Goal: Book appointment/travel/reservation

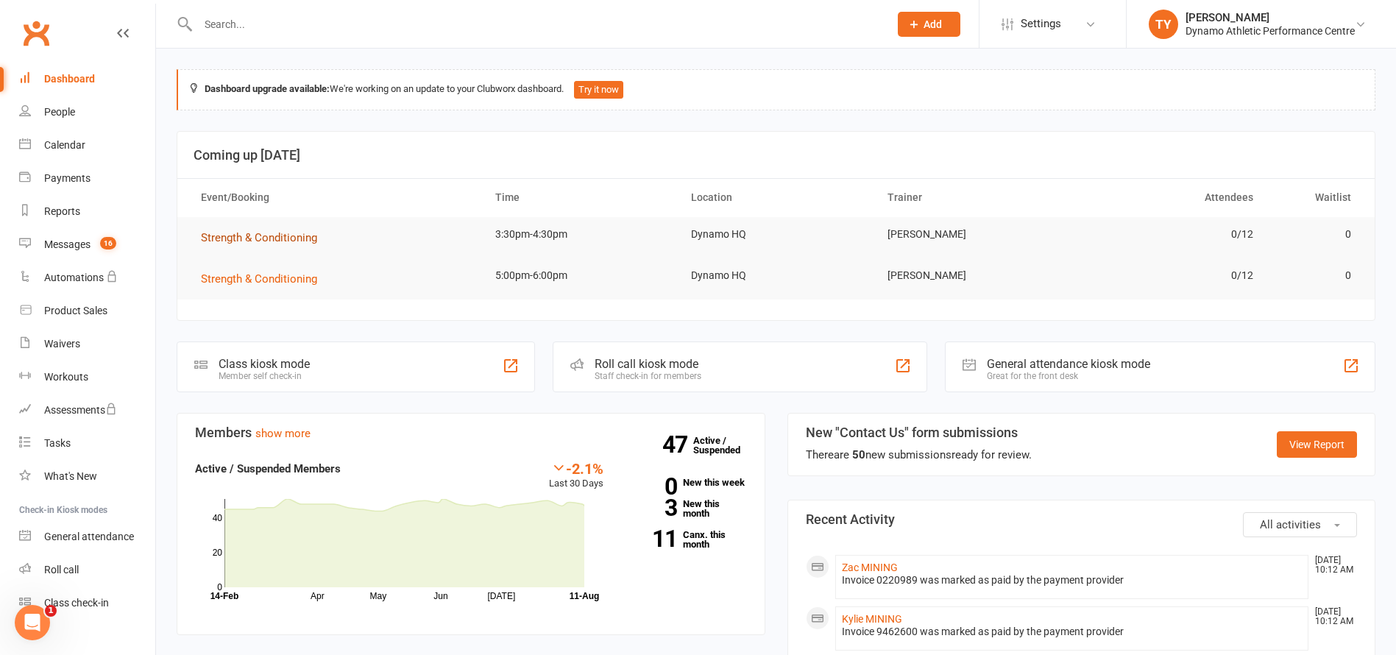
click at [238, 232] on span "Strength & Conditioning" at bounding box center [259, 237] width 116 height 13
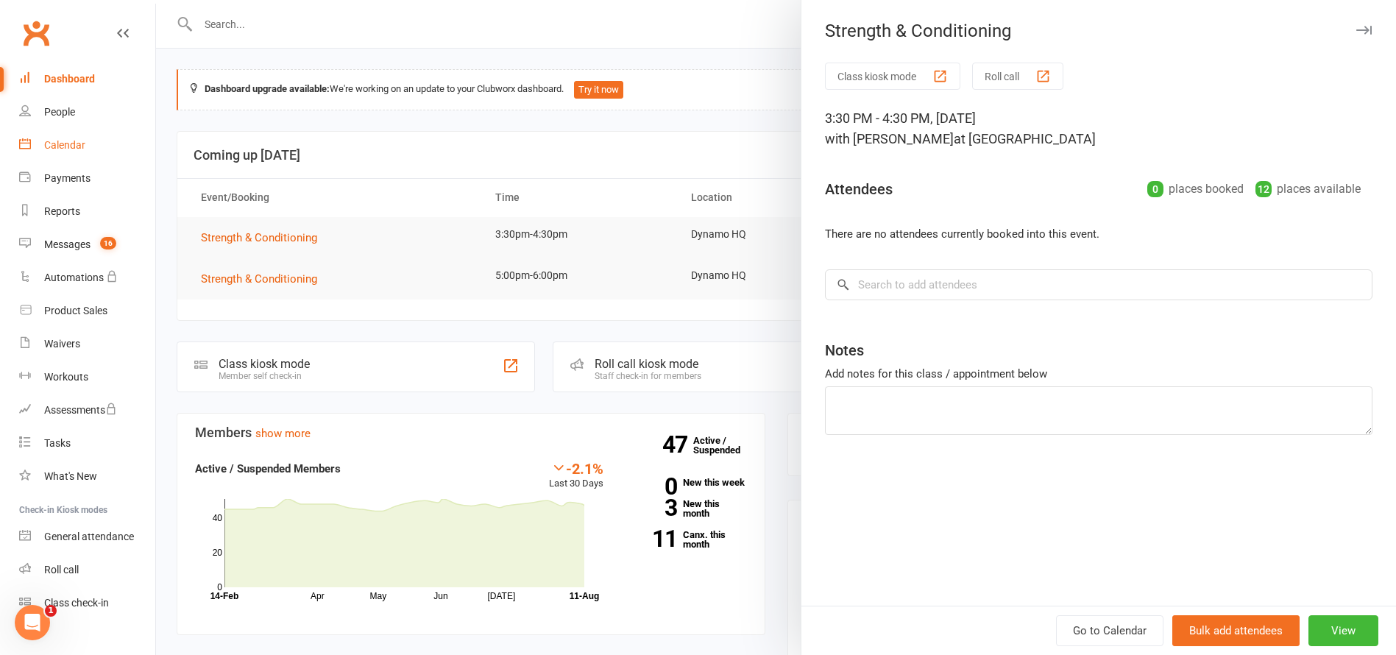
click at [65, 147] on div "Calendar" at bounding box center [64, 145] width 41 height 12
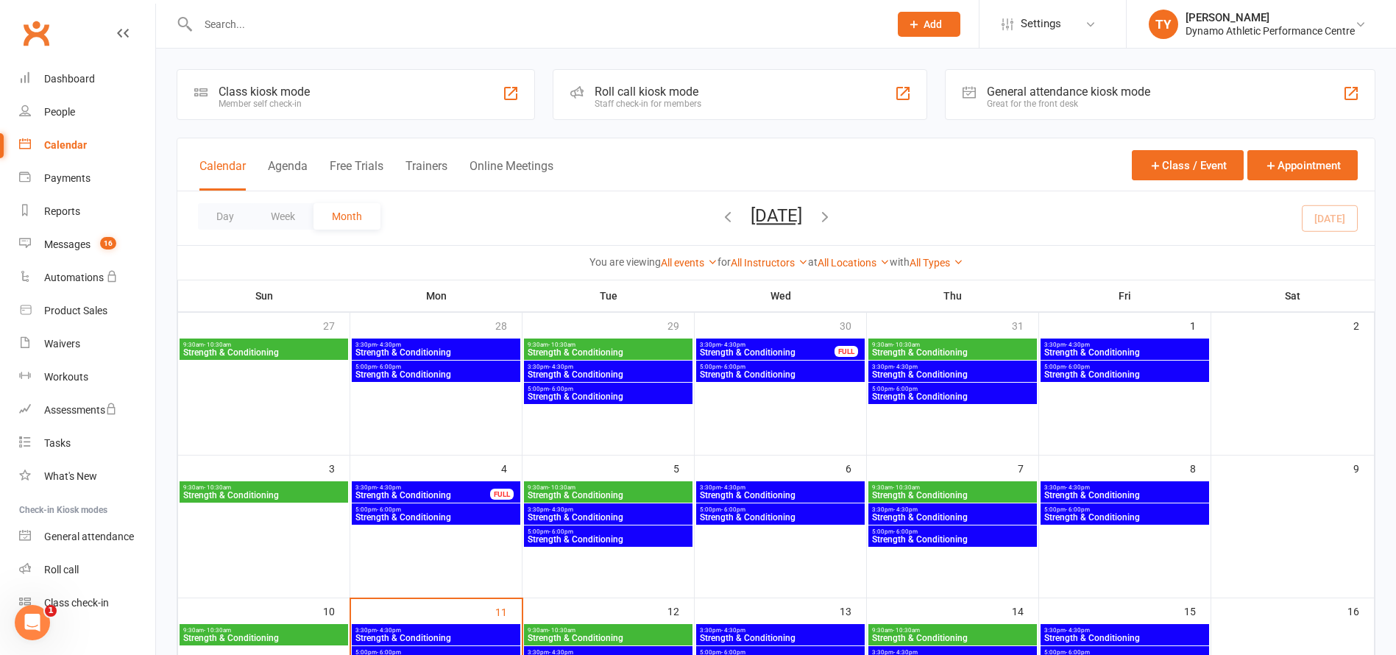
scroll to position [130, 0]
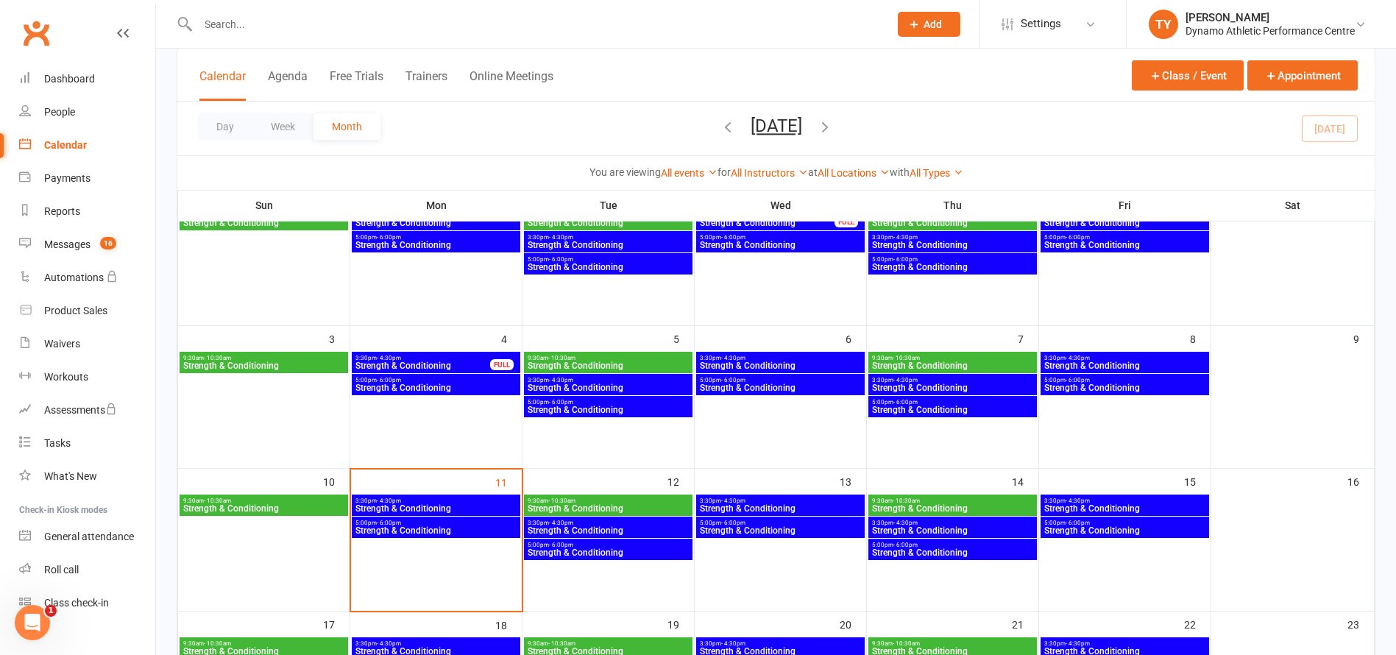
click at [464, 361] on span "Strength & Conditioning" at bounding box center [423, 365] width 136 height 9
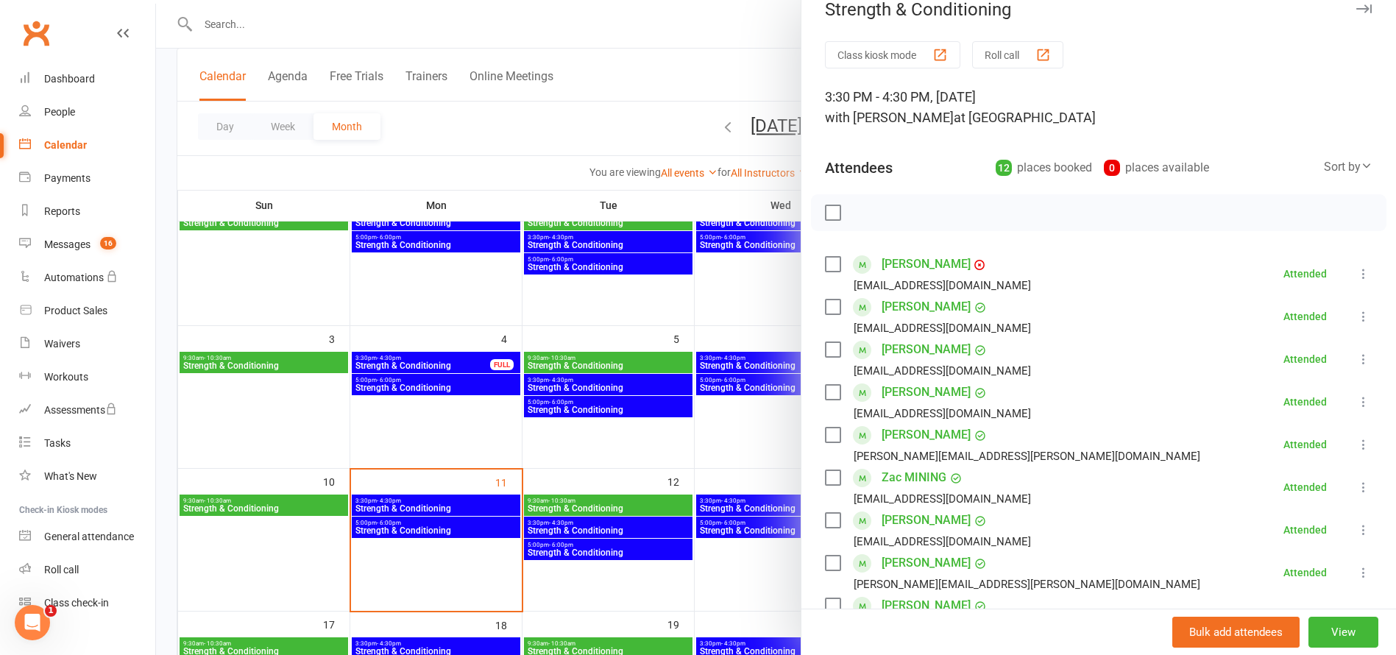
scroll to position [212, 0]
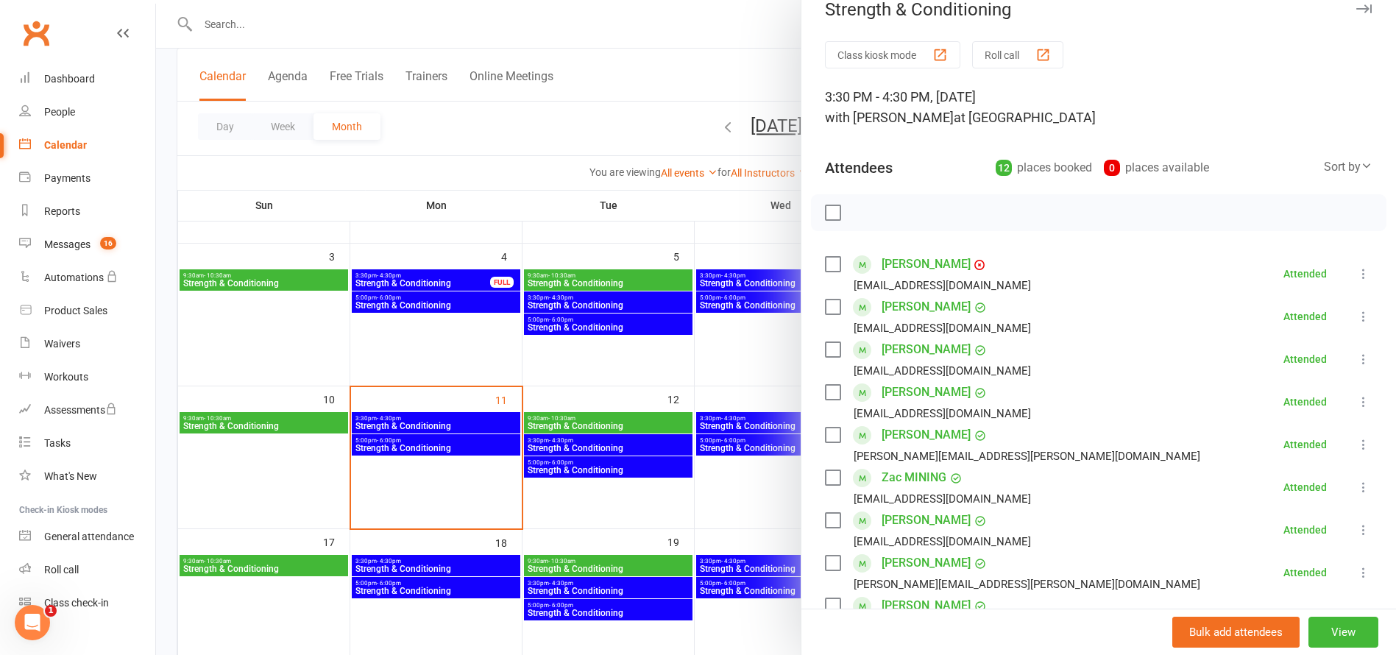
click at [423, 420] on div at bounding box center [776, 327] width 1240 height 655
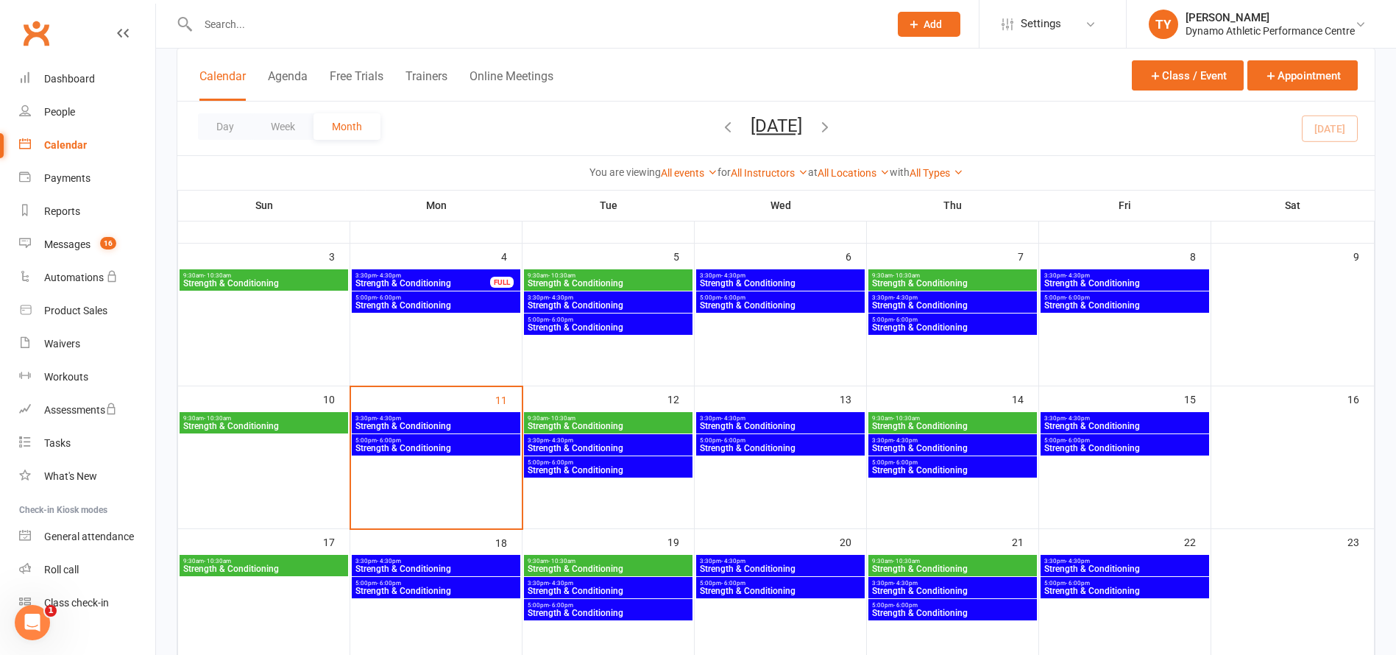
click at [420, 425] on span "Strength & Conditioning" at bounding box center [436, 426] width 163 height 9
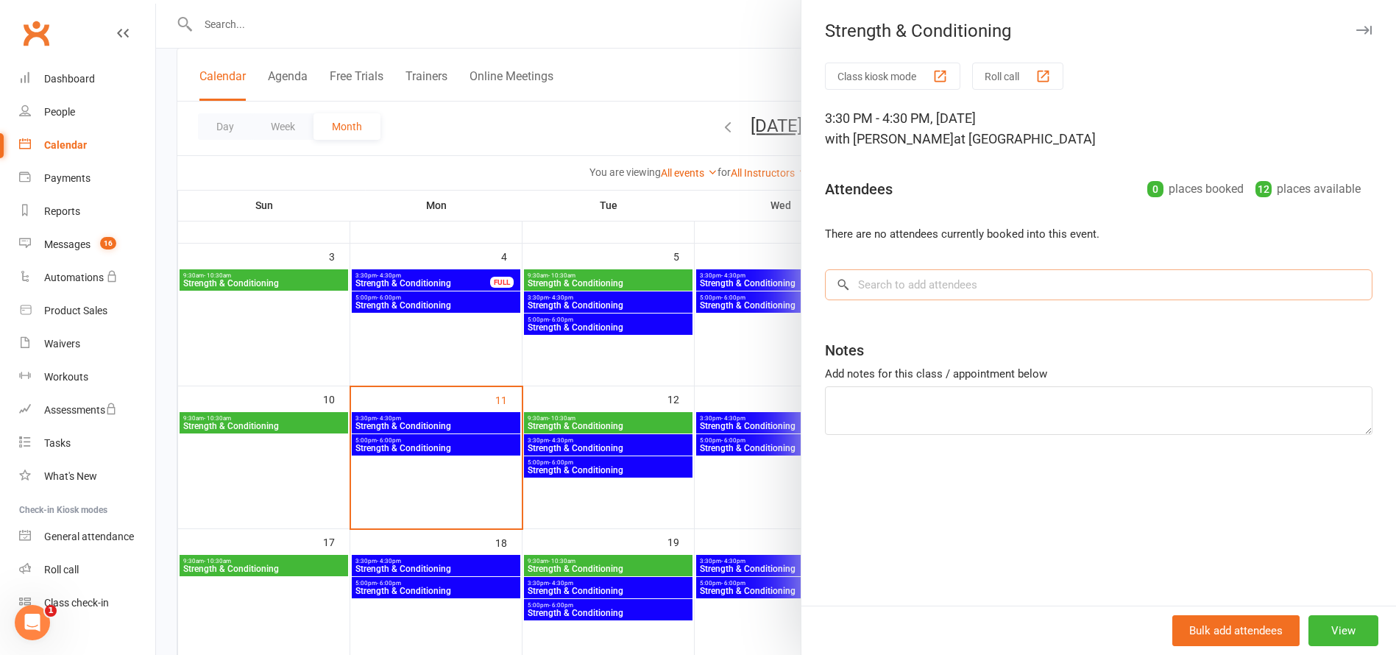
click at [924, 282] on input "search" at bounding box center [1098, 284] width 547 height 31
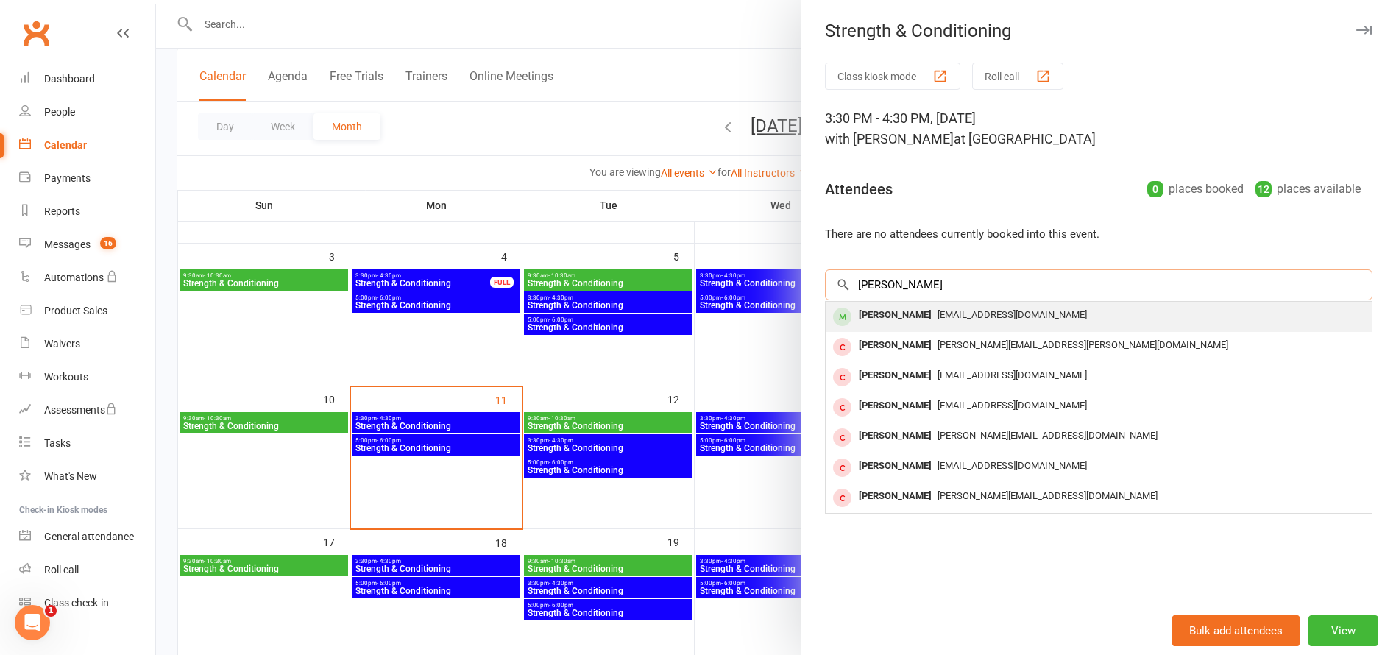
type input "[PERSON_NAME]"
click at [897, 315] on div "[PERSON_NAME]" at bounding box center [895, 315] width 85 height 21
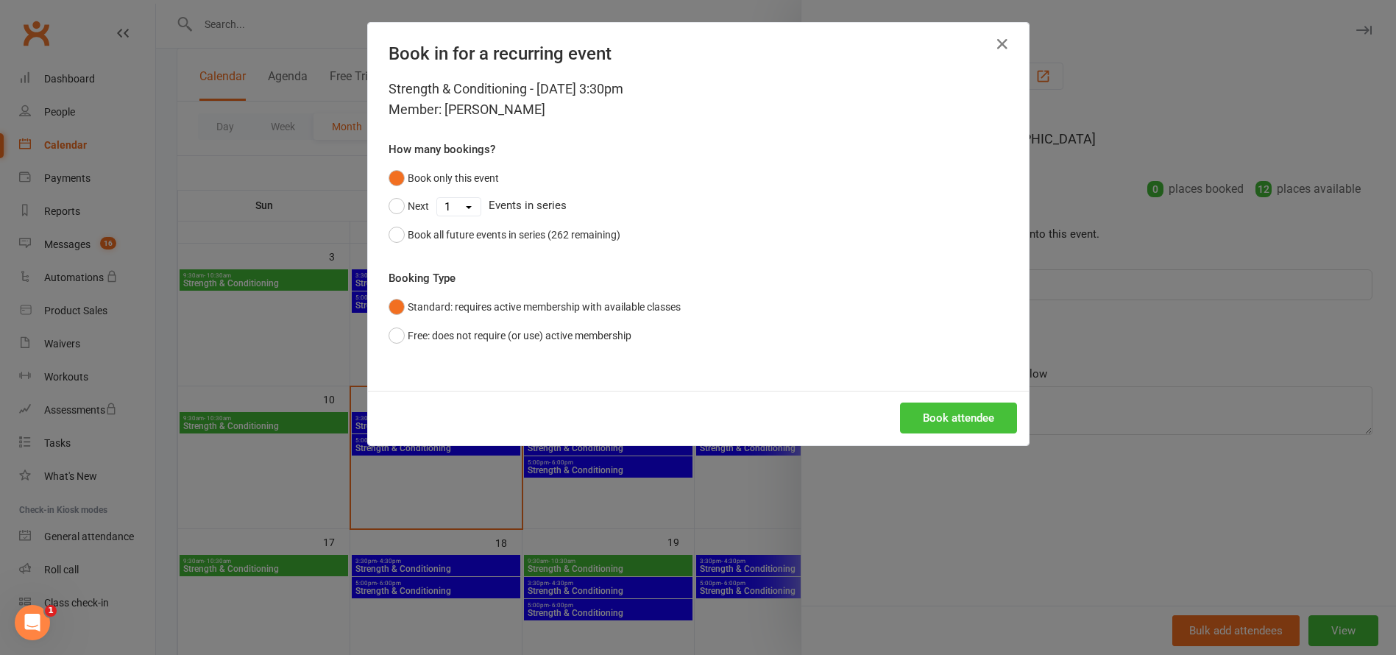
click at [939, 415] on button "Book attendee" at bounding box center [958, 417] width 117 height 31
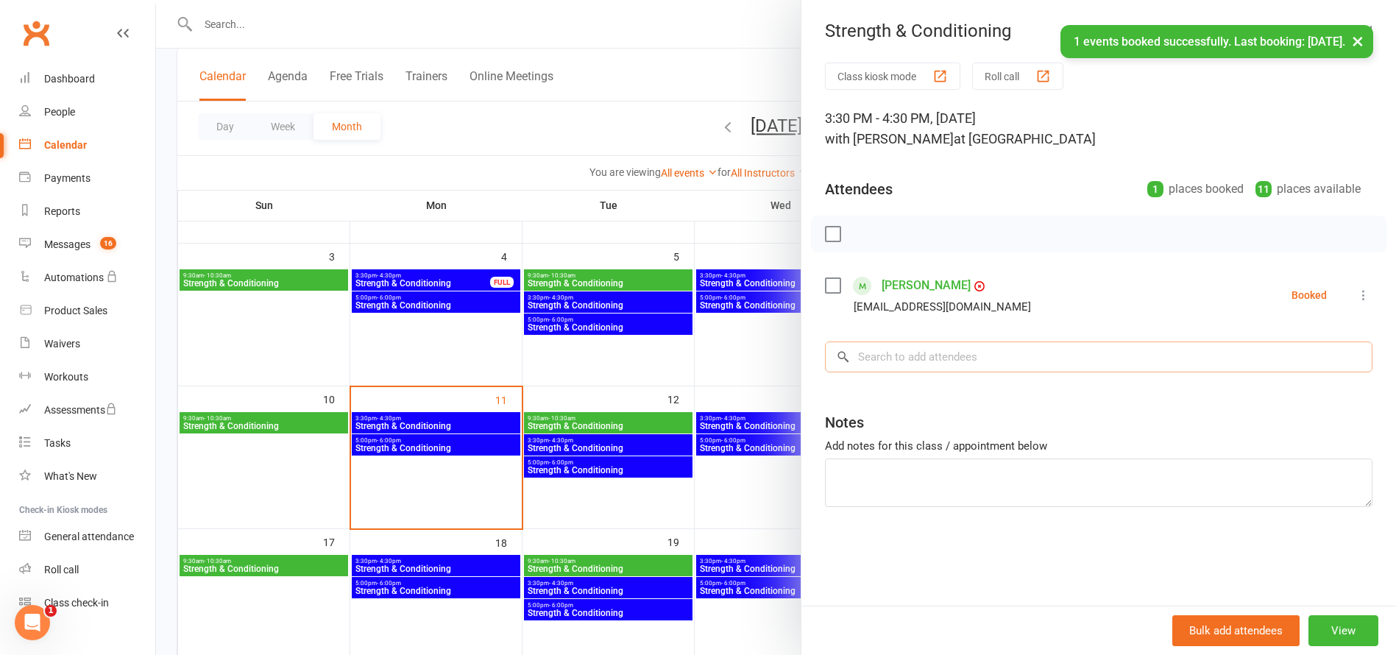
click at [907, 357] on input "search" at bounding box center [1098, 356] width 547 height 31
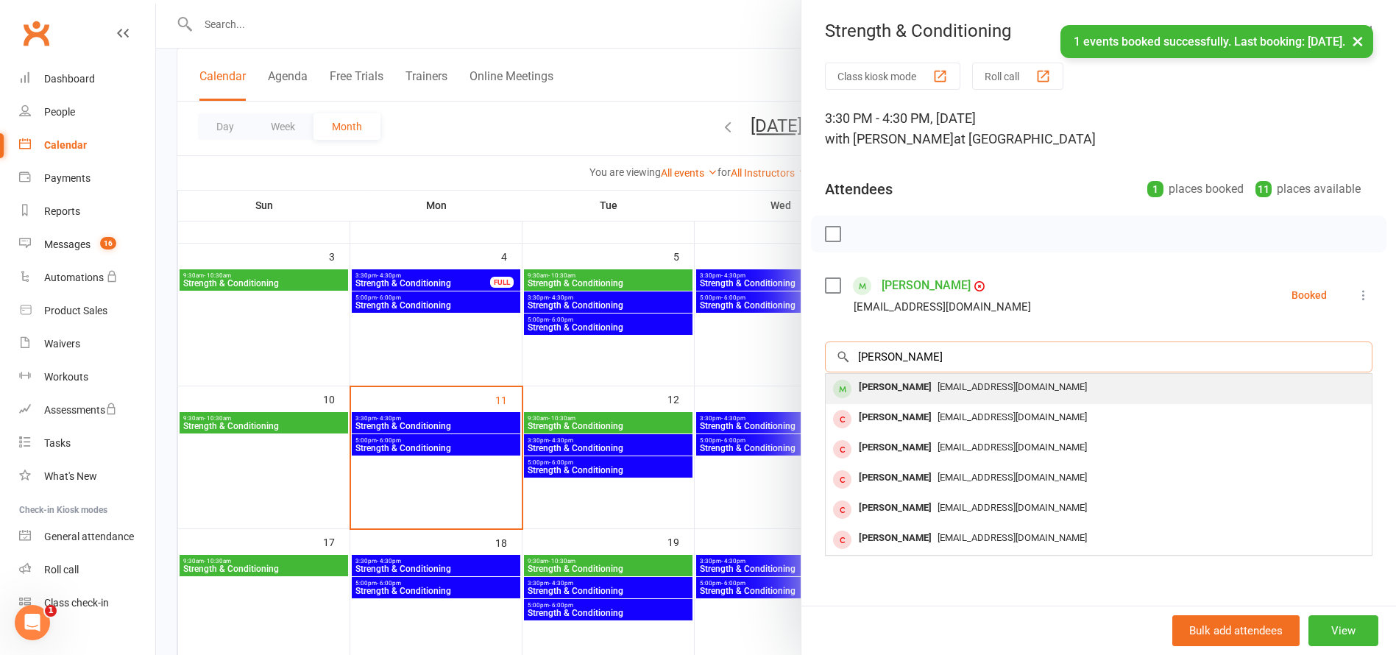
type input "[PERSON_NAME]"
click at [890, 385] on div "[PERSON_NAME]" at bounding box center [895, 387] width 85 height 21
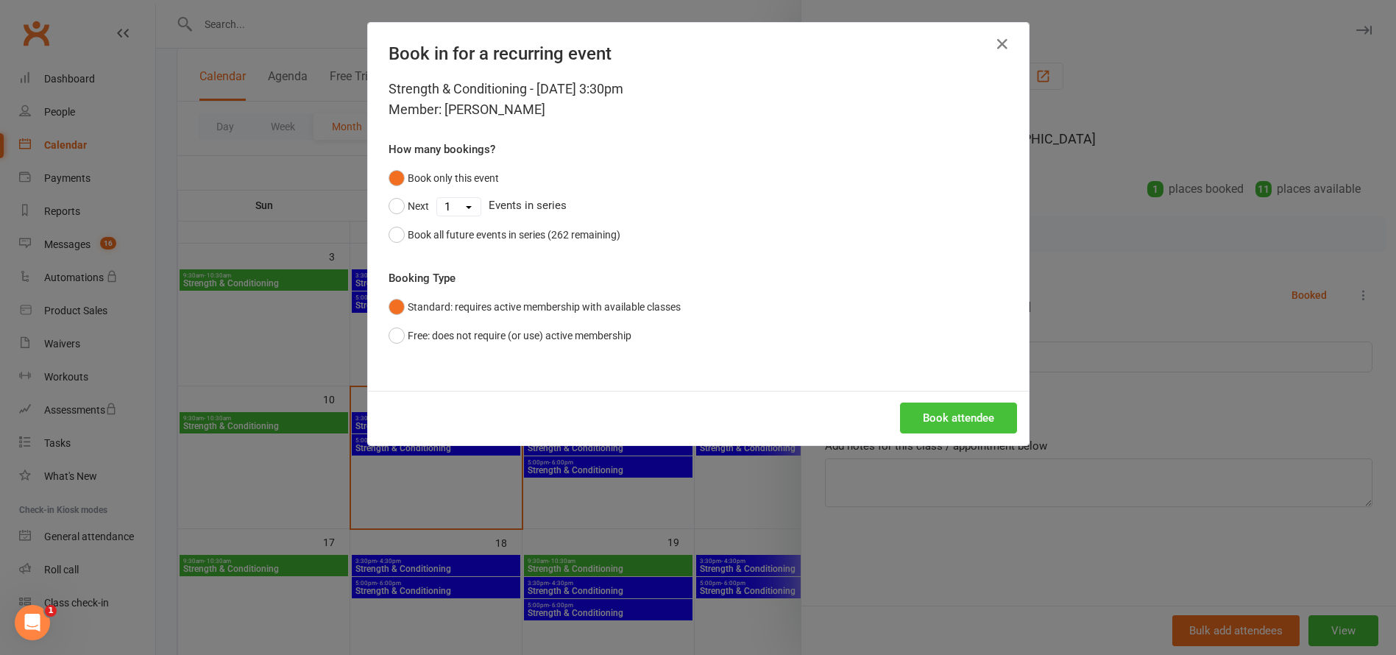
click at [951, 419] on button "Book attendee" at bounding box center [958, 417] width 117 height 31
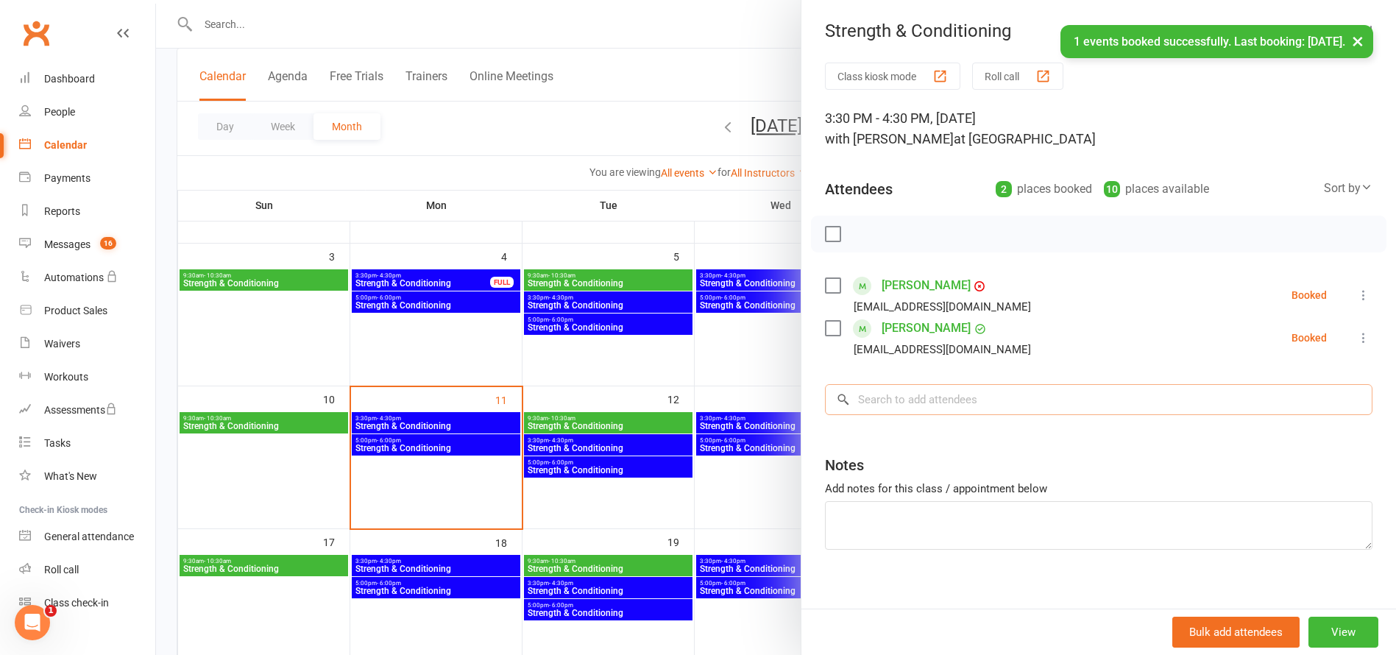
click at [914, 396] on input "search" at bounding box center [1098, 399] width 547 height 31
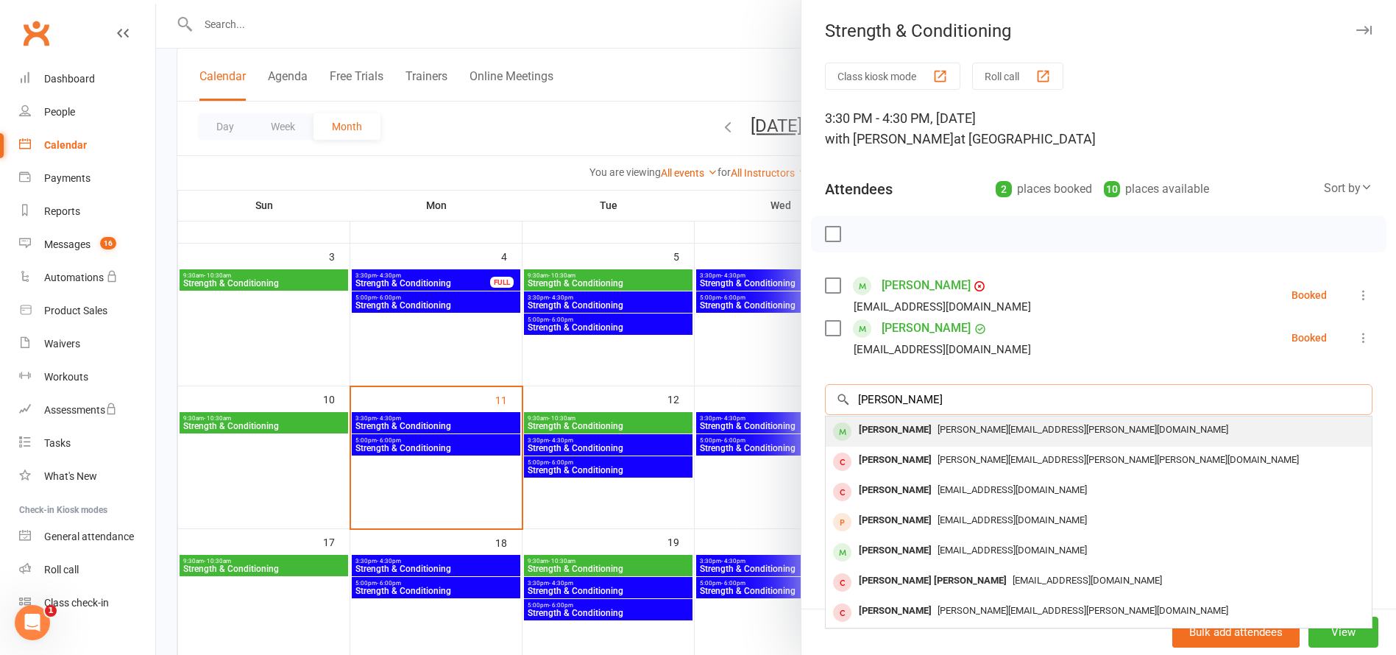
type input "[PERSON_NAME]"
click at [891, 428] on div "[PERSON_NAME]" at bounding box center [895, 429] width 85 height 21
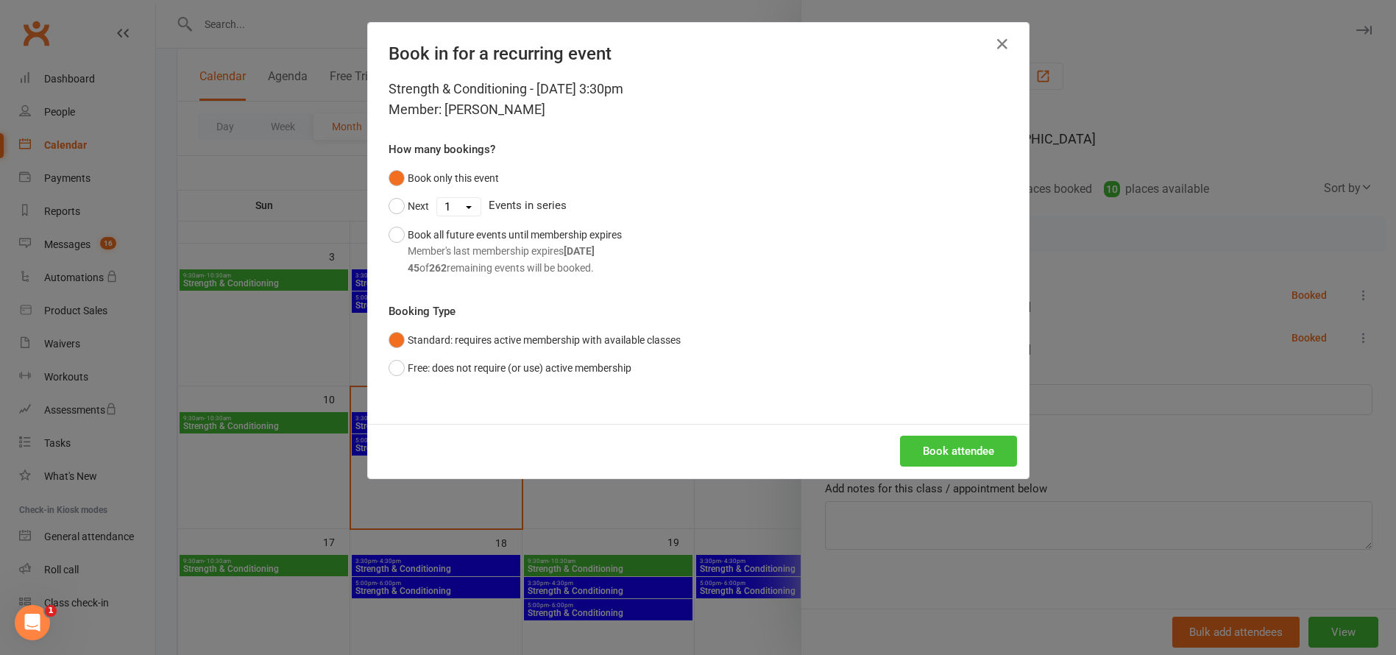
click at [947, 444] on button "Book attendee" at bounding box center [958, 451] width 117 height 31
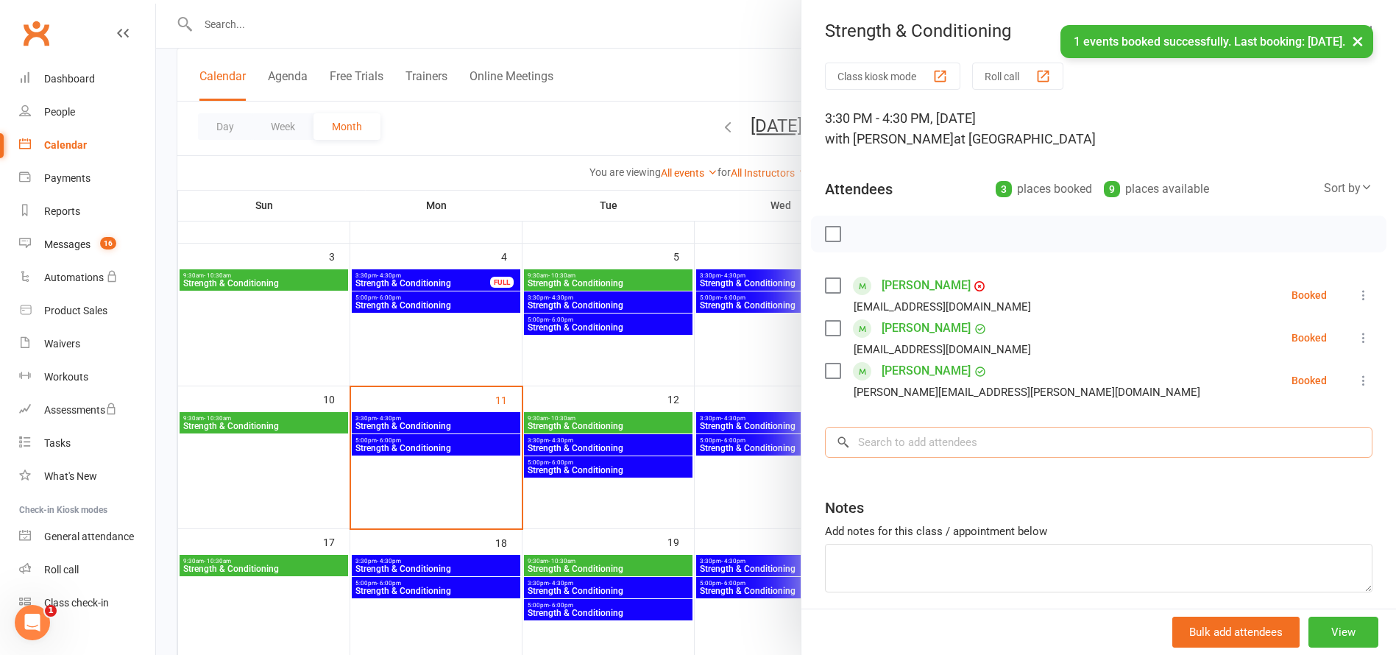
click at [894, 447] on input "search" at bounding box center [1098, 442] width 547 height 31
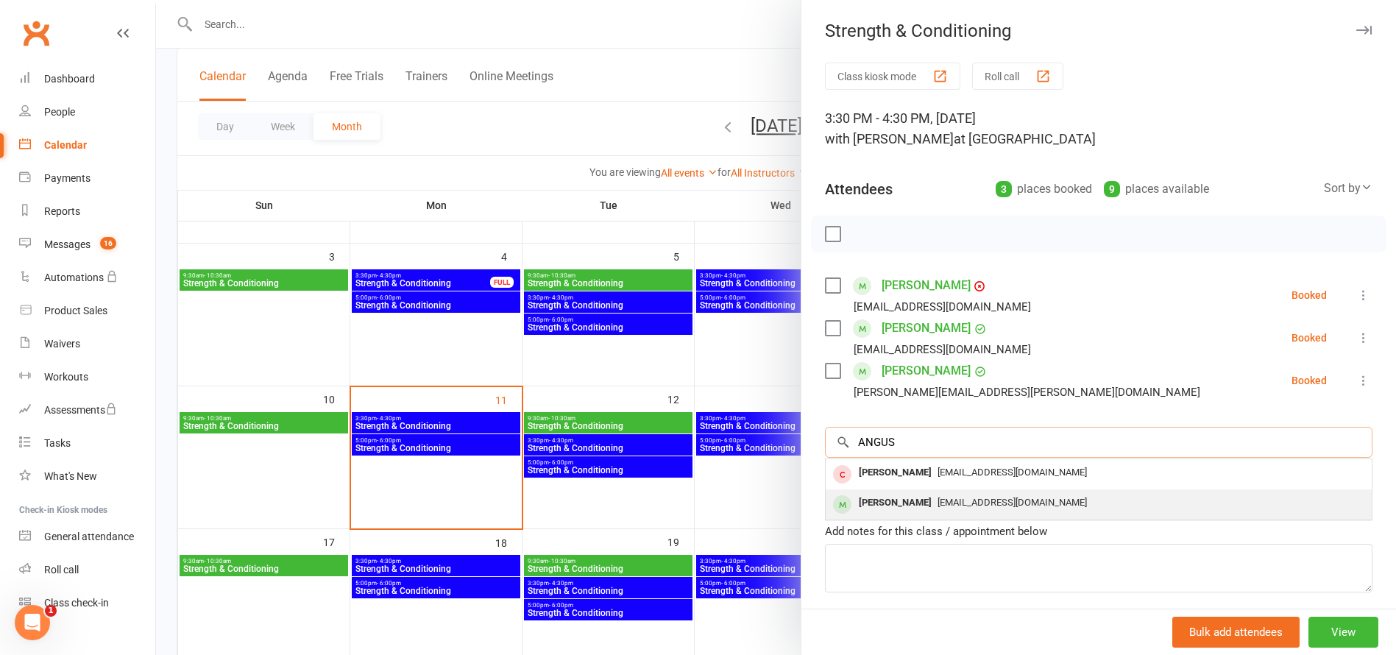
type input "ANGUS"
click at [876, 498] on div "[PERSON_NAME]" at bounding box center [895, 502] width 85 height 21
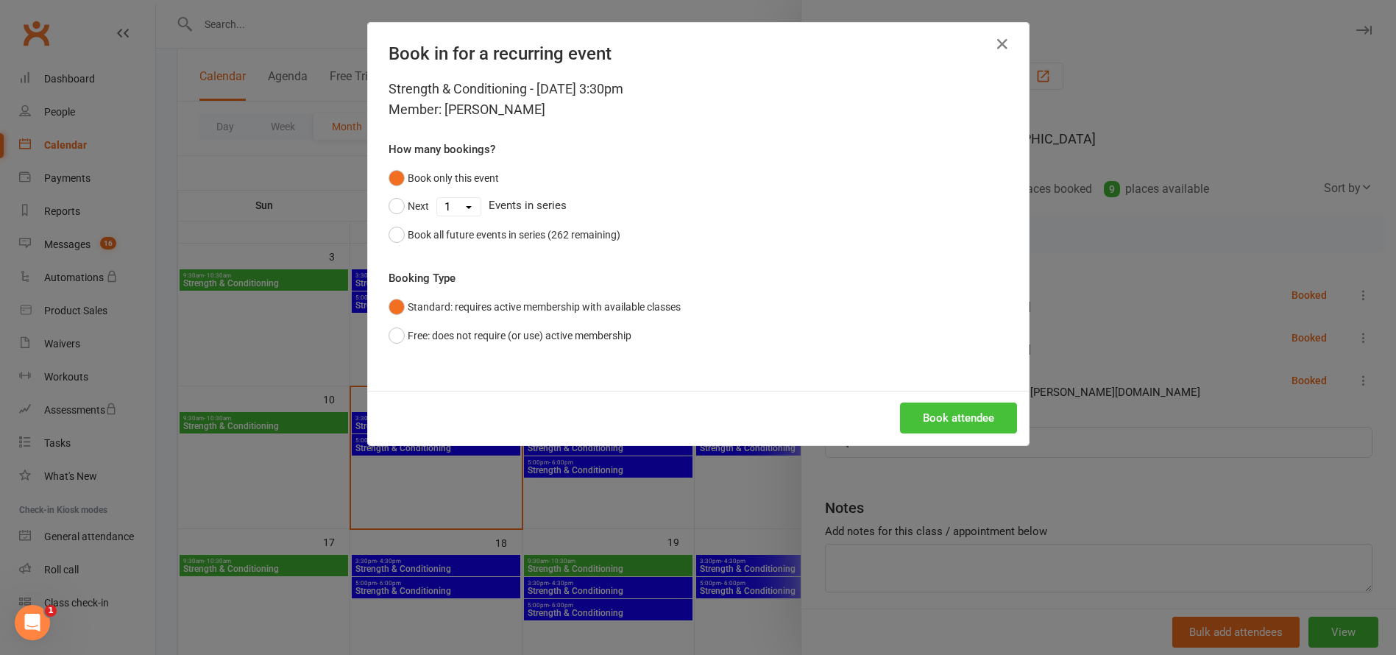
click at [957, 427] on button "Book attendee" at bounding box center [958, 417] width 117 height 31
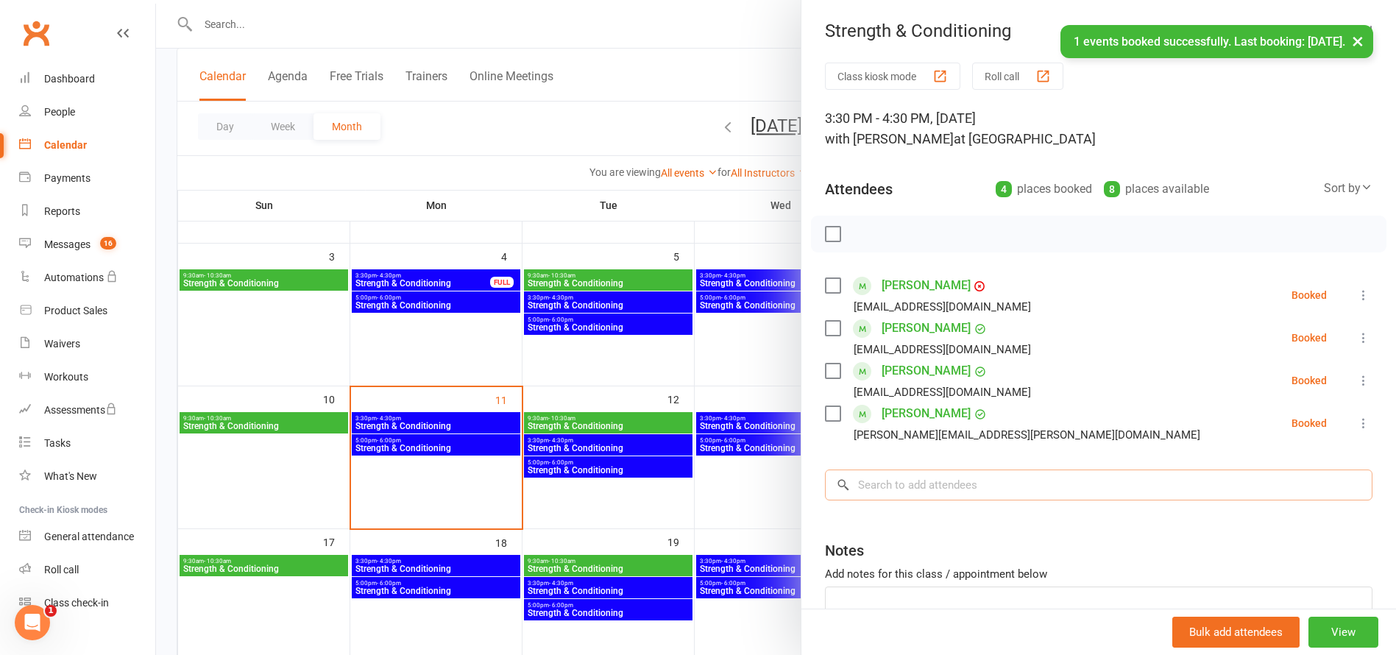
click at [897, 481] on input "search" at bounding box center [1098, 484] width 547 height 31
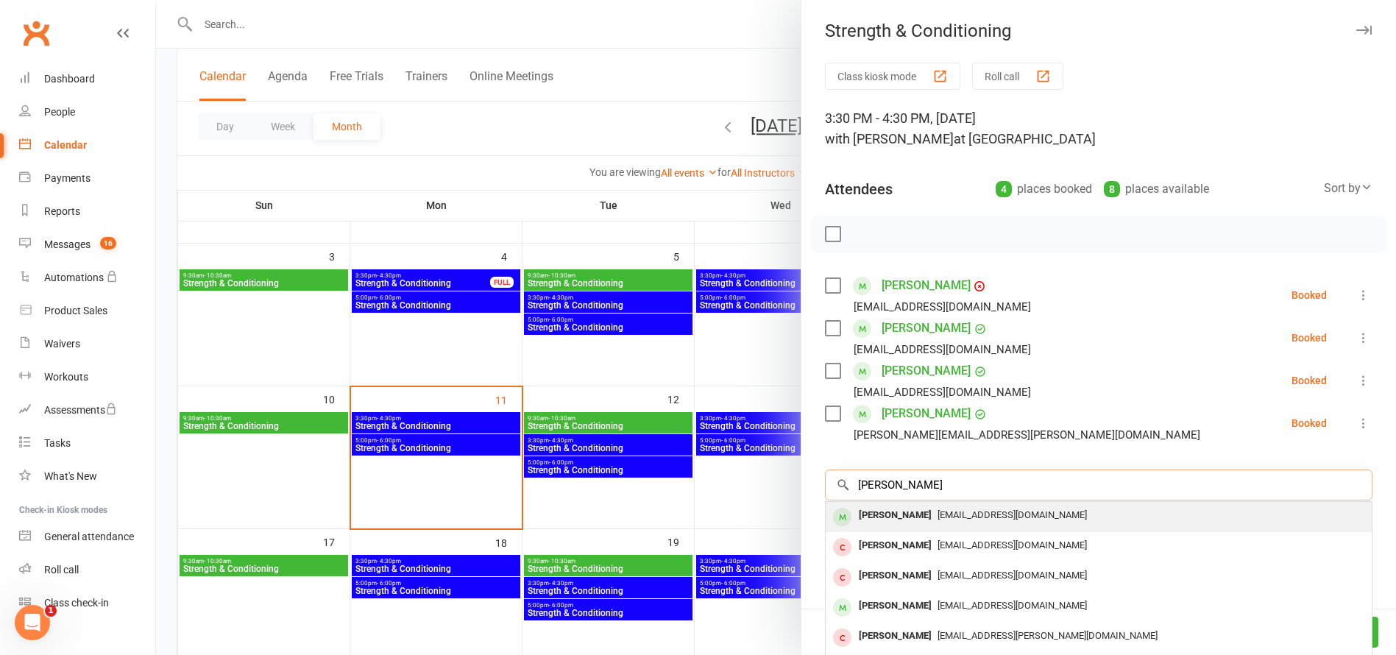
type input "[PERSON_NAME]"
click at [889, 517] on div "[PERSON_NAME]" at bounding box center [895, 515] width 85 height 21
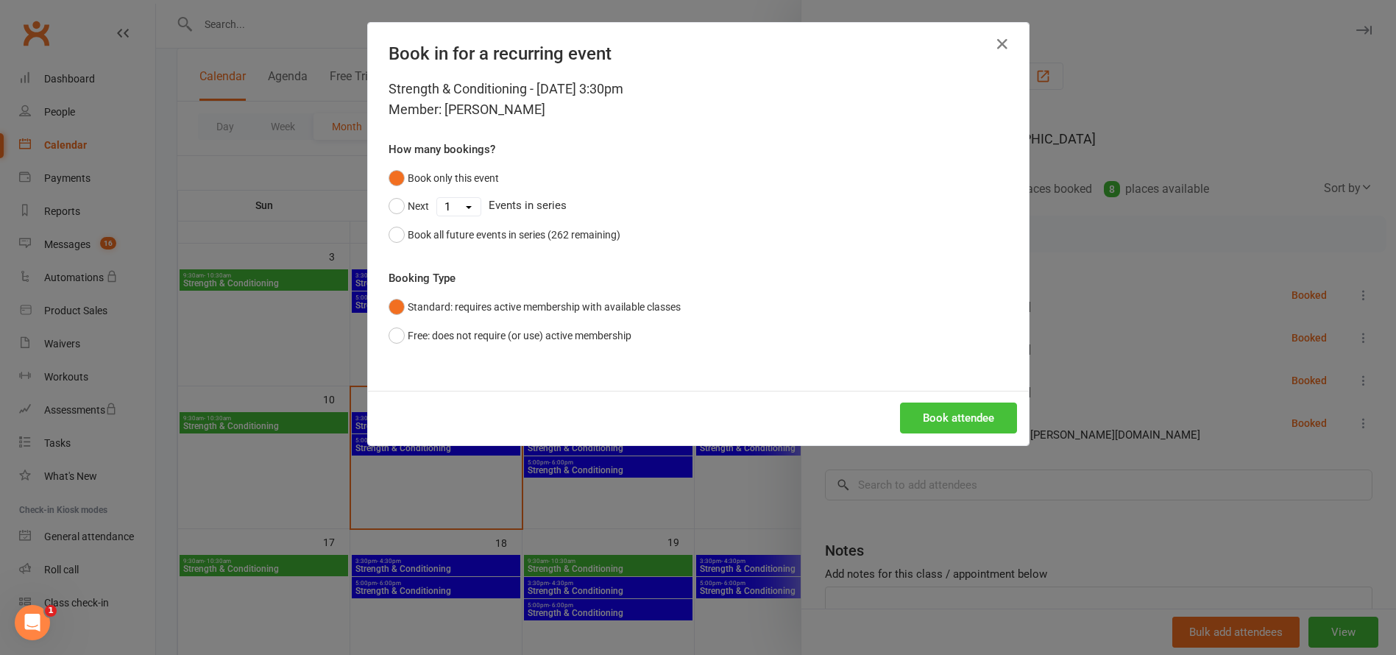
click at [974, 428] on button "Book attendee" at bounding box center [958, 417] width 117 height 31
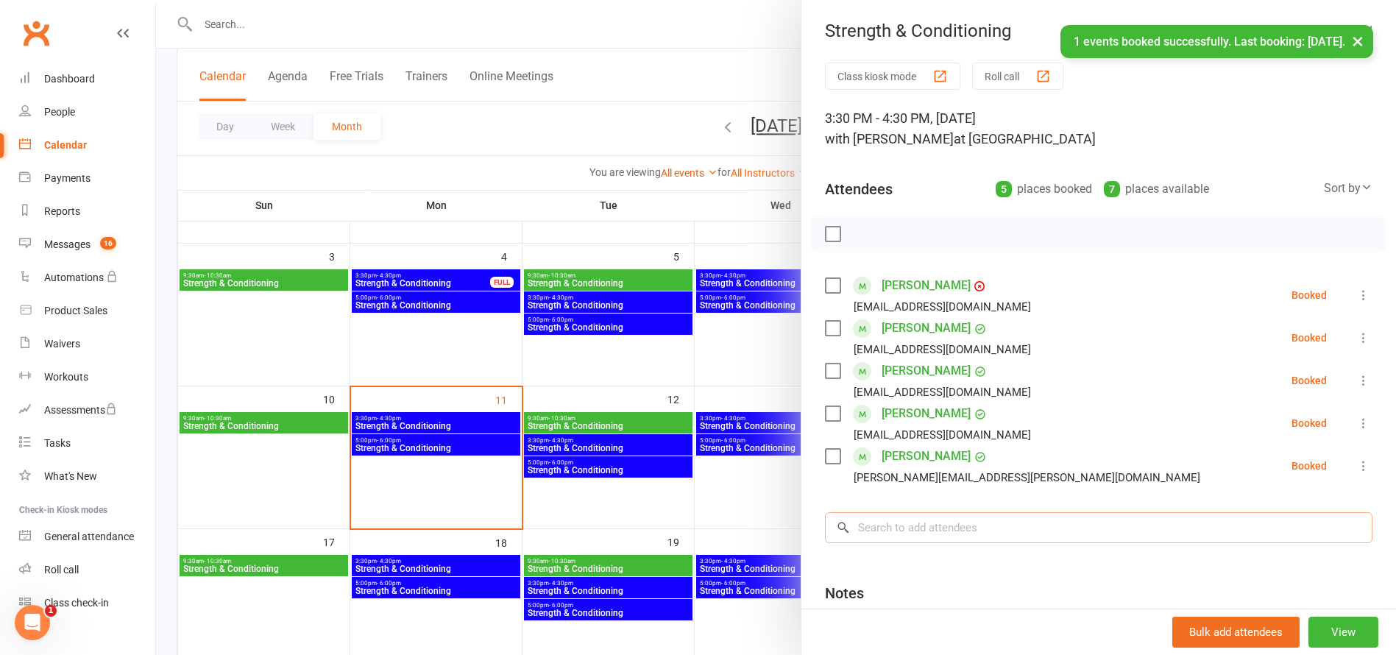
click at [885, 533] on input "search" at bounding box center [1098, 527] width 547 height 31
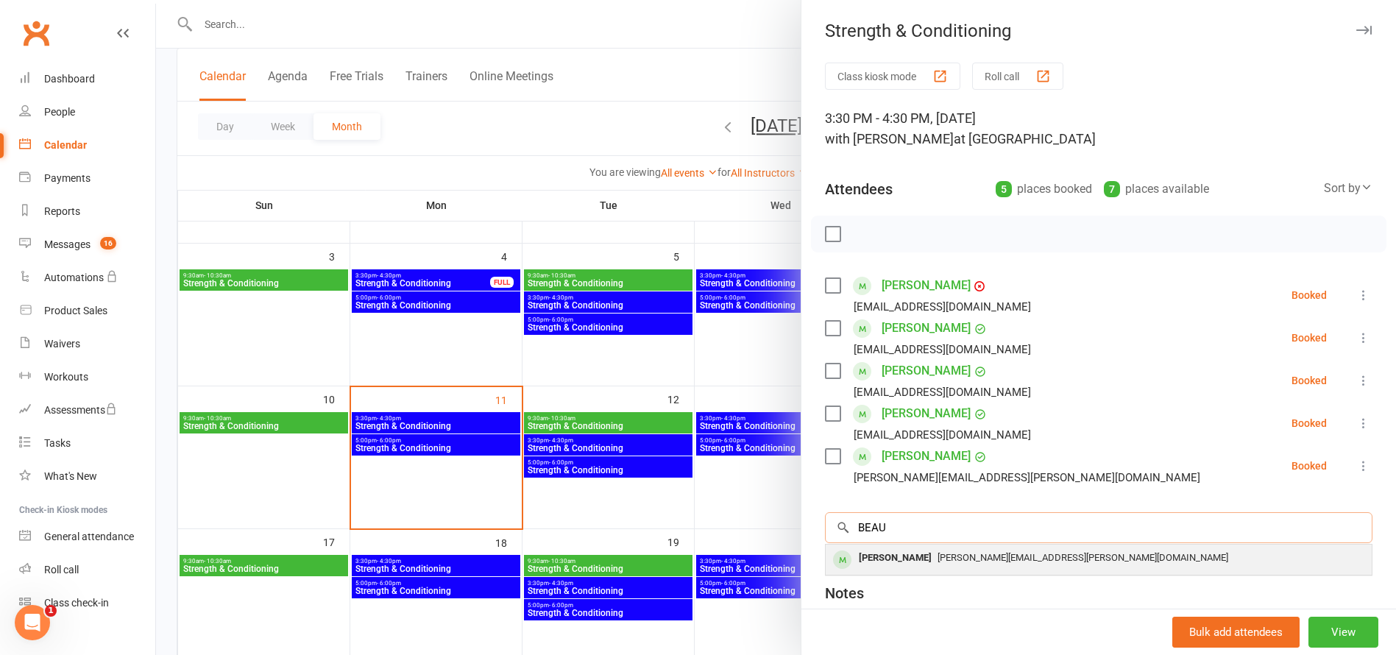
type input "BEAU"
click at [883, 557] on div "[PERSON_NAME]" at bounding box center [895, 557] width 85 height 21
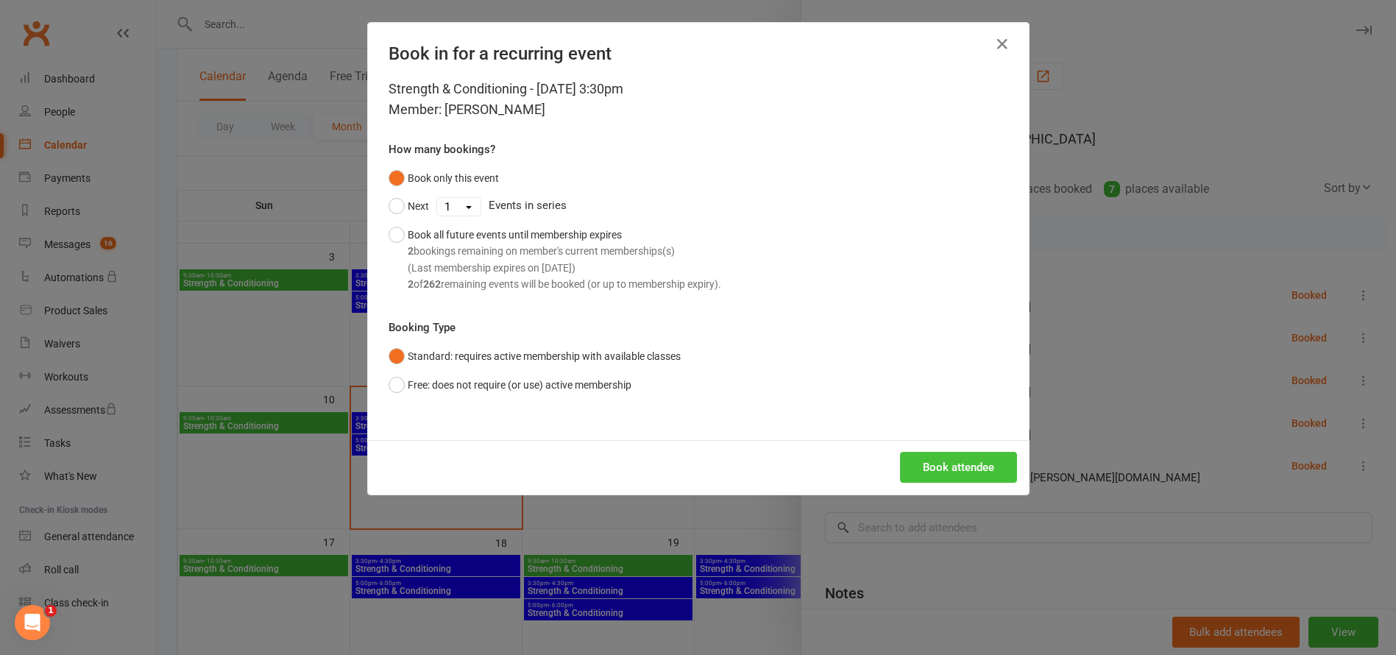
click at [966, 468] on button "Book attendee" at bounding box center [958, 467] width 117 height 31
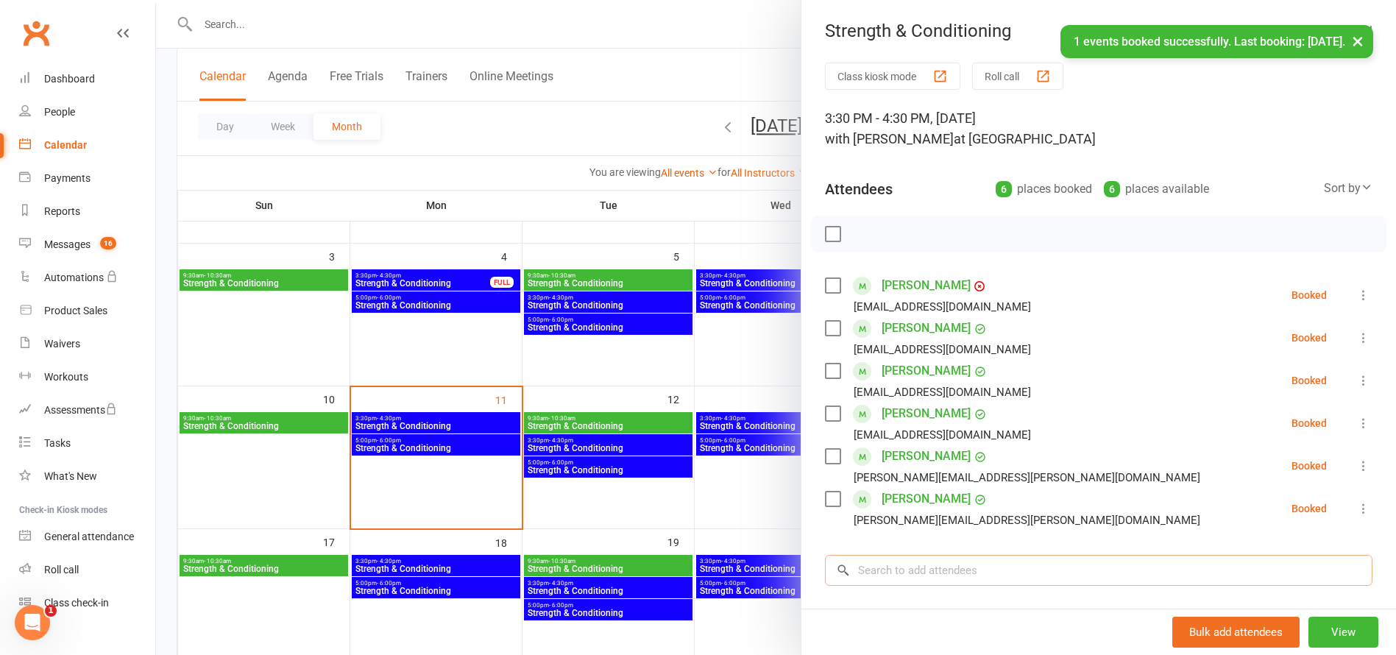
click at [888, 569] on input "search" at bounding box center [1098, 570] width 547 height 31
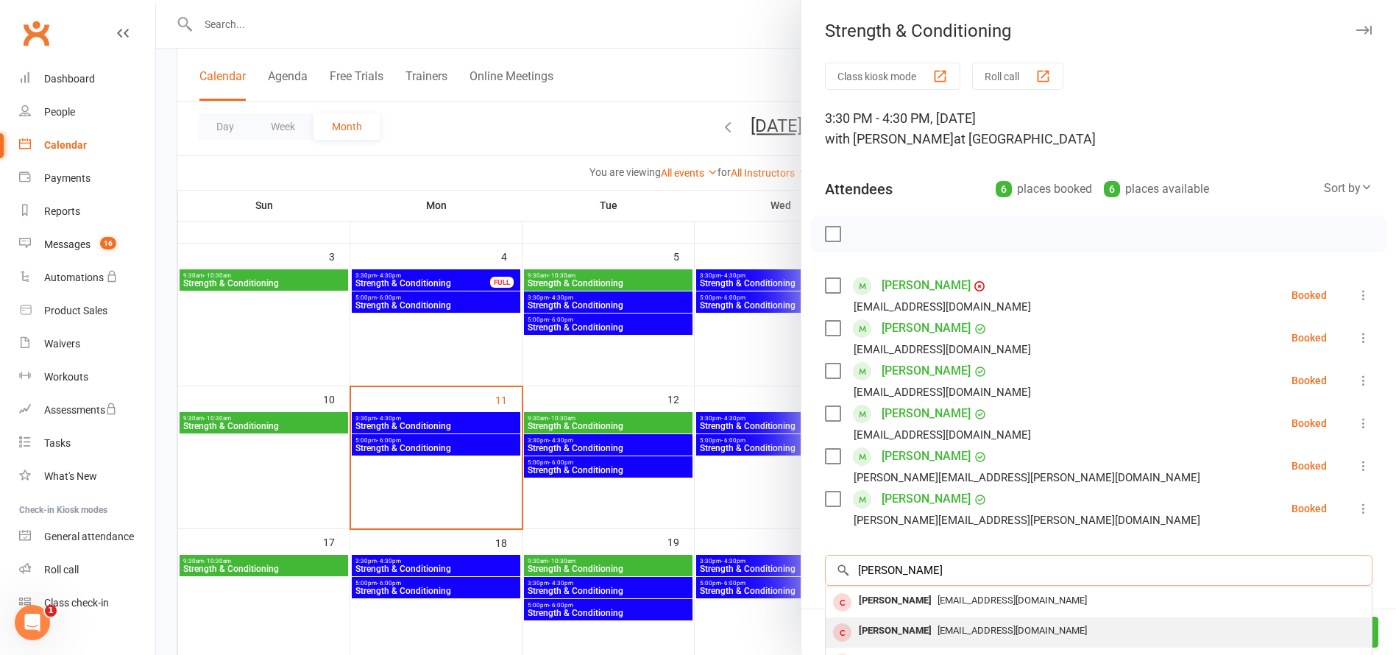
type input "[PERSON_NAME]"
click at [880, 623] on div "[PERSON_NAME]" at bounding box center [895, 630] width 85 height 21
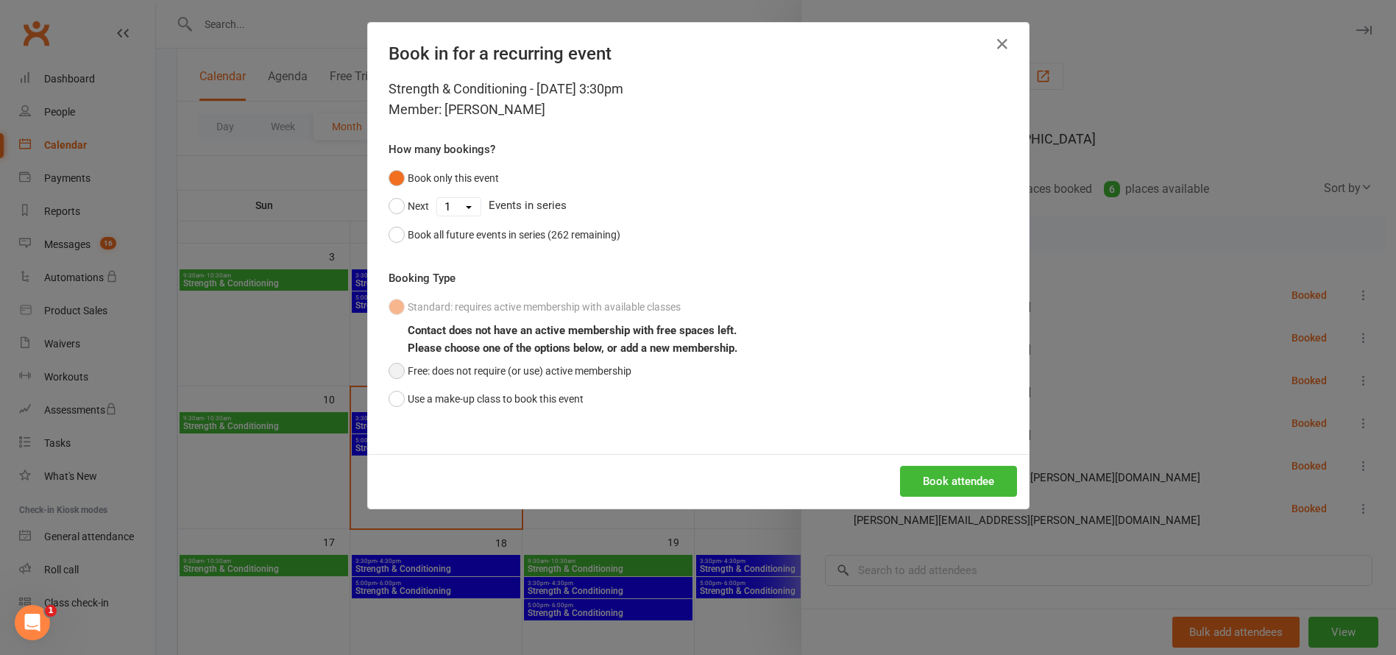
click at [394, 367] on button "Free: does not require (or use) active membership" at bounding box center [510, 371] width 243 height 28
click at [977, 483] on button "Book attendee" at bounding box center [958, 481] width 117 height 31
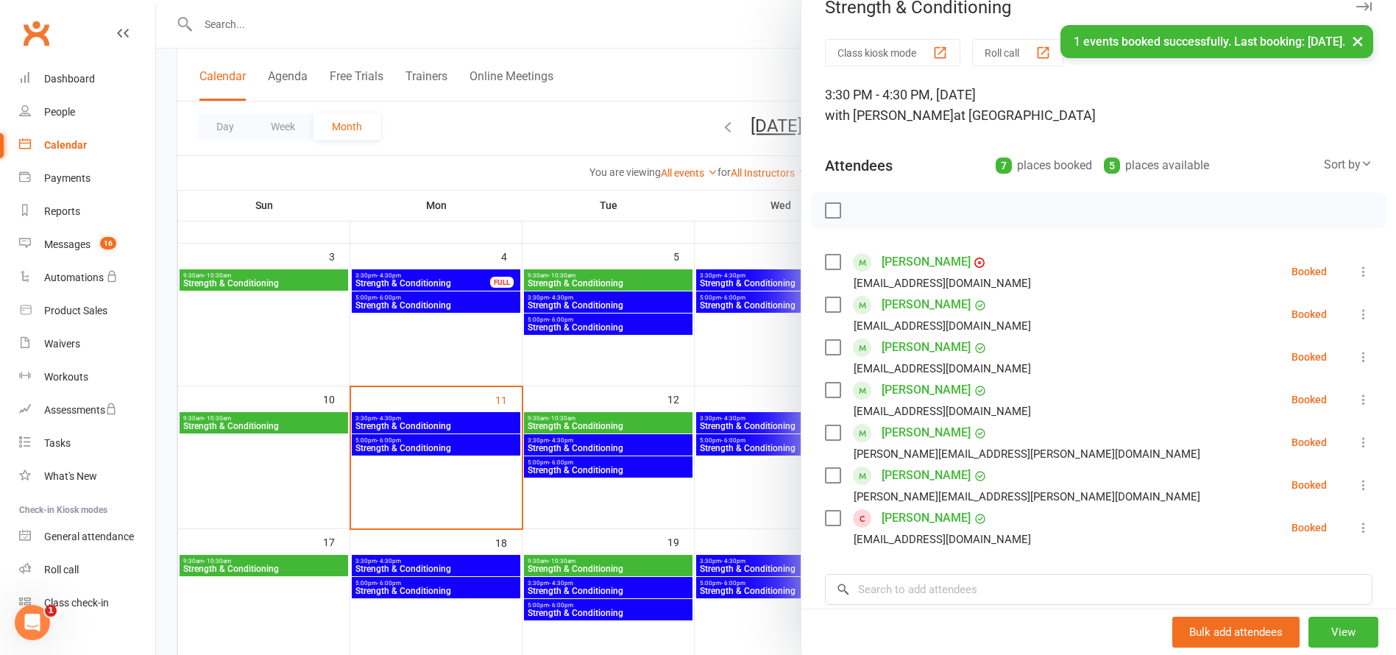
scroll to position [71, 0]
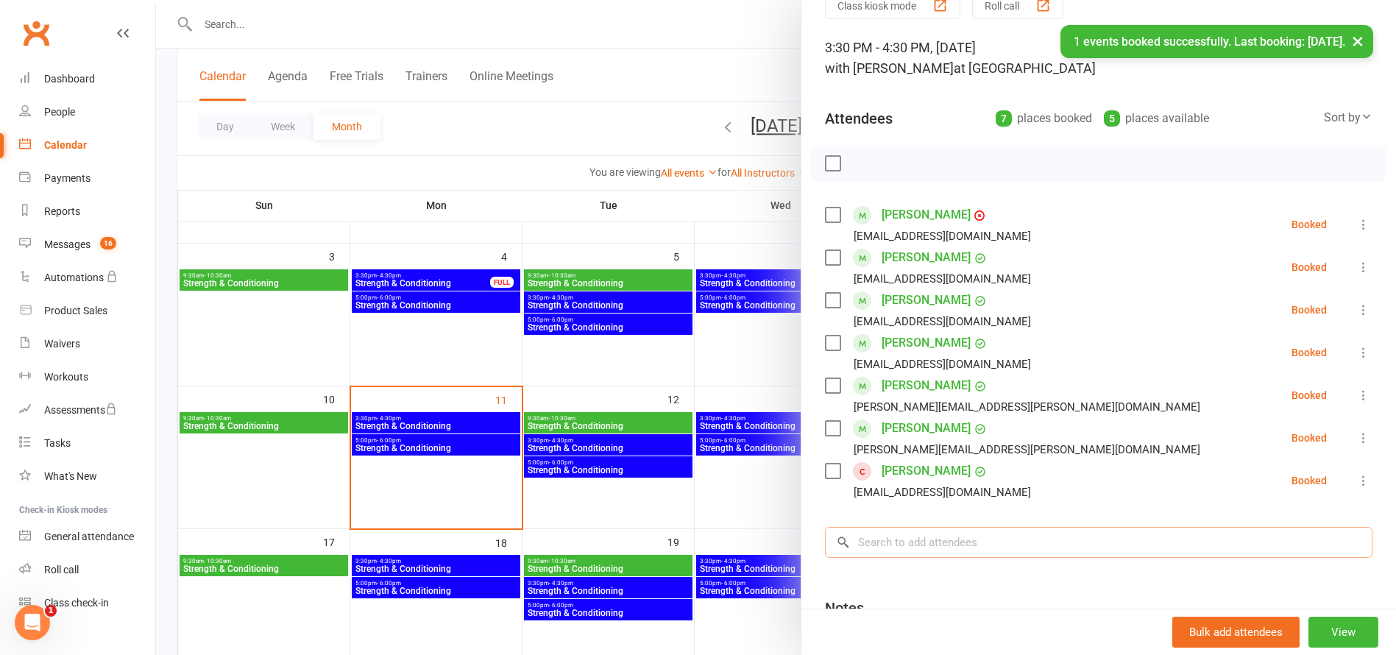
click at [911, 546] on input "search" at bounding box center [1098, 542] width 547 height 31
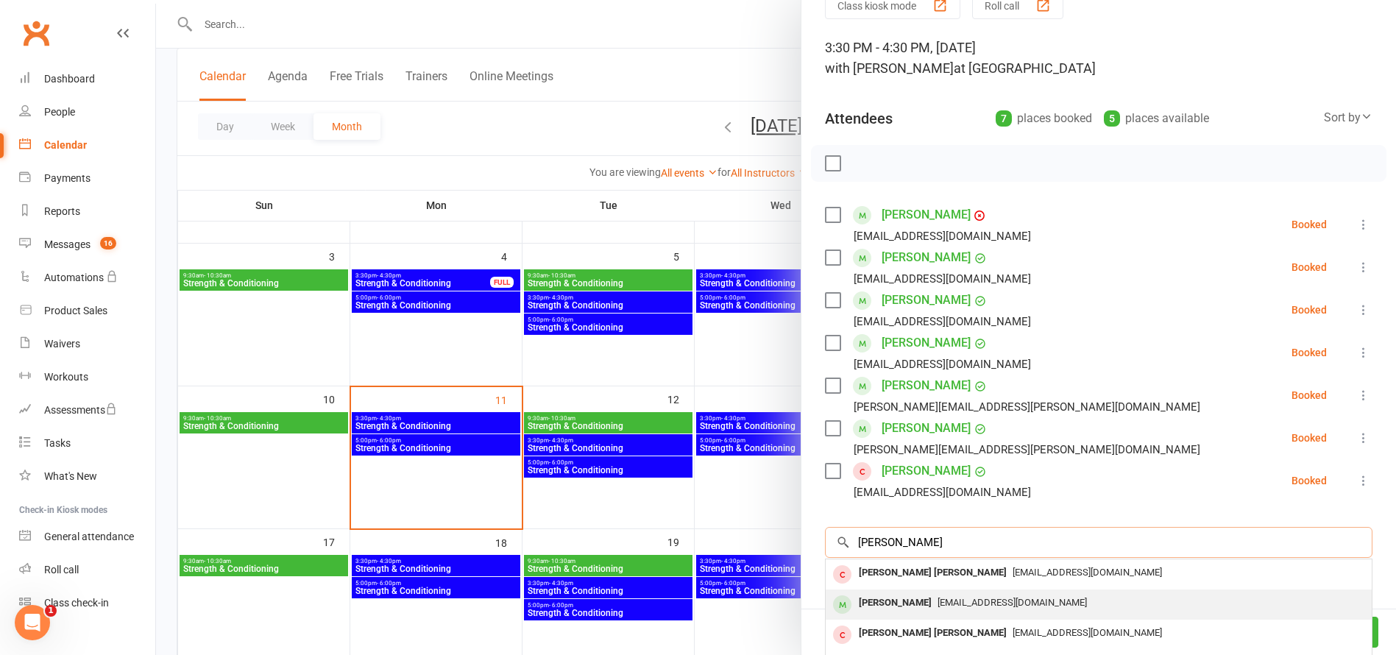
scroll to position [81, 0]
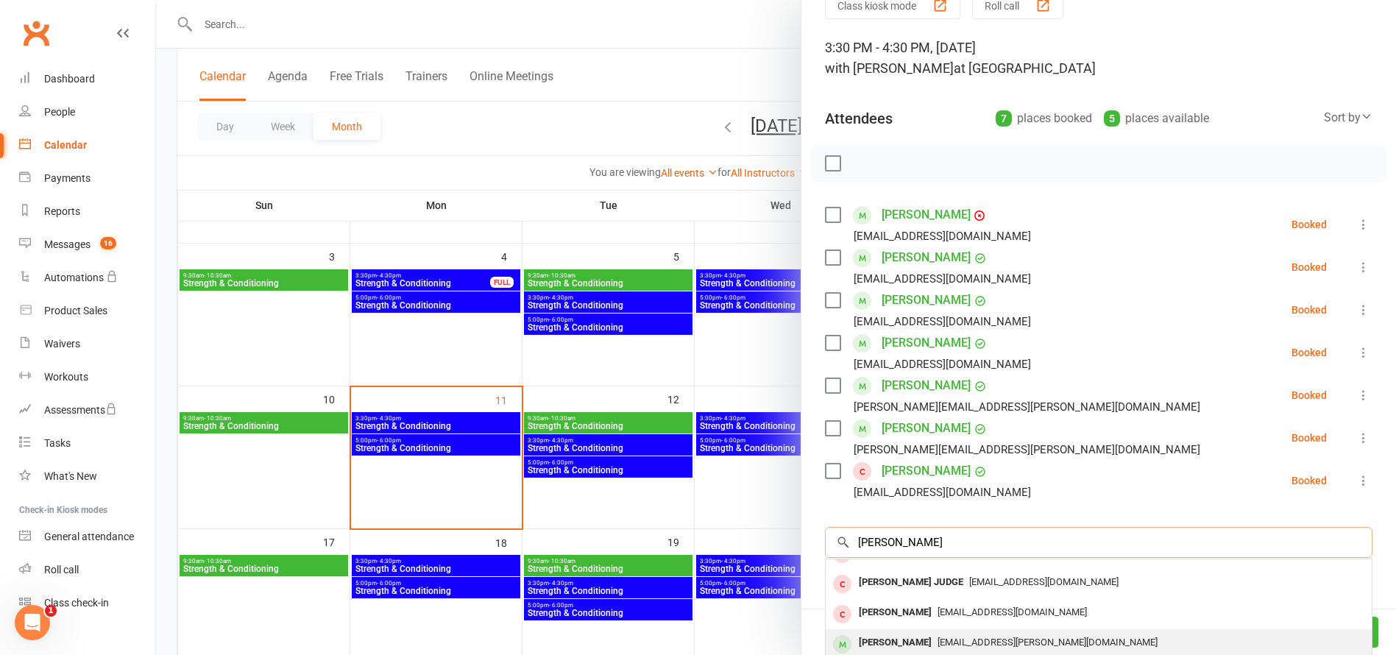
type input "[PERSON_NAME]"
click at [876, 638] on div "[PERSON_NAME]" at bounding box center [895, 642] width 85 height 21
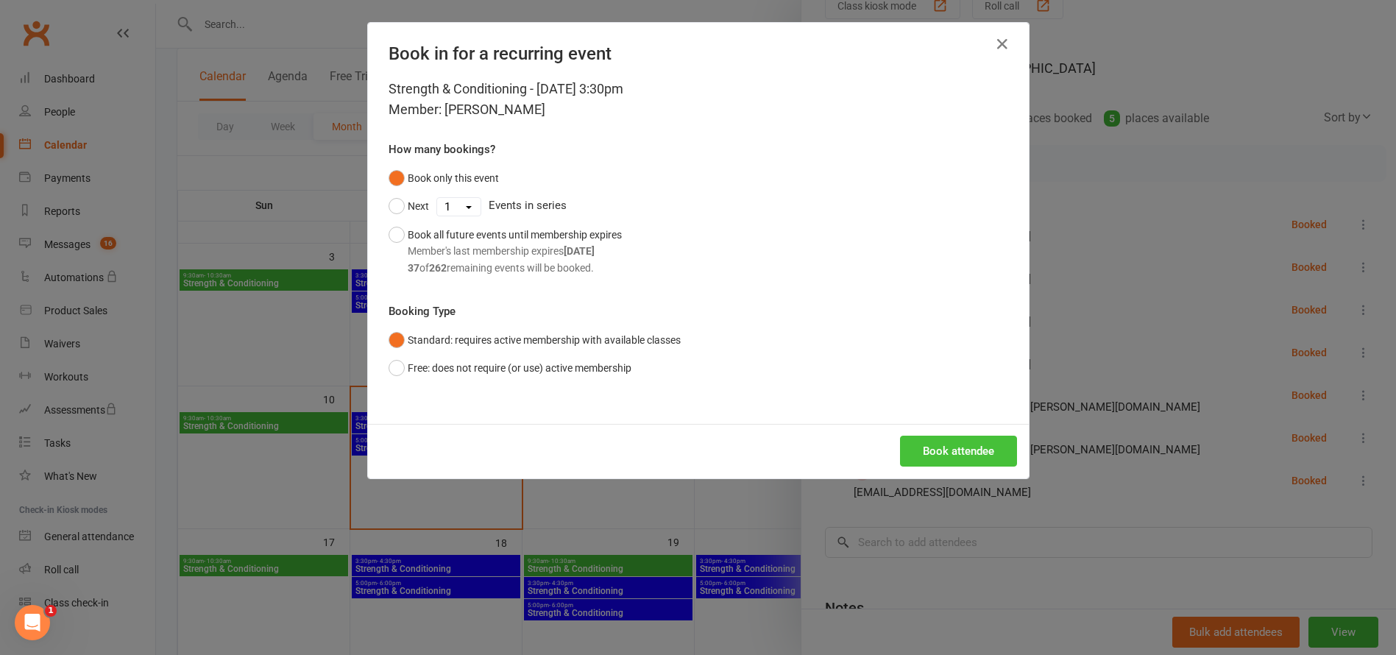
click at [974, 445] on button "Book attendee" at bounding box center [958, 451] width 117 height 31
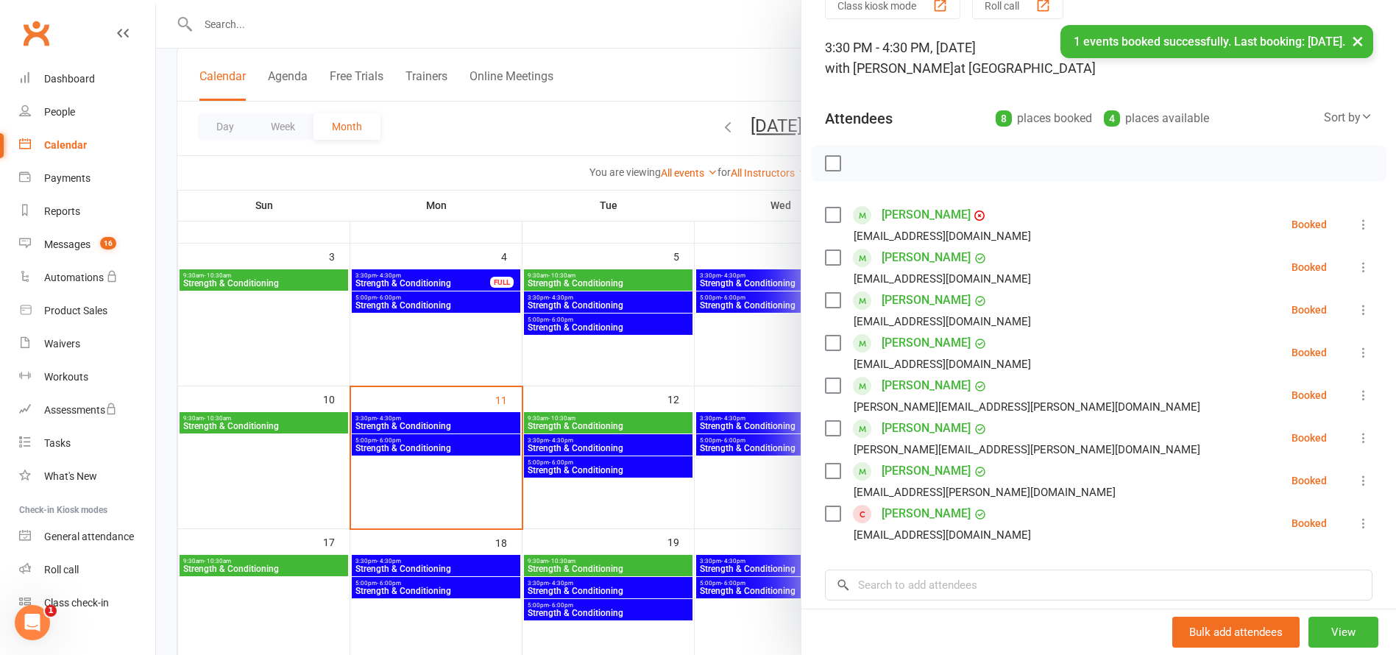
scroll to position [156, 0]
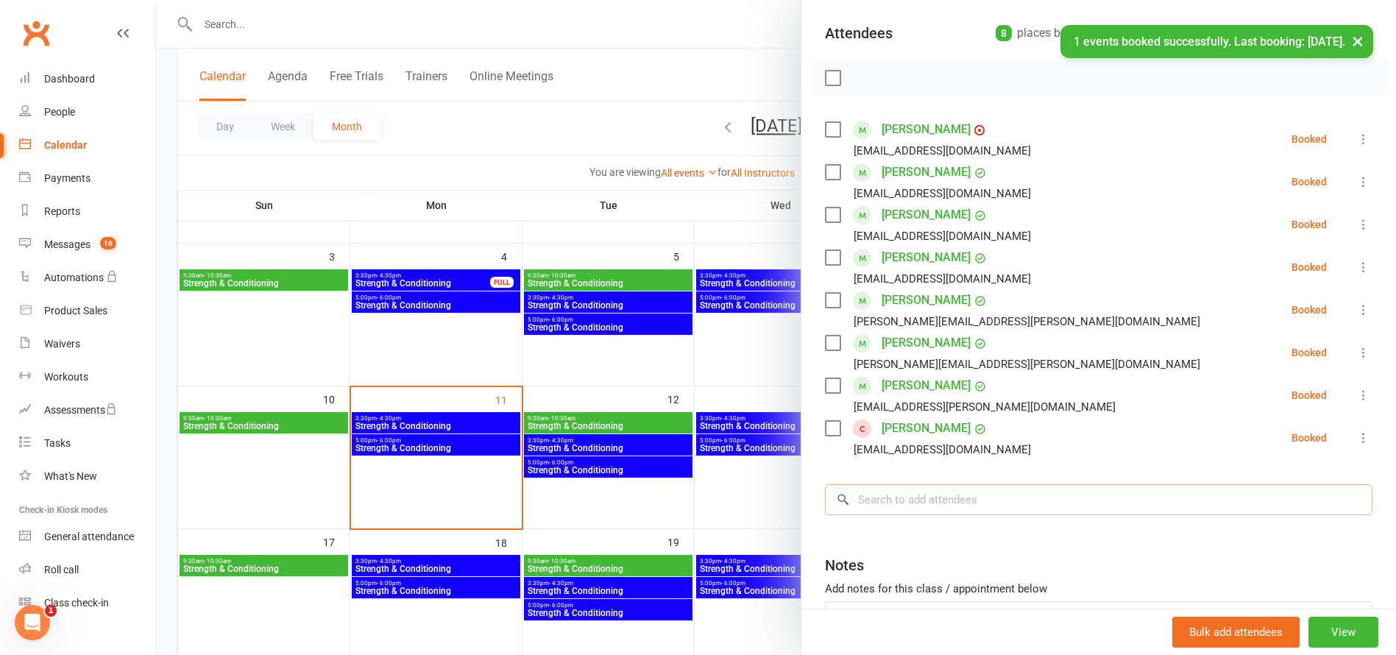
click at [926, 491] on input "search" at bounding box center [1098, 499] width 547 height 31
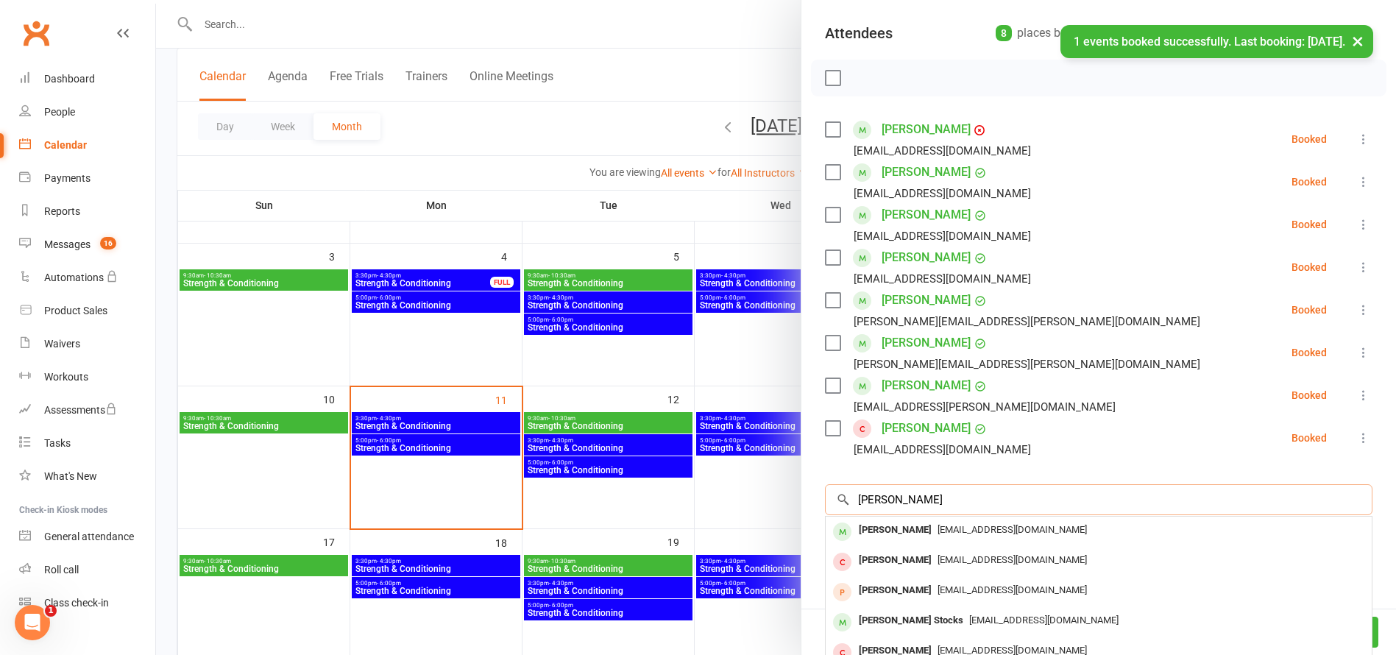
scroll to position [0, 0]
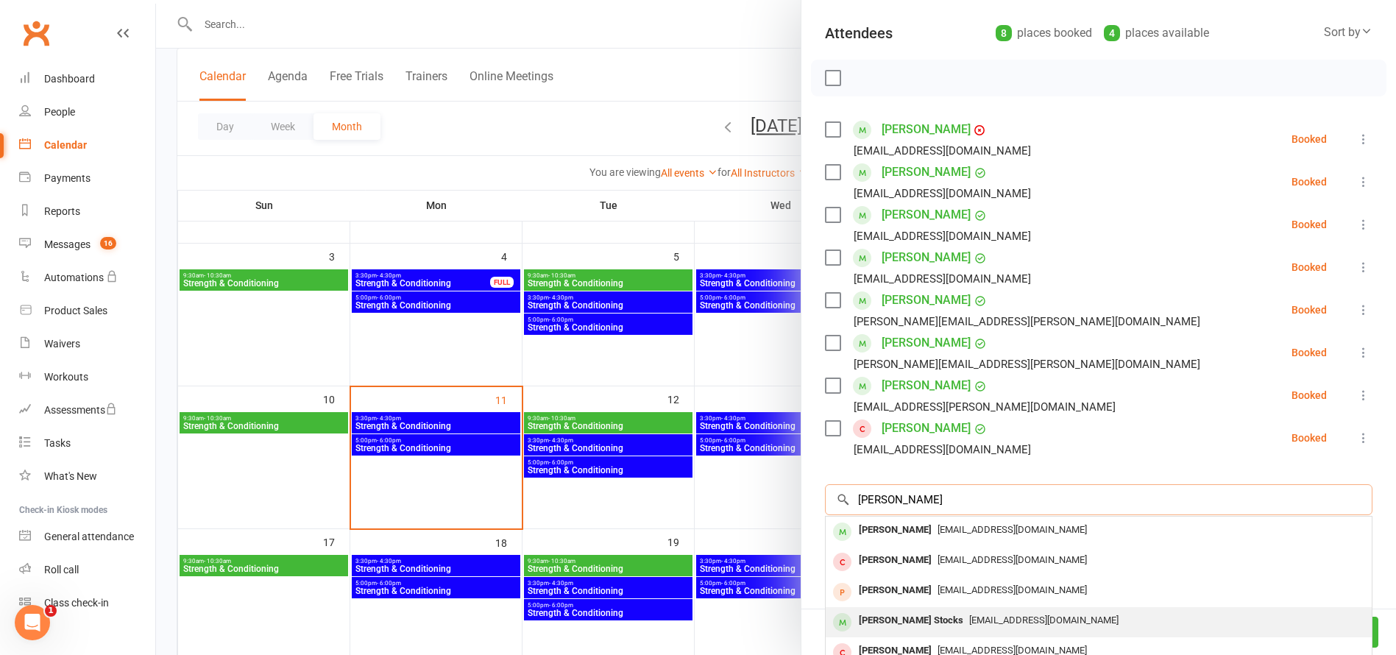
type input "[PERSON_NAME]"
click at [887, 622] on div "[PERSON_NAME] Stocks" at bounding box center [911, 620] width 116 height 21
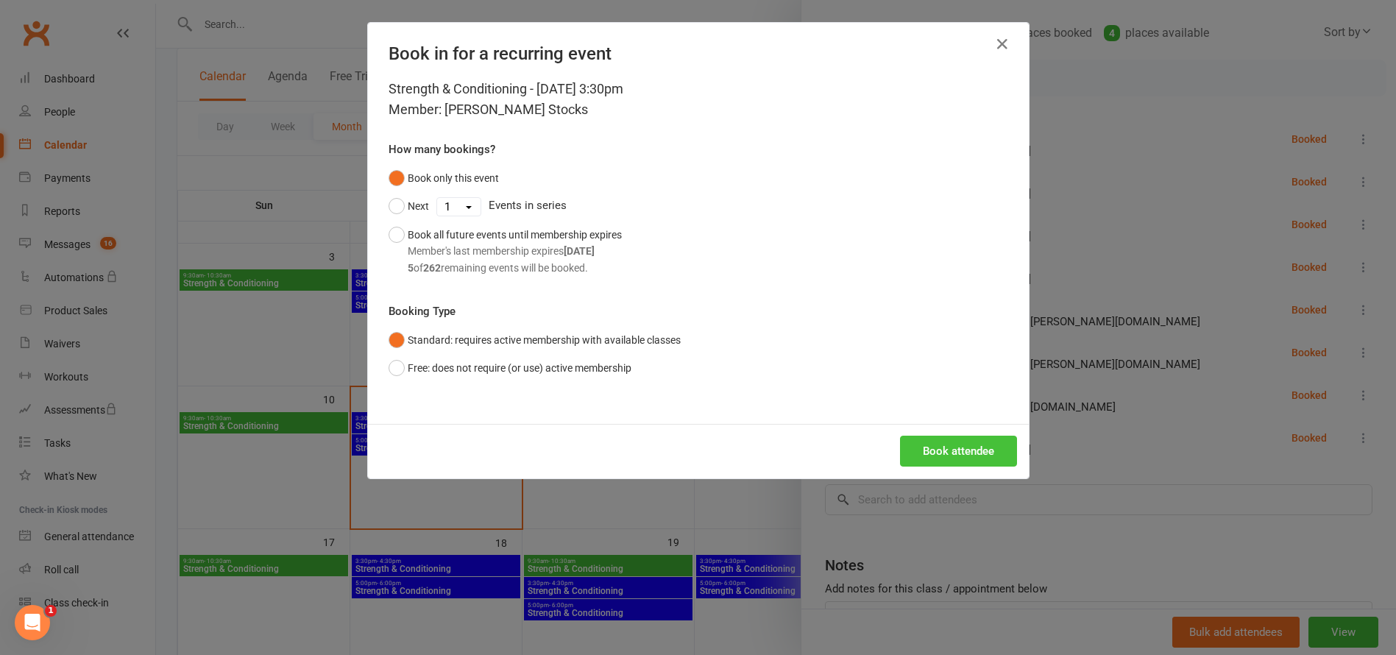
click at [946, 448] on button "Book attendee" at bounding box center [958, 451] width 117 height 31
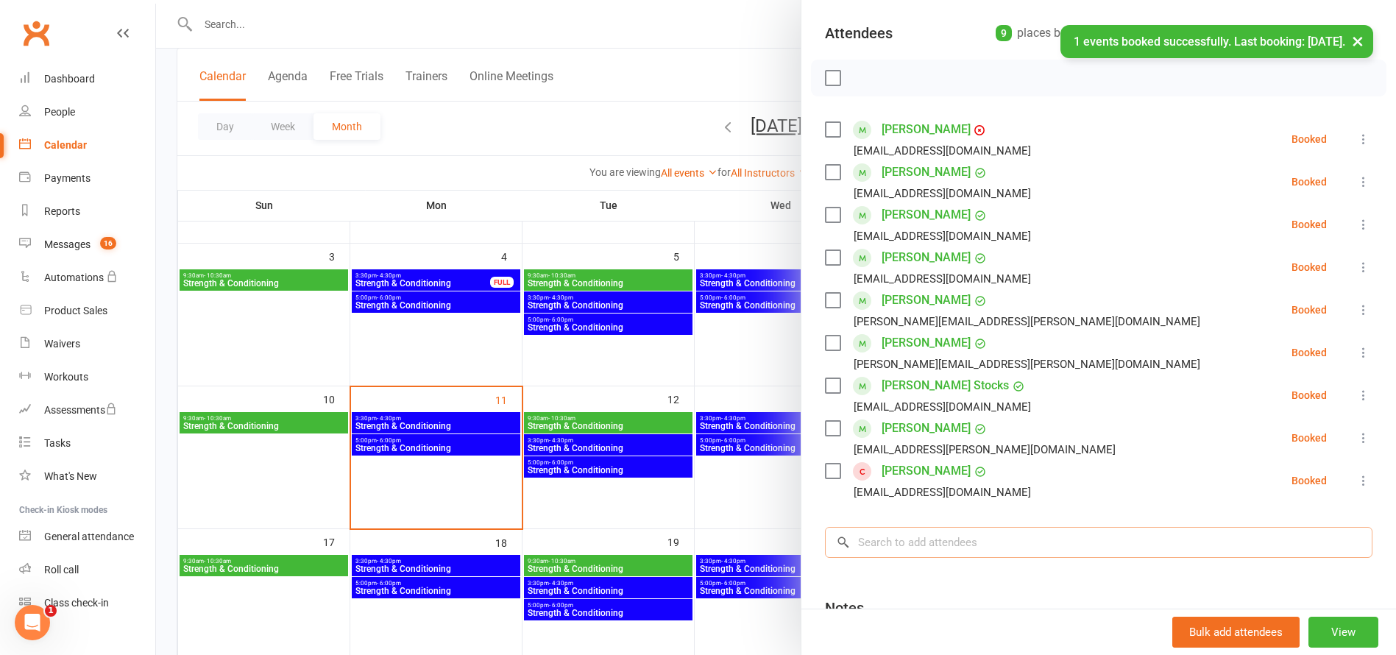
click at [893, 544] on input "search" at bounding box center [1098, 542] width 547 height 31
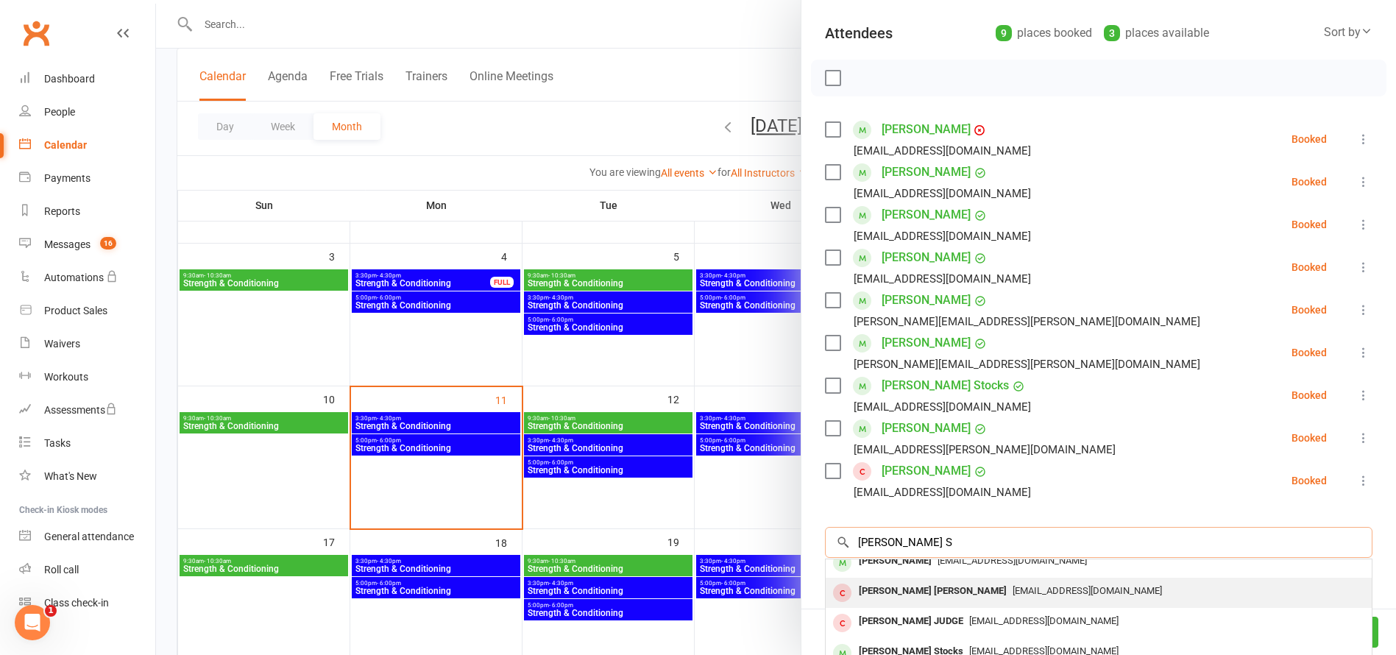
scroll to position [81, 0]
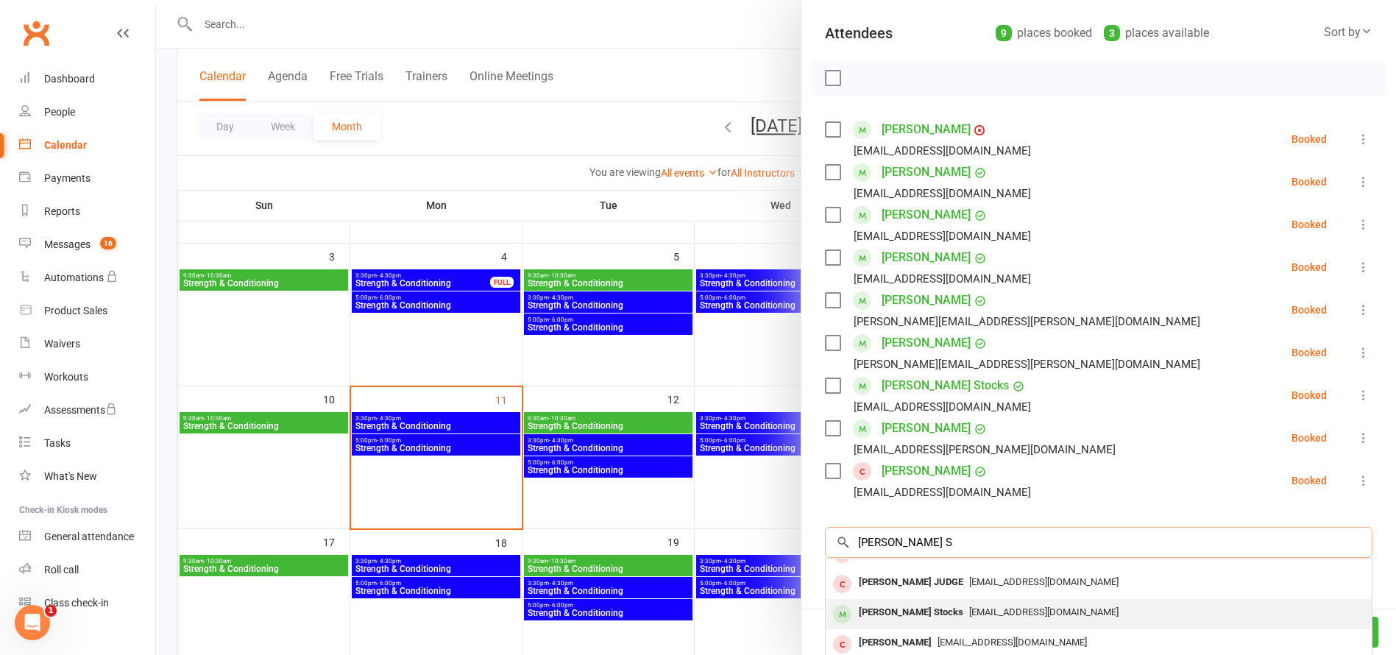
type input "[PERSON_NAME] S"
click at [878, 609] on div "[PERSON_NAME] Stocks" at bounding box center [911, 612] width 116 height 21
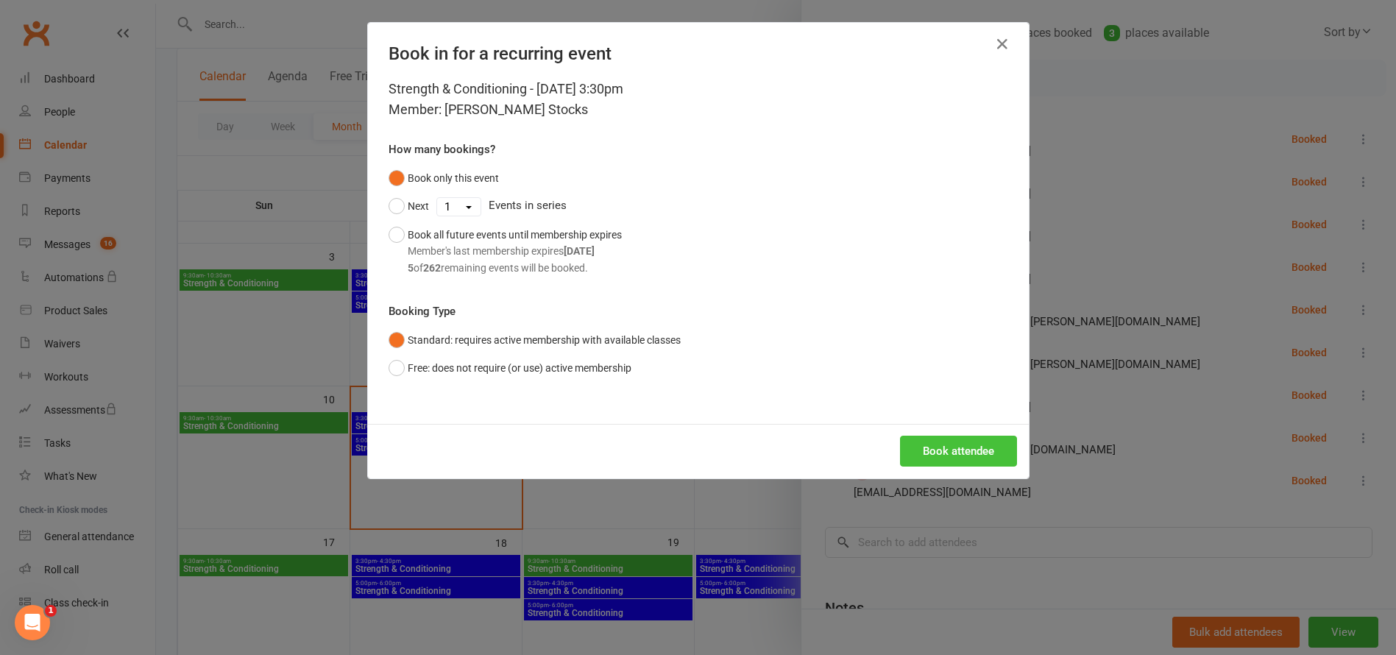
click at [949, 453] on button "Book attendee" at bounding box center [958, 451] width 117 height 31
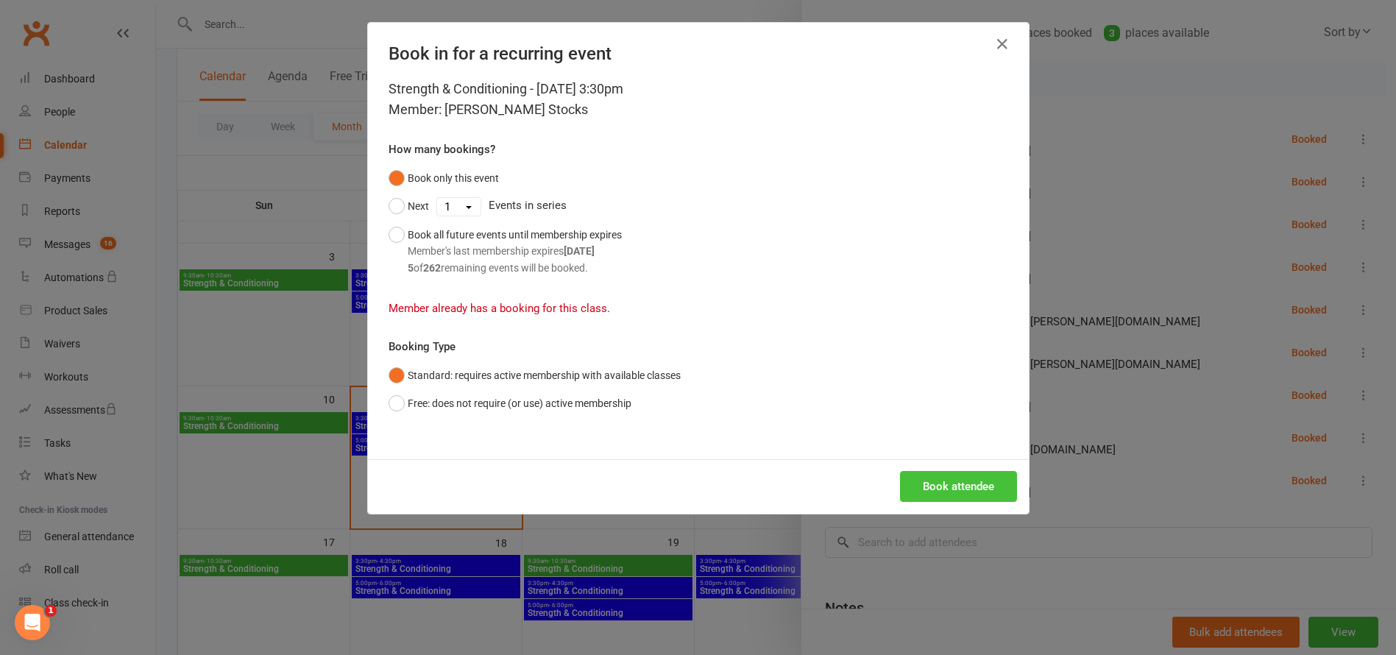
click at [920, 486] on button "Book attendee" at bounding box center [958, 486] width 117 height 31
click at [954, 497] on button "Book attendee" at bounding box center [958, 486] width 117 height 31
click at [714, 556] on div "Book in for a recurring event Strength & Conditioning - [DATE] 3:30pm Member: […" at bounding box center [698, 327] width 1396 height 655
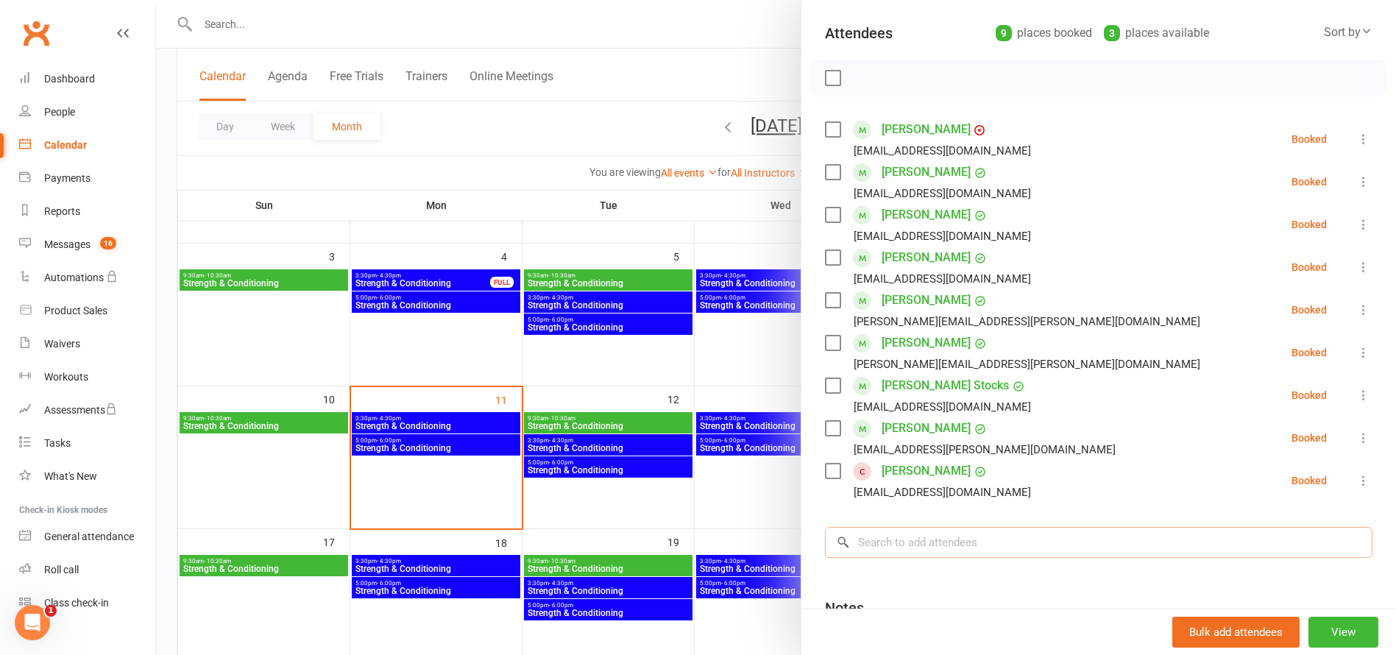
click at [918, 548] on input "search" at bounding box center [1098, 542] width 547 height 31
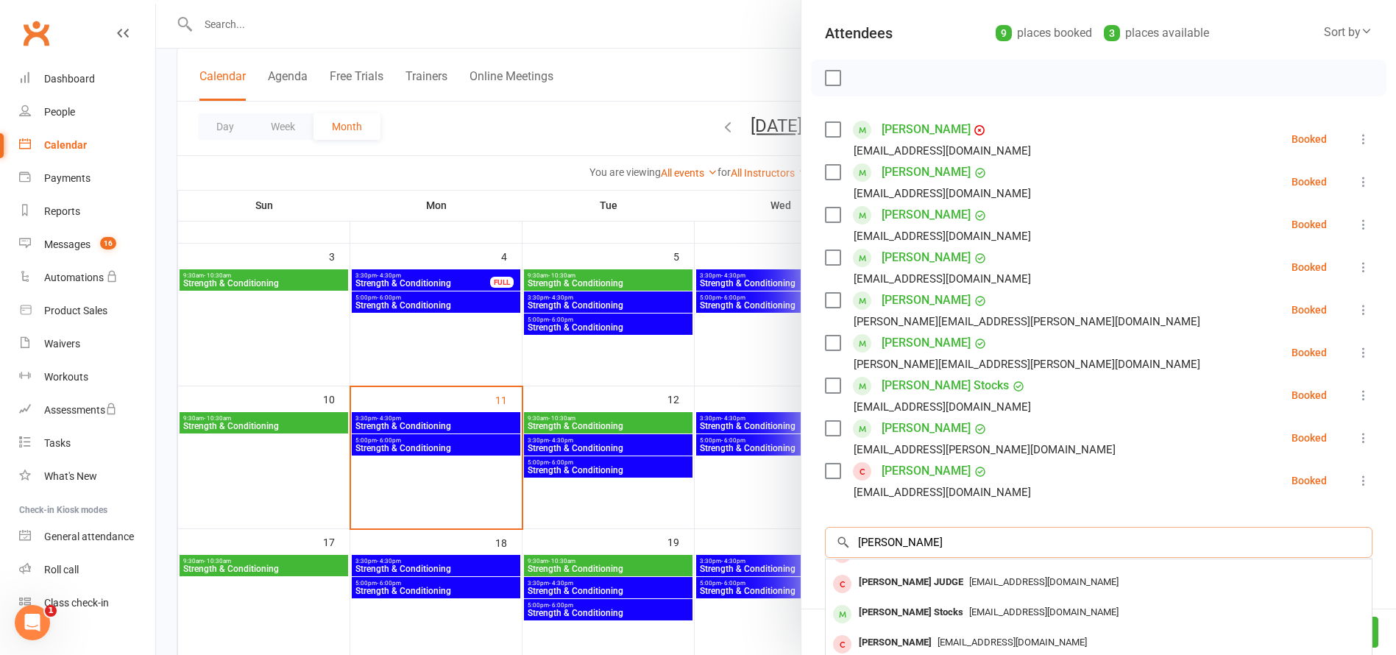
scroll to position [0, 0]
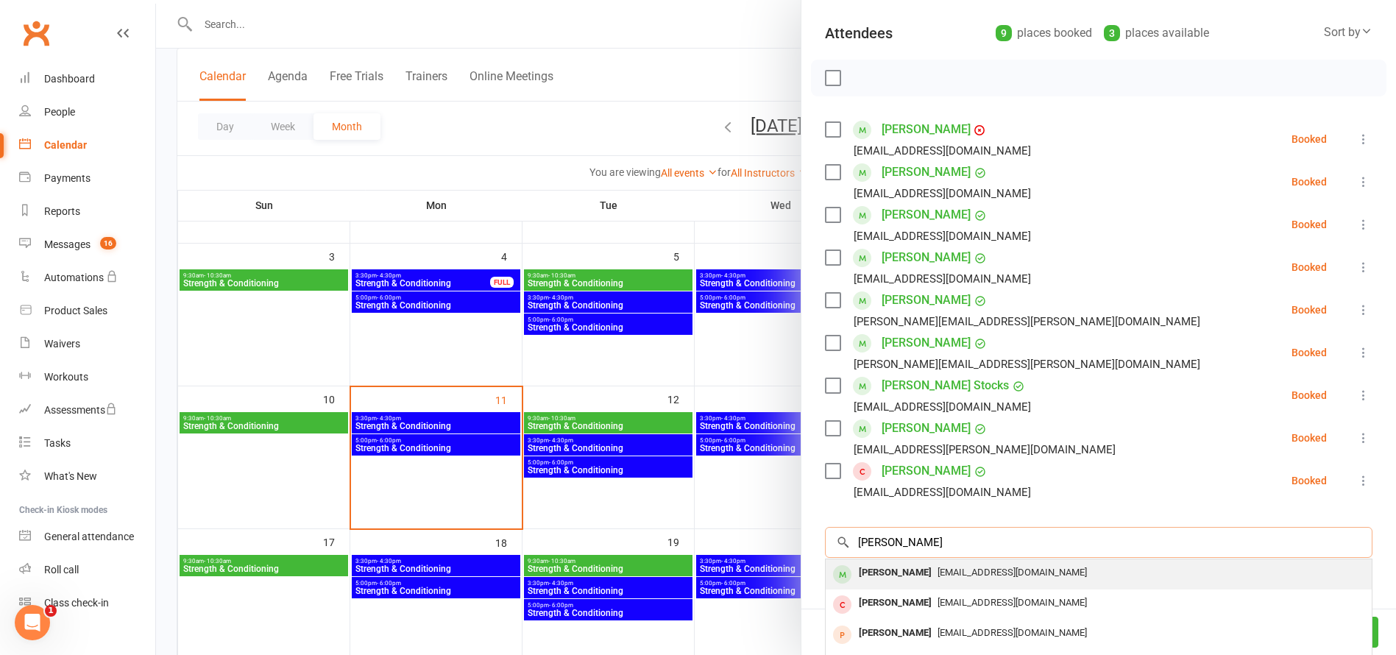
type input "[PERSON_NAME]"
click at [901, 570] on div "[PERSON_NAME]" at bounding box center [895, 572] width 85 height 21
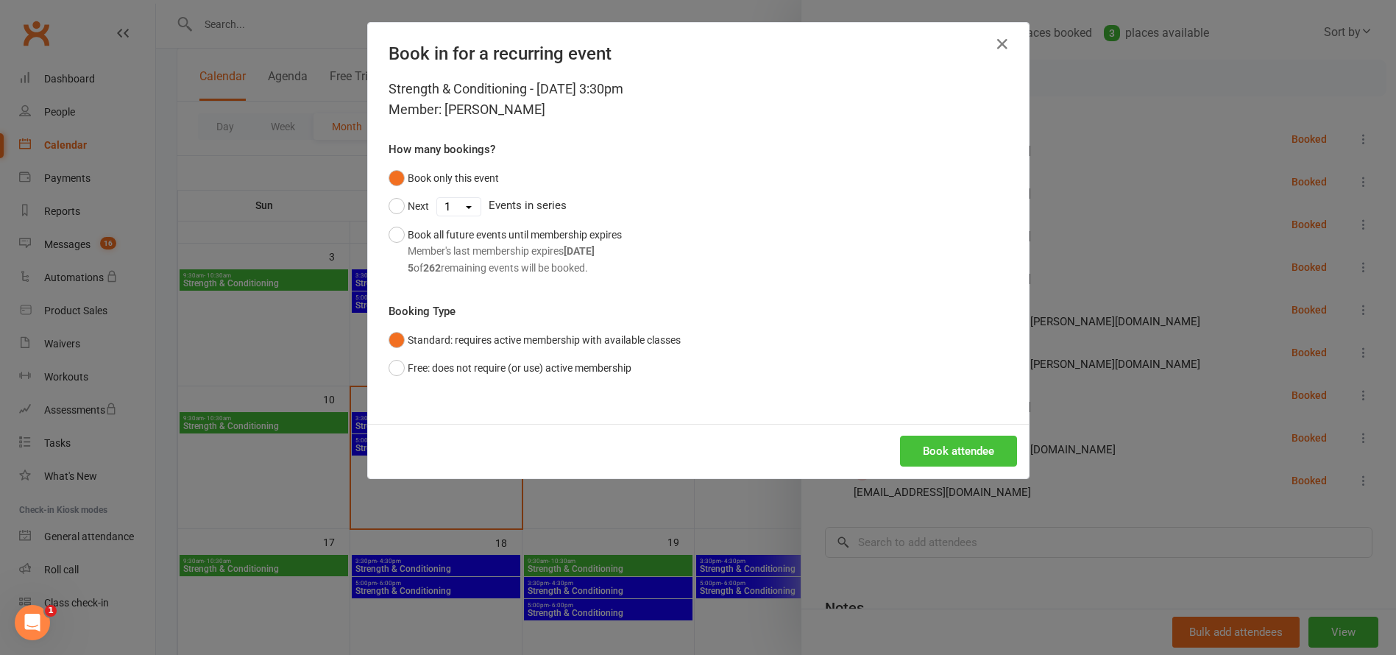
click at [953, 457] on button "Book attendee" at bounding box center [958, 451] width 117 height 31
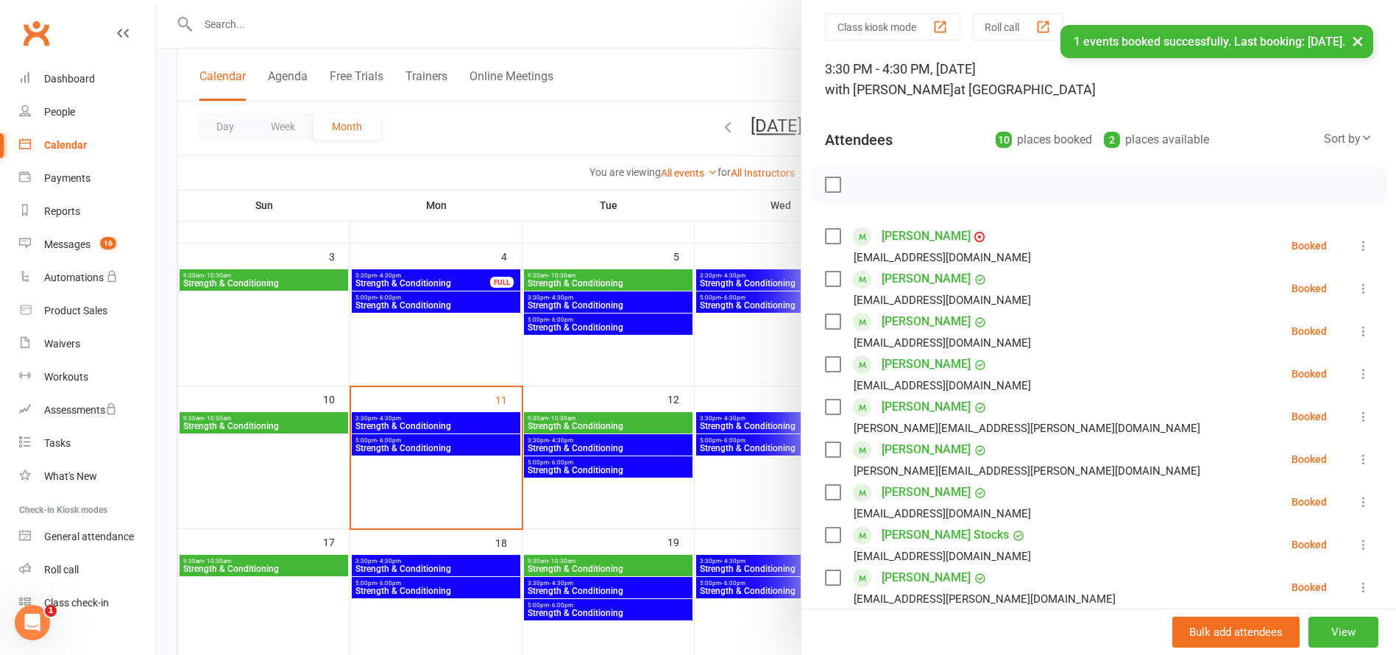
scroll to position [46, 0]
click at [442, 277] on div at bounding box center [776, 327] width 1240 height 655
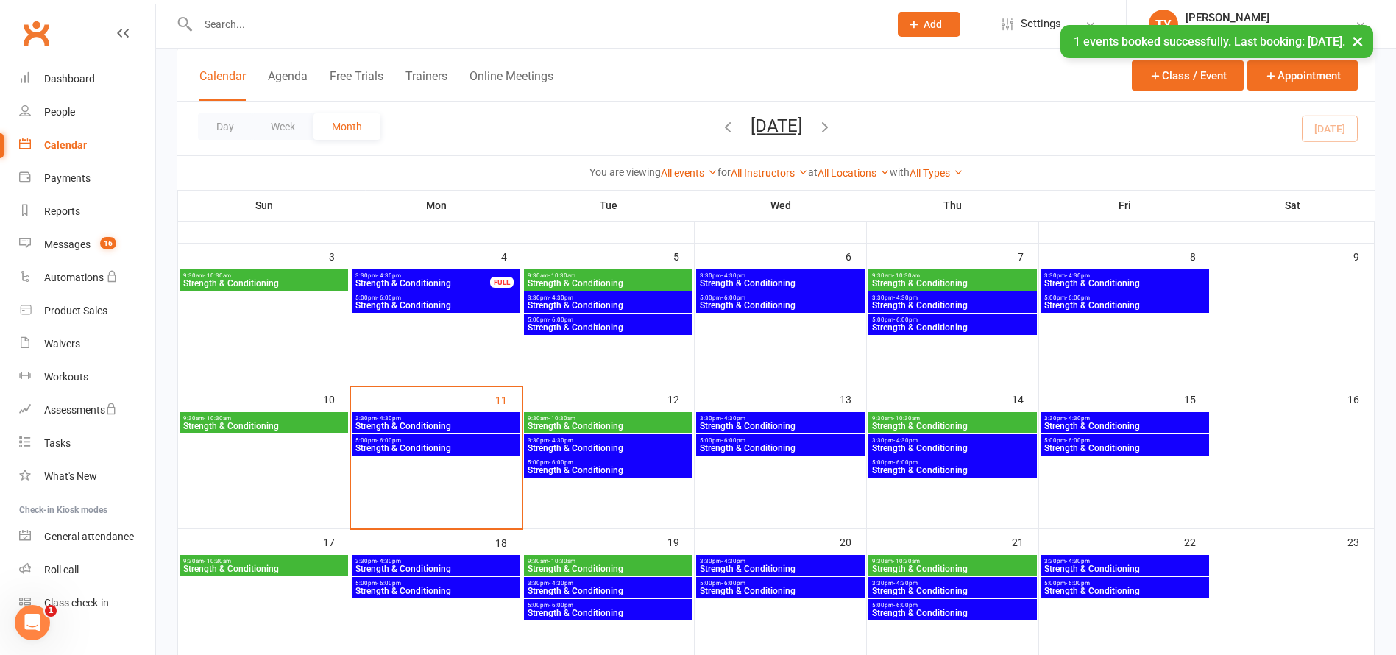
click at [435, 280] on span "Strength & Conditioning" at bounding box center [423, 283] width 136 height 9
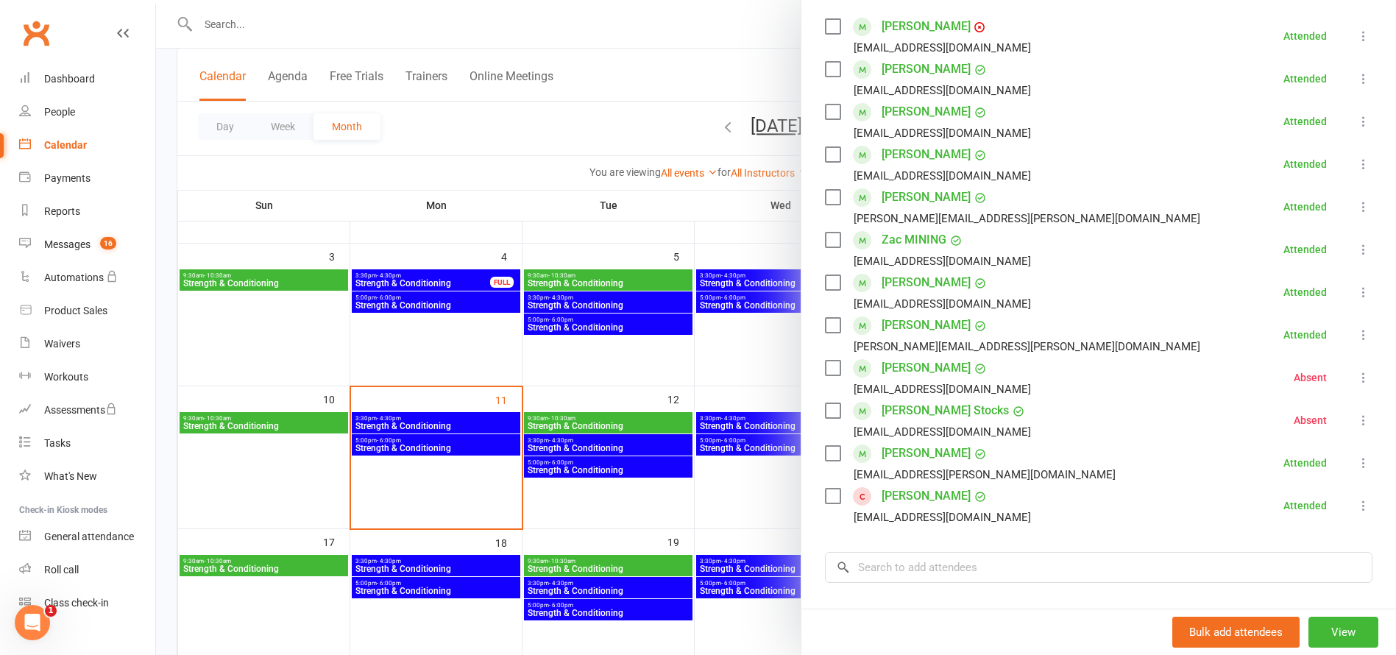
scroll to position [274, 0]
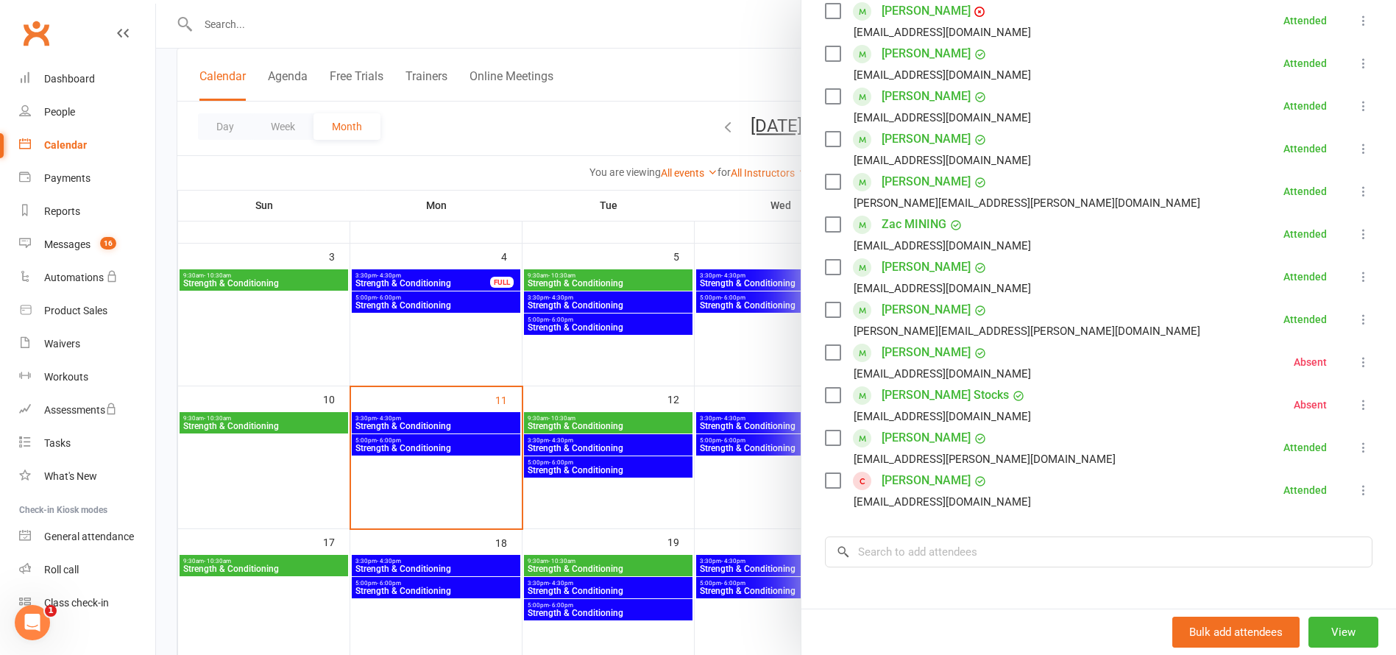
click at [436, 307] on div at bounding box center [776, 327] width 1240 height 655
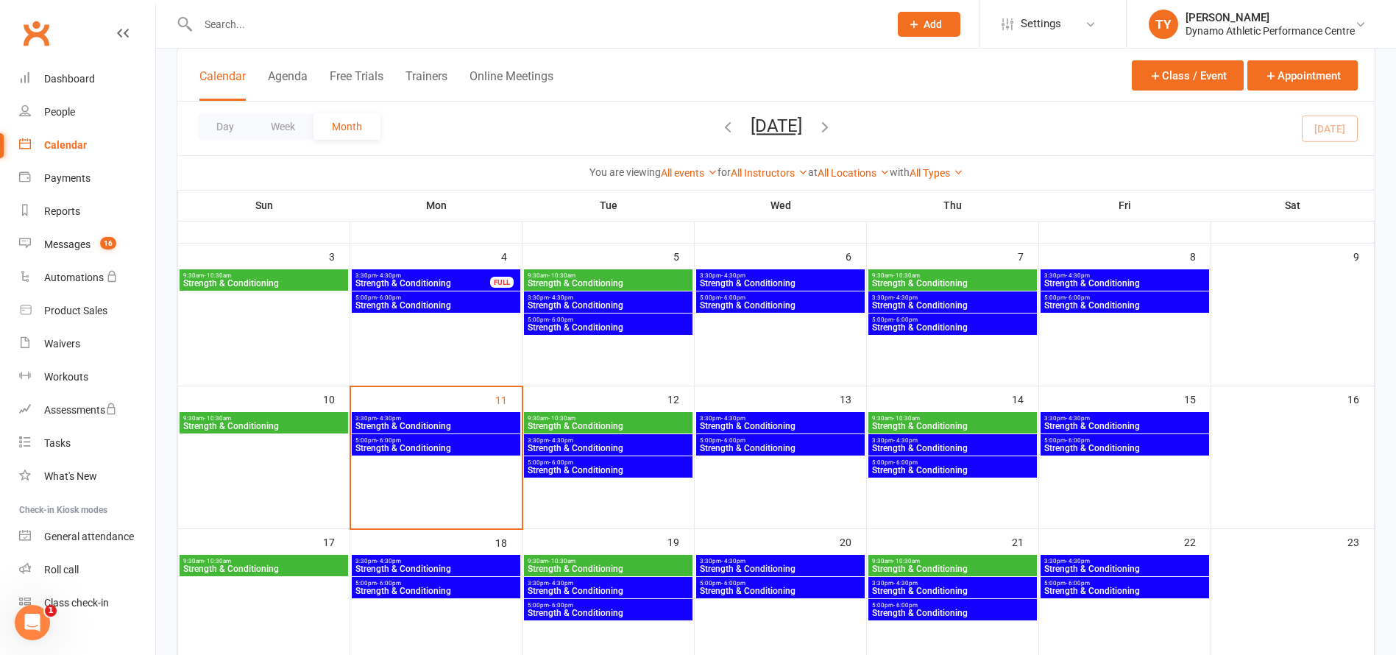
click at [431, 303] on span "Strength & Conditioning" at bounding box center [436, 305] width 163 height 9
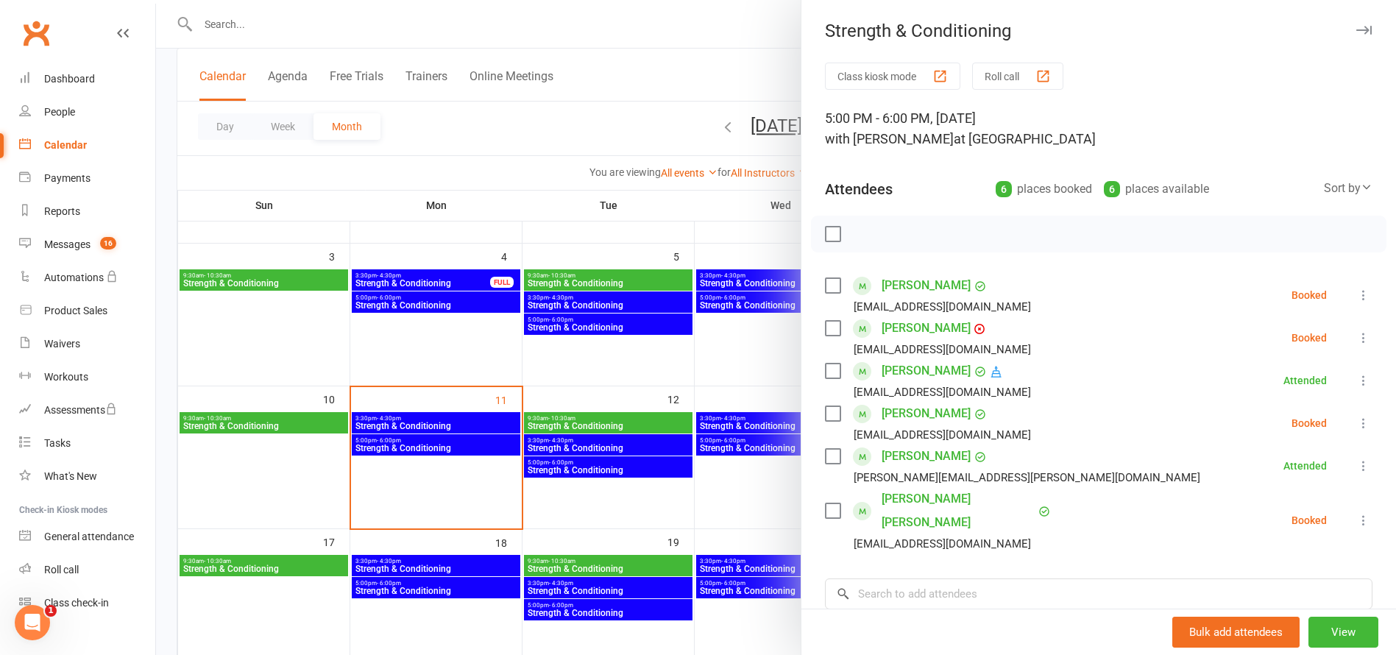
scroll to position [257, 0]
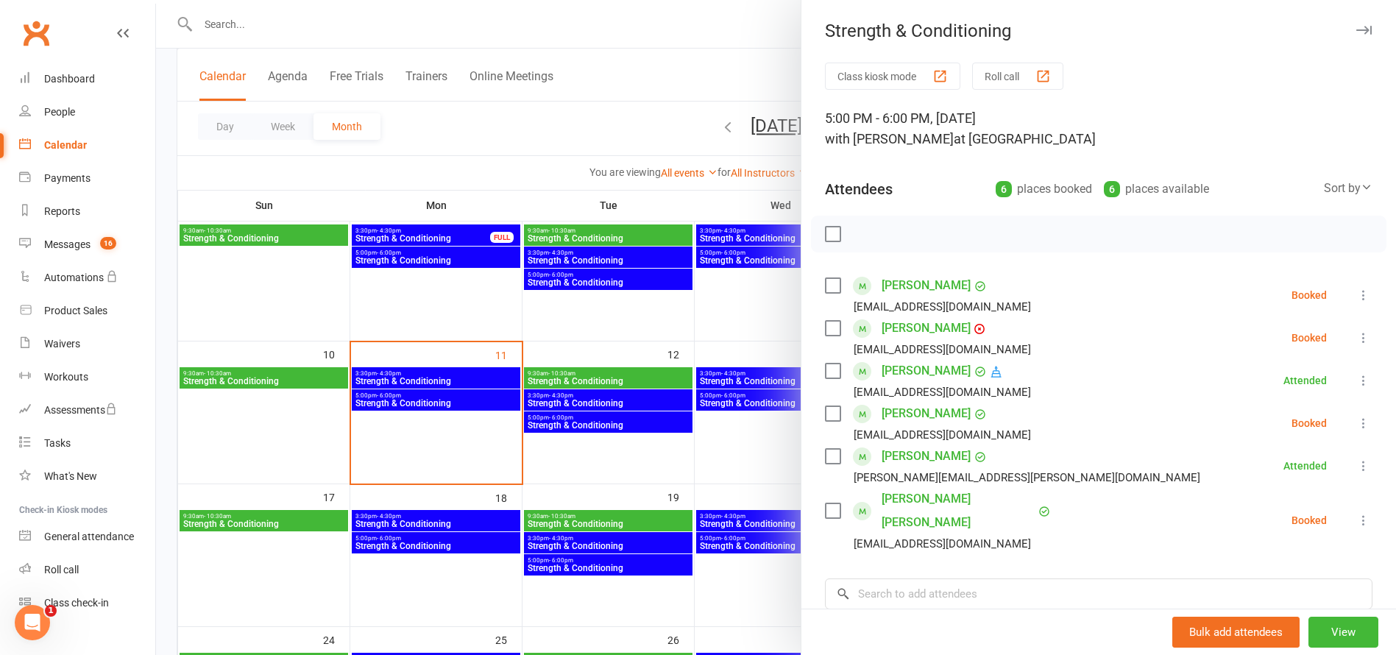
click at [419, 405] on div at bounding box center [776, 327] width 1240 height 655
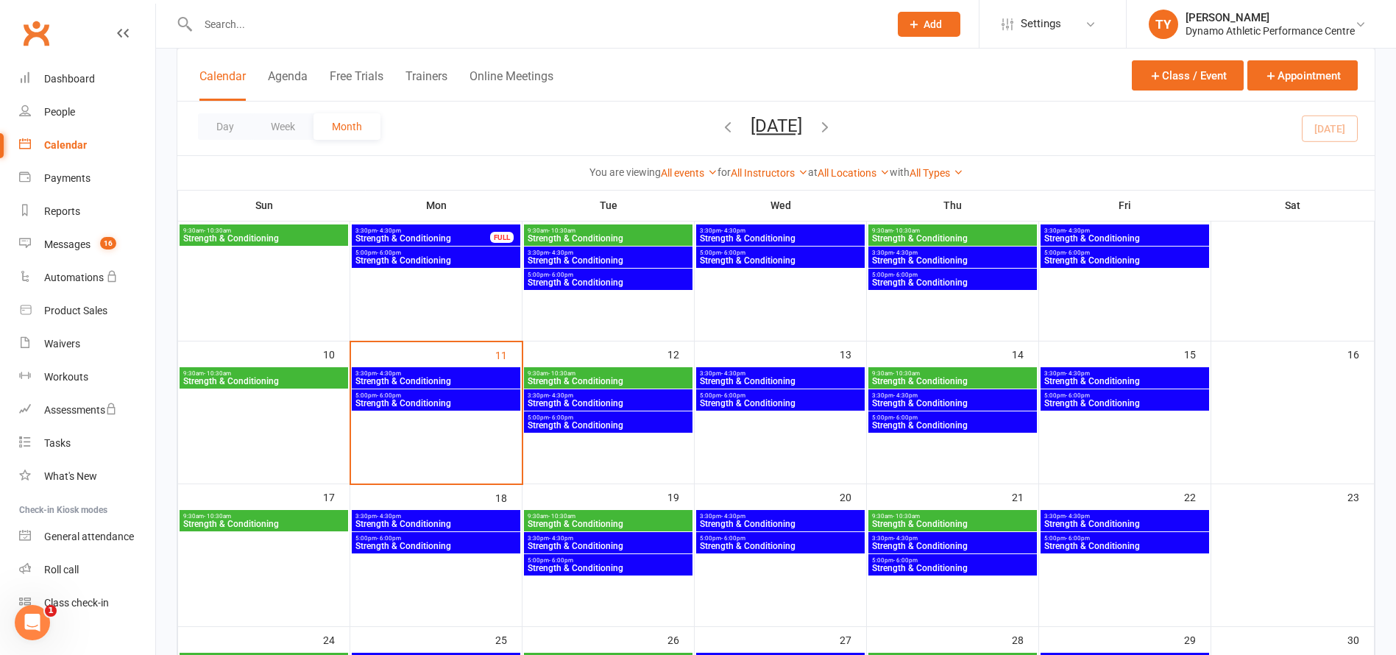
click at [430, 405] on span "Strength & Conditioning" at bounding box center [436, 403] width 163 height 9
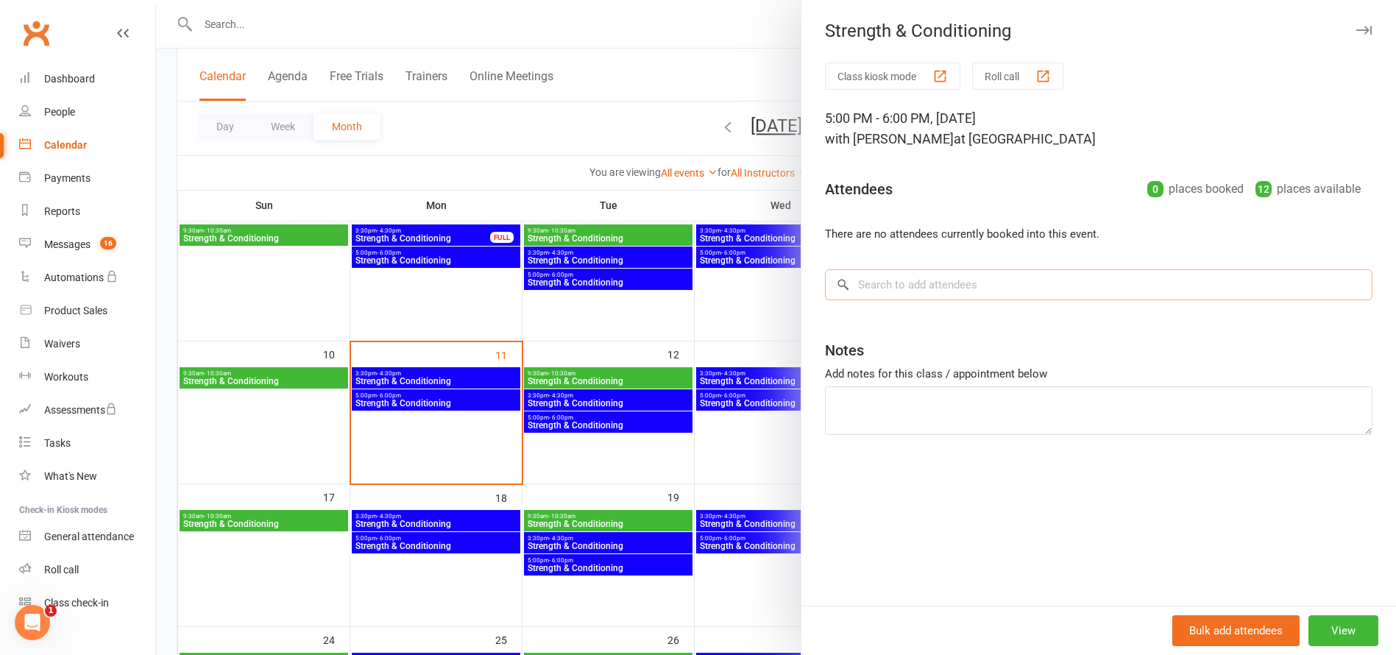
click at [942, 287] on input "search" at bounding box center [1098, 284] width 547 height 31
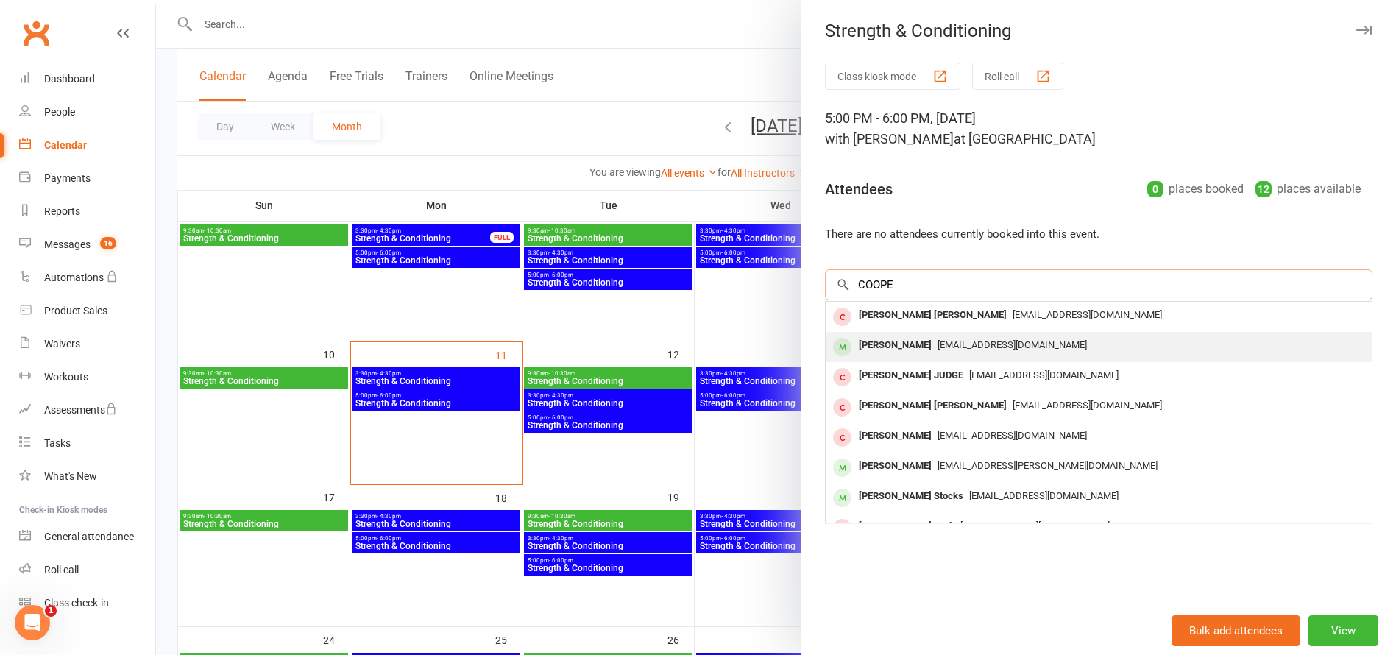
type input "COOPE"
click at [892, 344] on div "[PERSON_NAME]" at bounding box center [895, 345] width 85 height 21
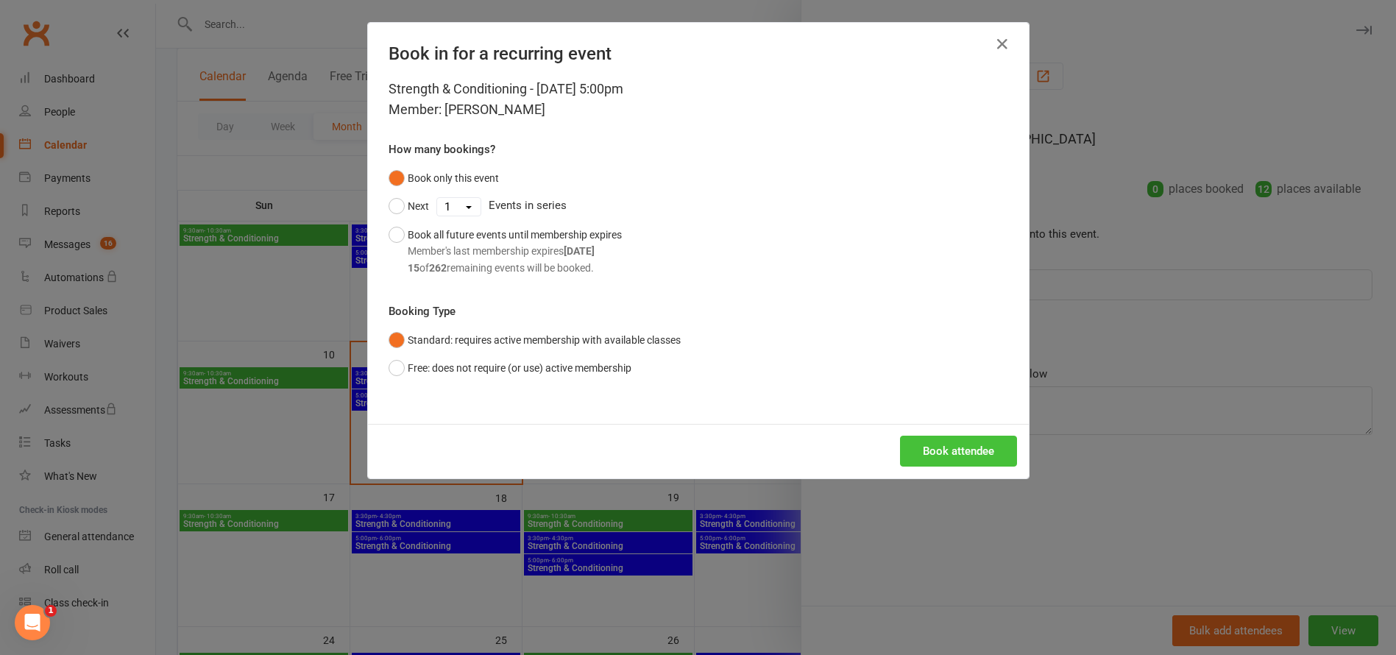
click at [940, 451] on button "Book attendee" at bounding box center [958, 451] width 117 height 31
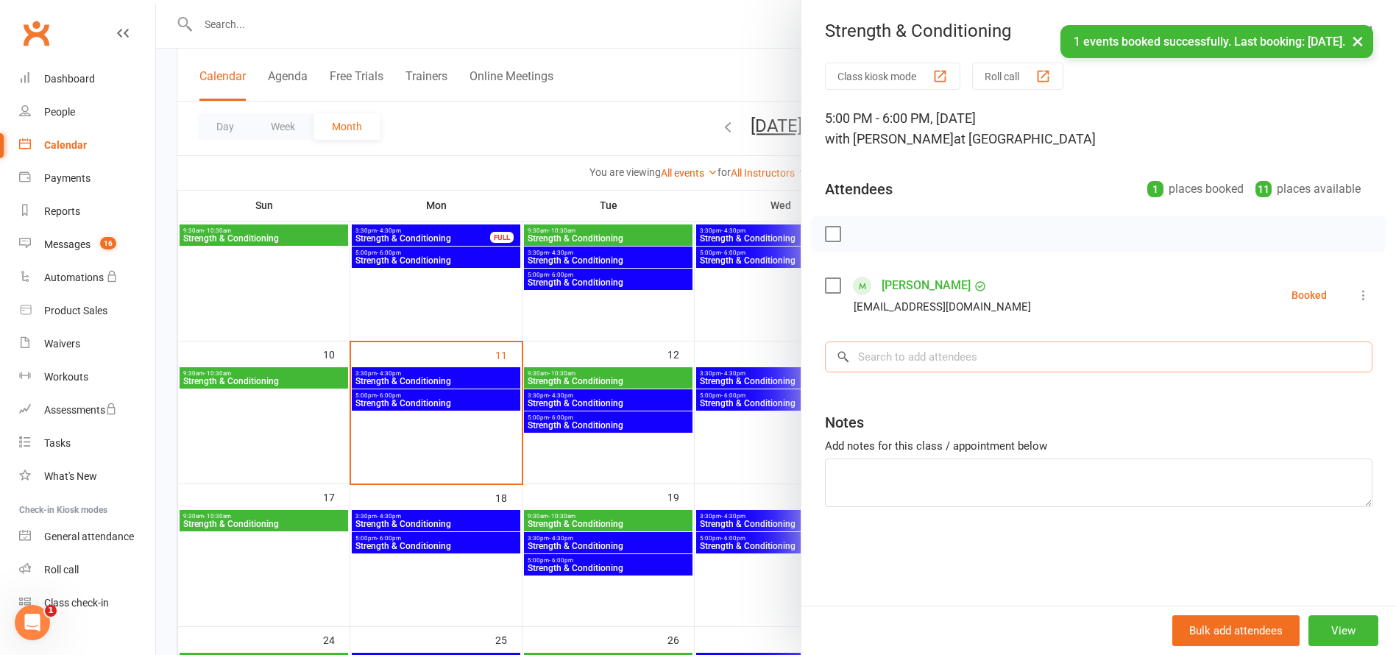
click at [904, 358] on input "search" at bounding box center [1098, 356] width 547 height 31
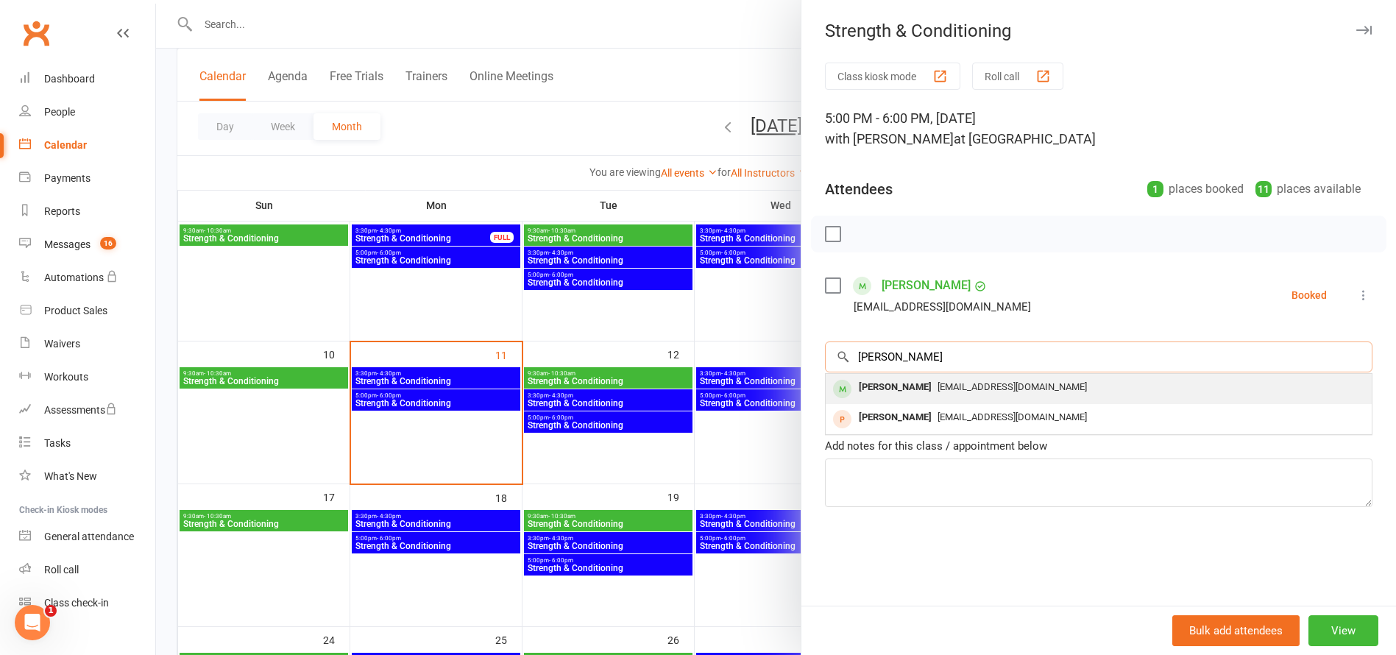
type input "[PERSON_NAME]"
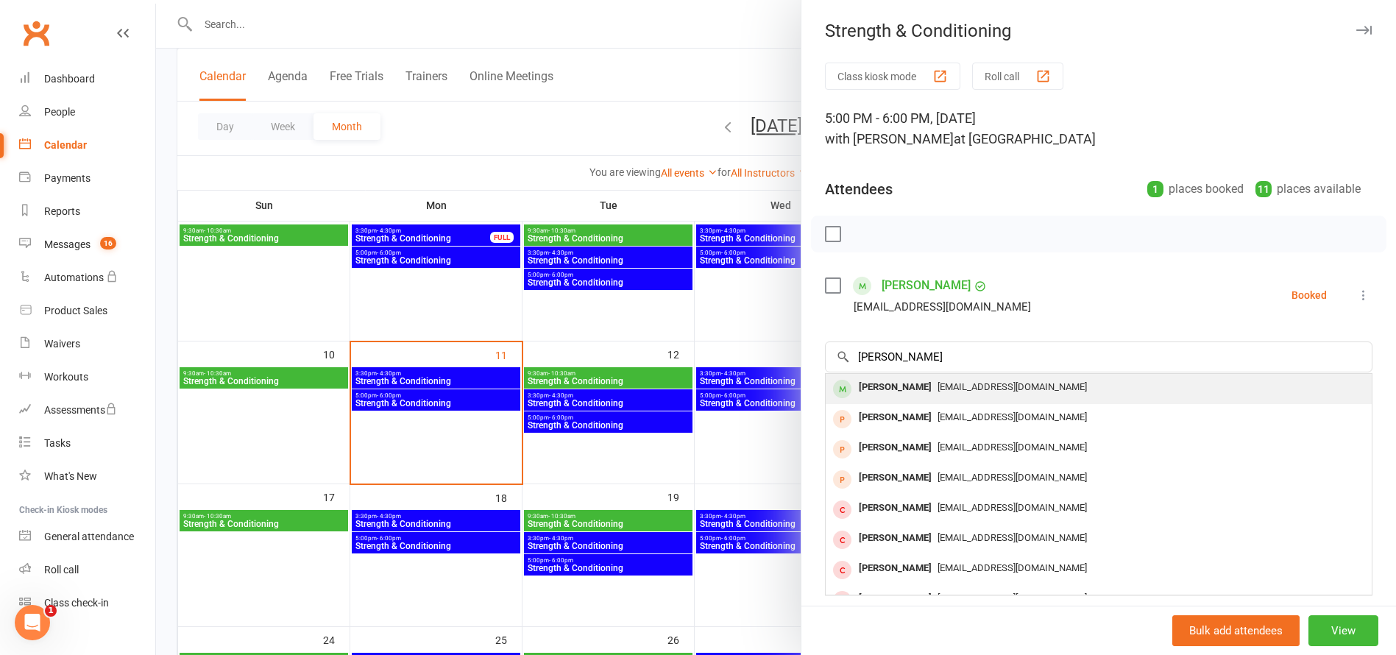
click at [884, 384] on div "[PERSON_NAME]" at bounding box center [895, 387] width 85 height 21
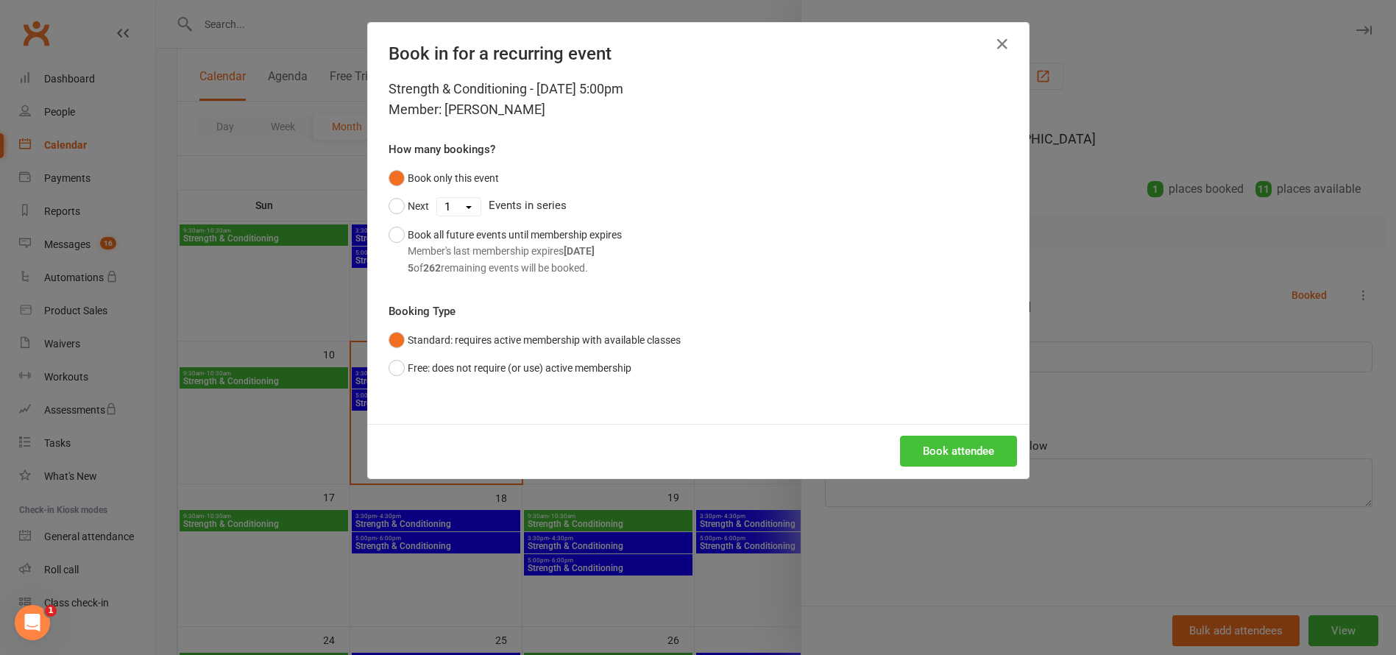
click at [967, 440] on button "Book attendee" at bounding box center [958, 451] width 117 height 31
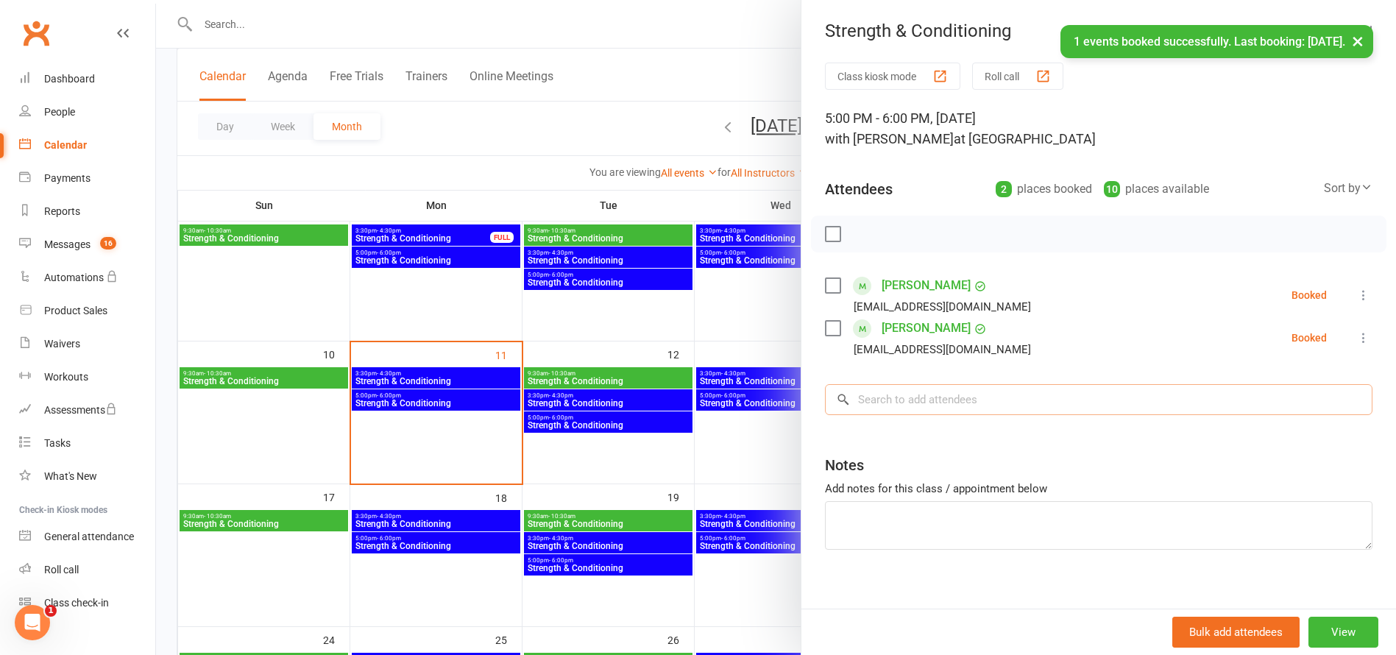
click at [912, 397] on input "search" at bounding box center [1098, 399] width 547 height 31
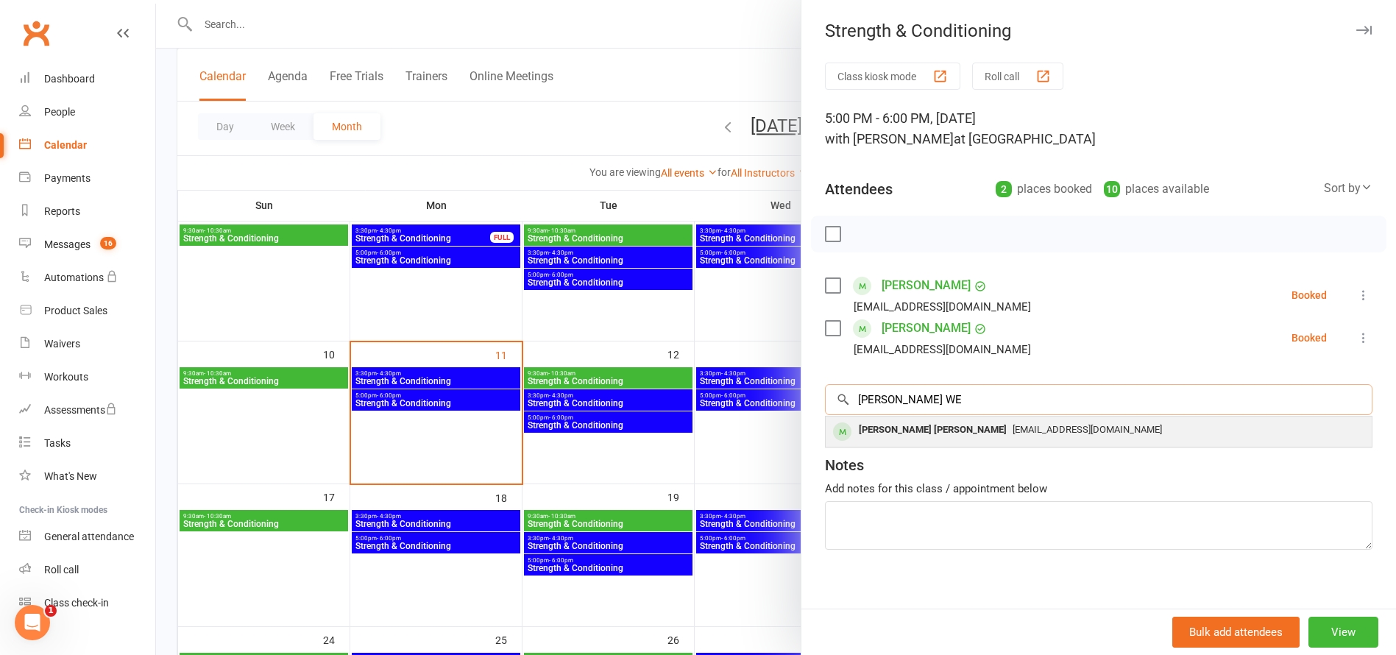
type input "[PERSON_NAME] WE"
click at [887, 430] on div "[PERSON_NAME] [PERSON_NAME]" at bounding box center [933, 429] width 160 height 21
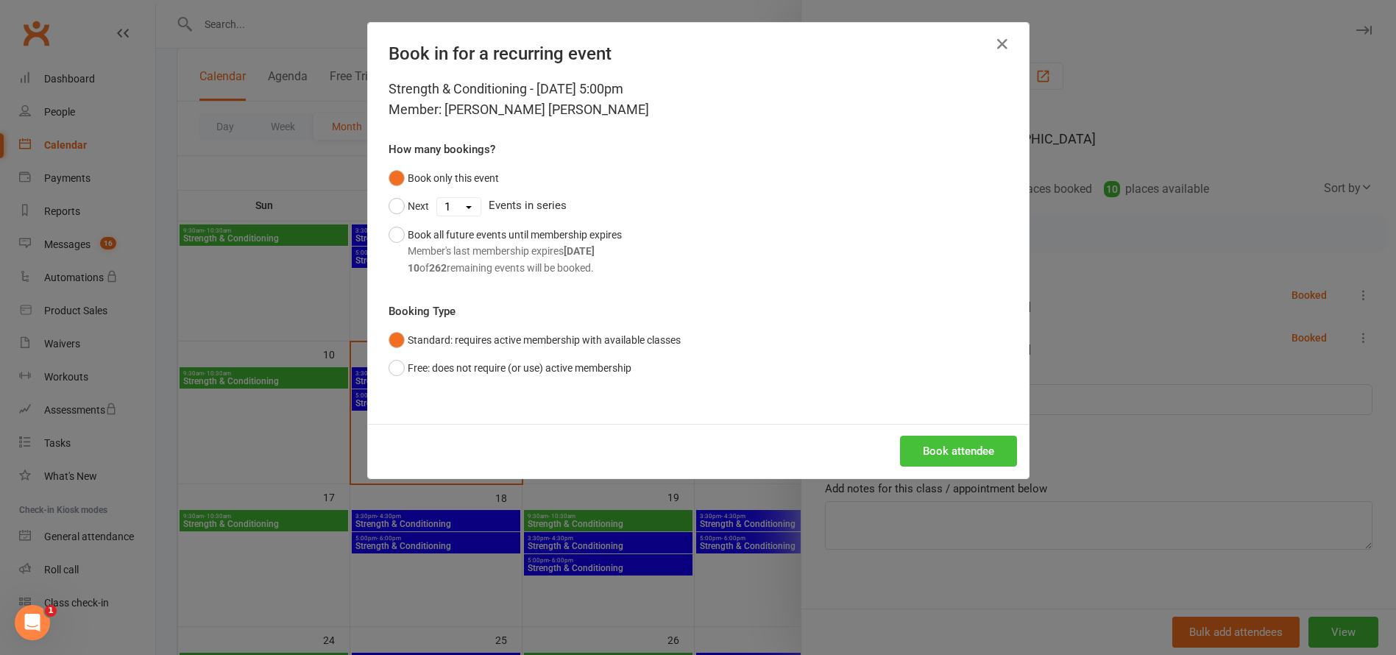
click at [962, 450] on button "Book attendee" at bounding box center [958, 451] width 117 height 31
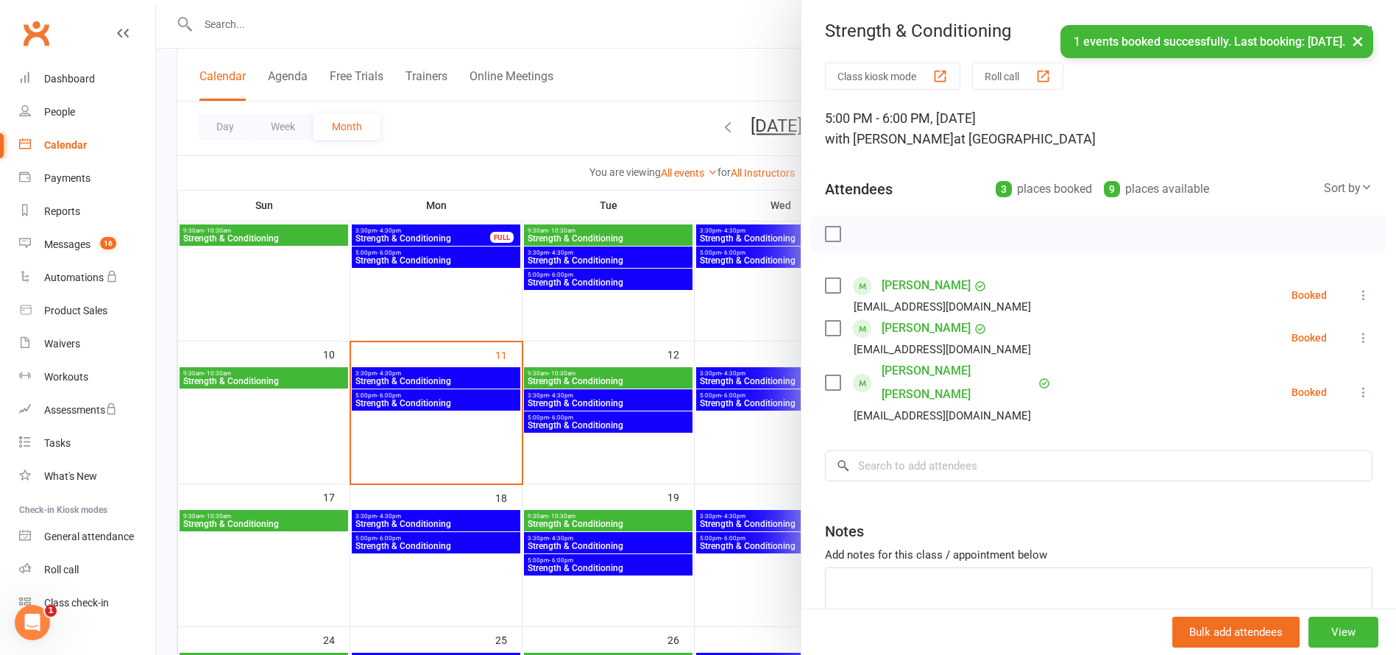
click at [447, 258] on div at bounding box center [776, 327] width 1240 height 655
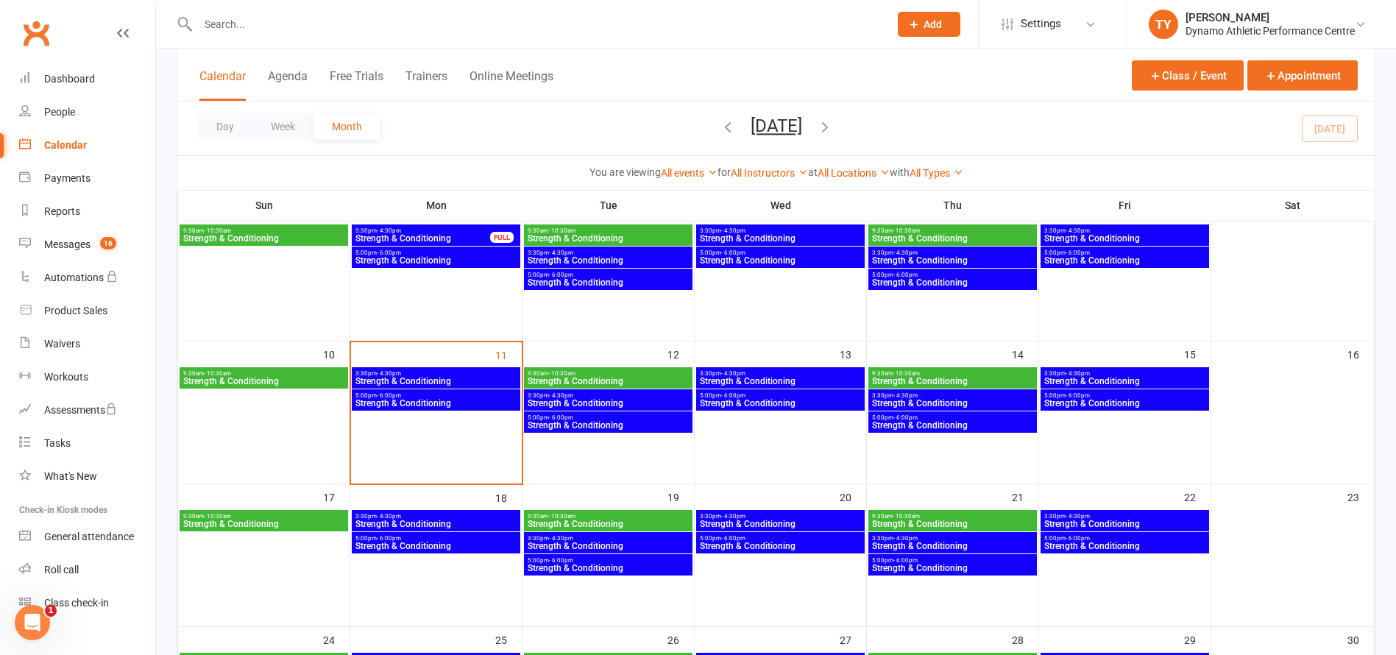
click at [439, 258] on span "Strength & Conditioning" at bounding box center [436, 260] width 163 height 9
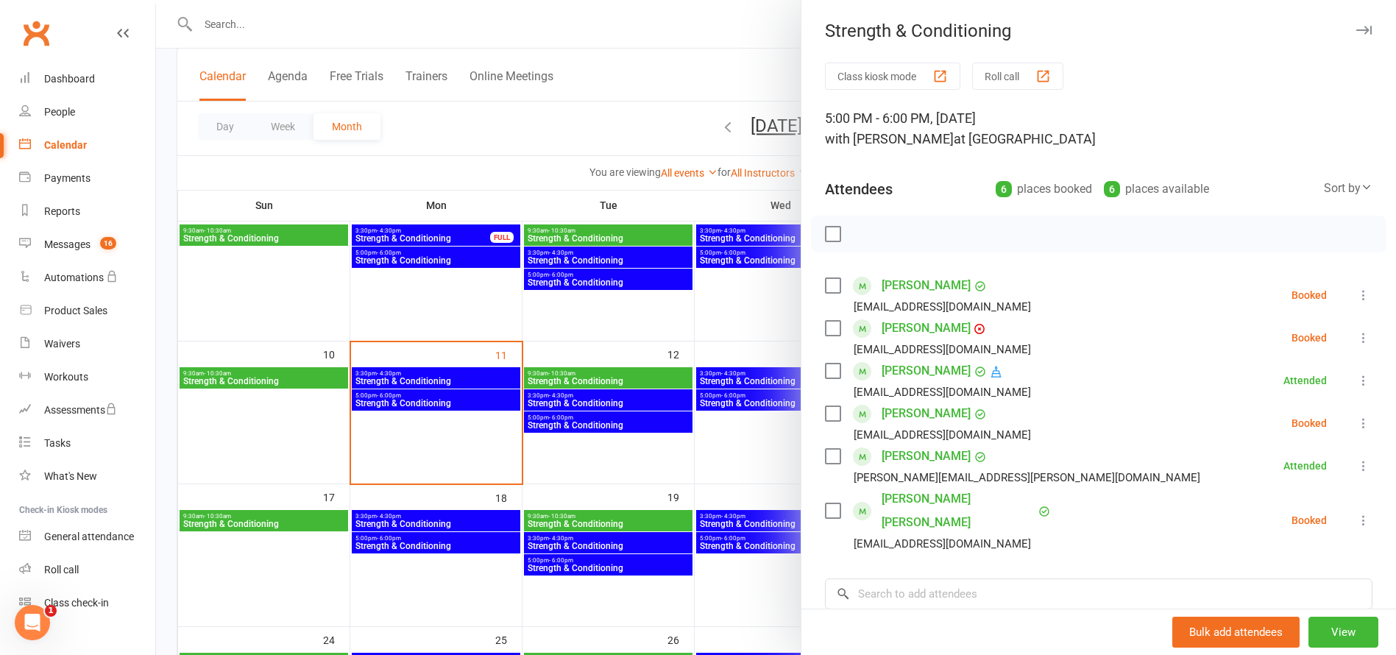
scroll to position [10, 0]
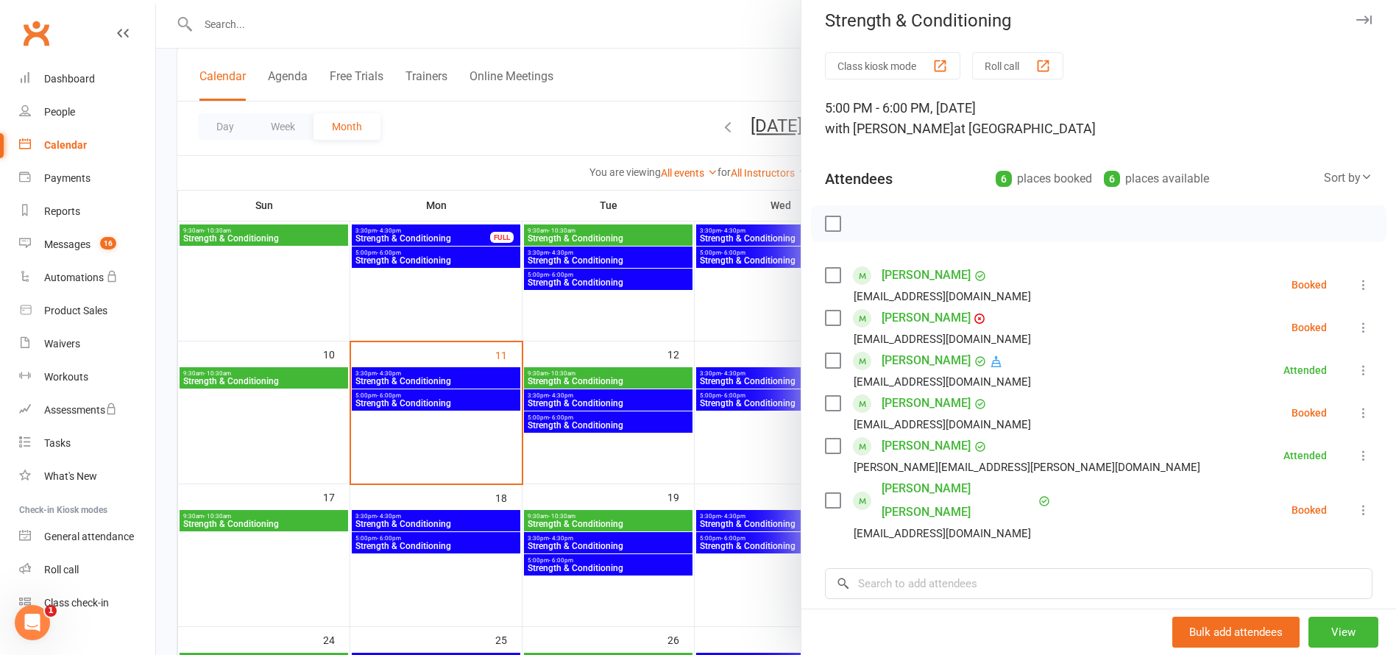
click at [437, 402] on div at bounding box center [776, 327] width 1240 height 655
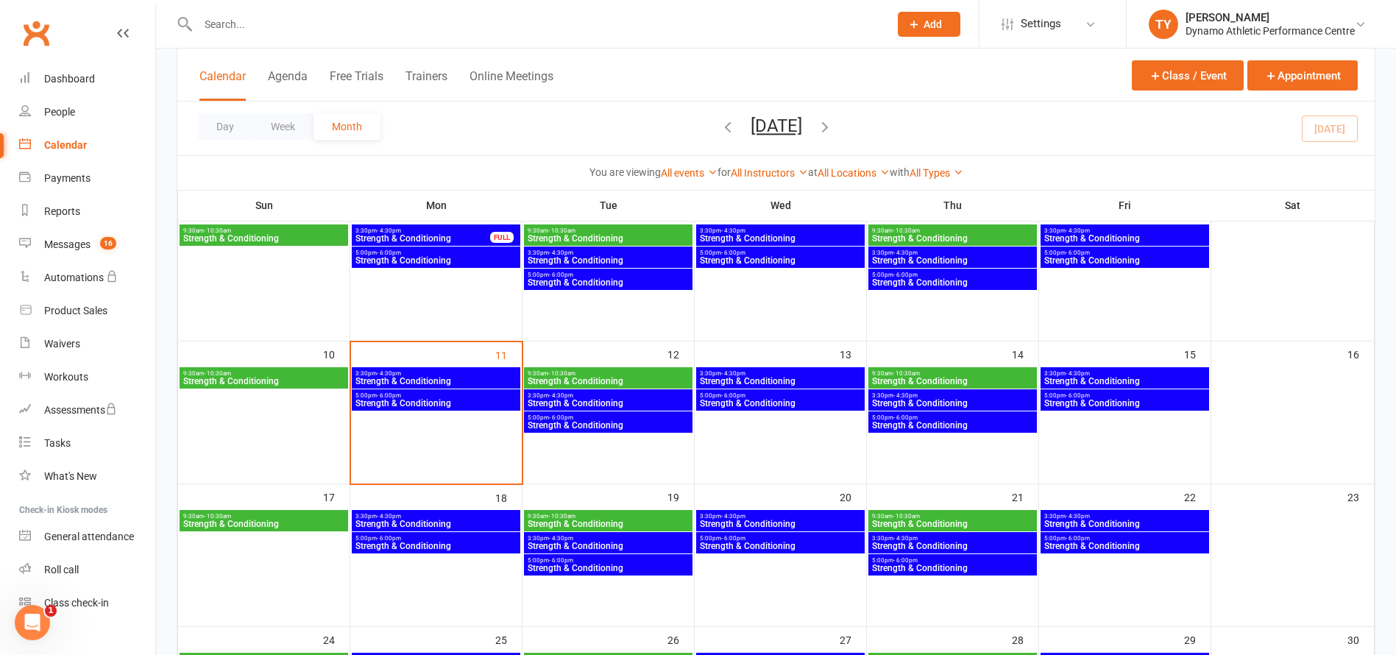
click at [425, 402] on span "Strength & Conditioning" at bounding box center [436, 403] width 163 height 9
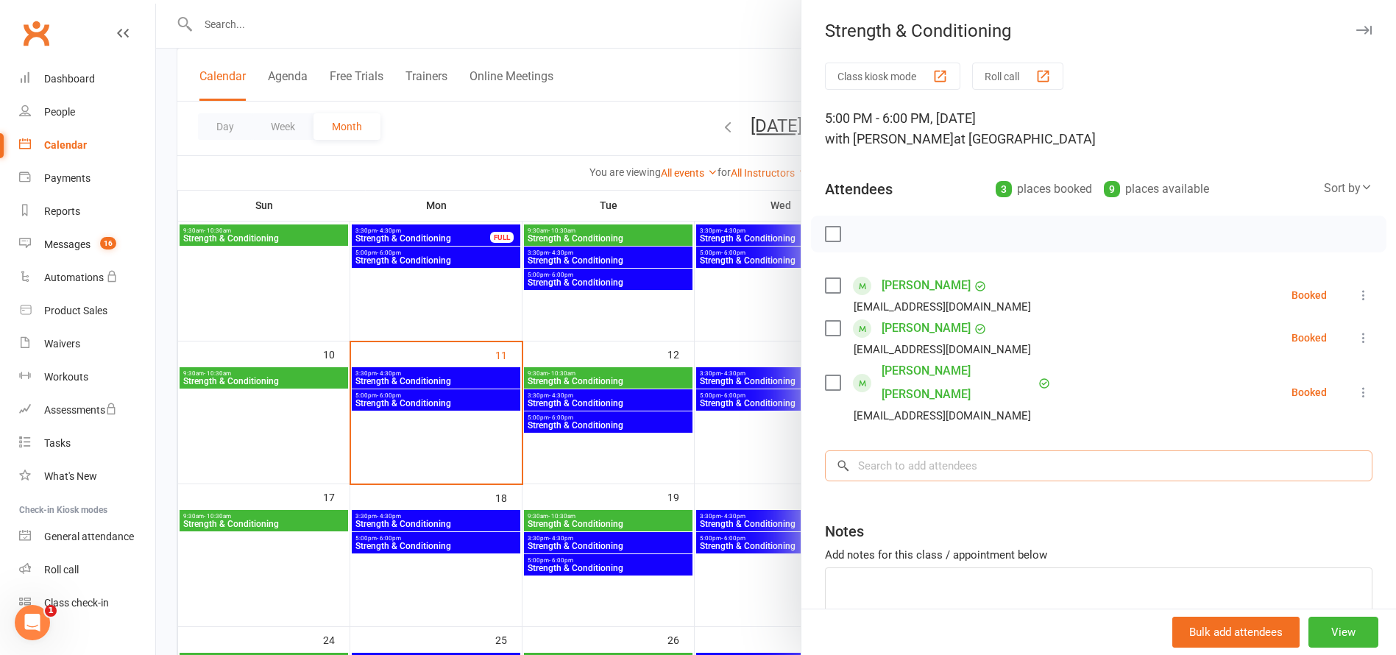
click at [909, 450] on input "search" at bounding box center [1098, 465] width 547 height 31
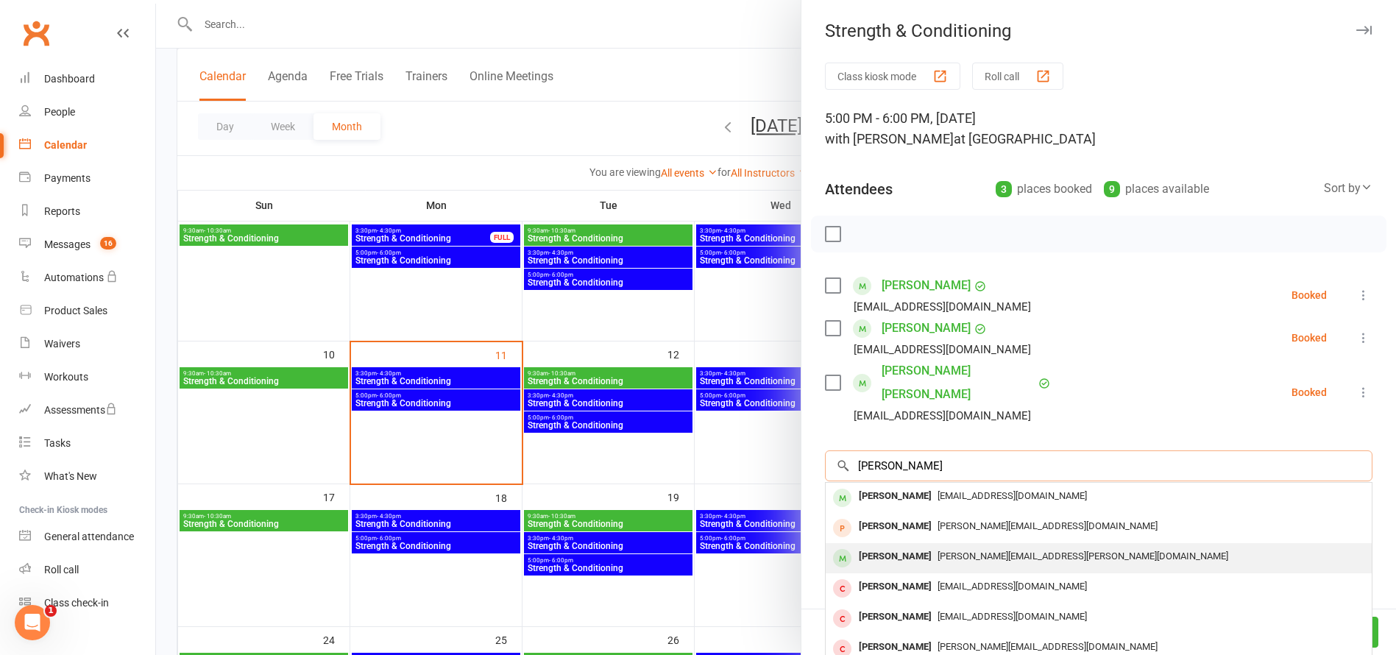
type input "[PERSON_NAME]"
click at [882, 546] on div "[PERSON_NAME]" at bounding box center [895, 556] width 85 height 21
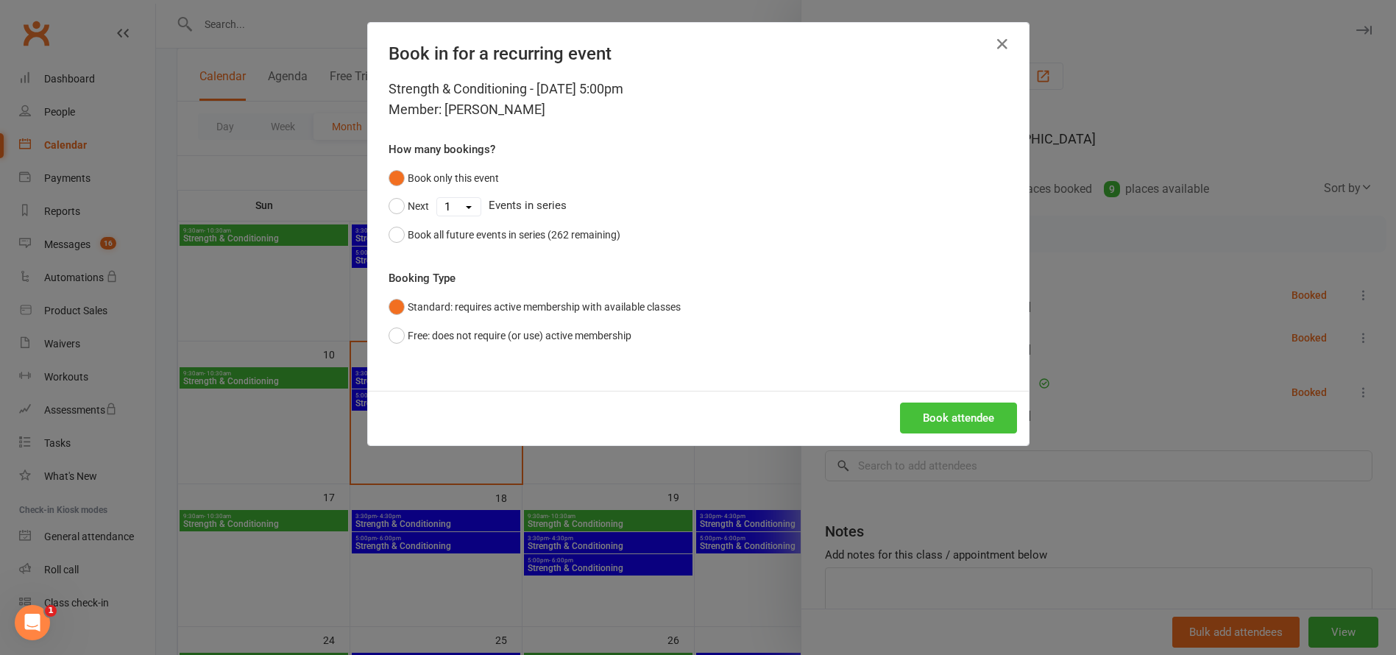
click at [960, 427] on button "Book attendee" at bounding box center [958, 417] width 117 height 31
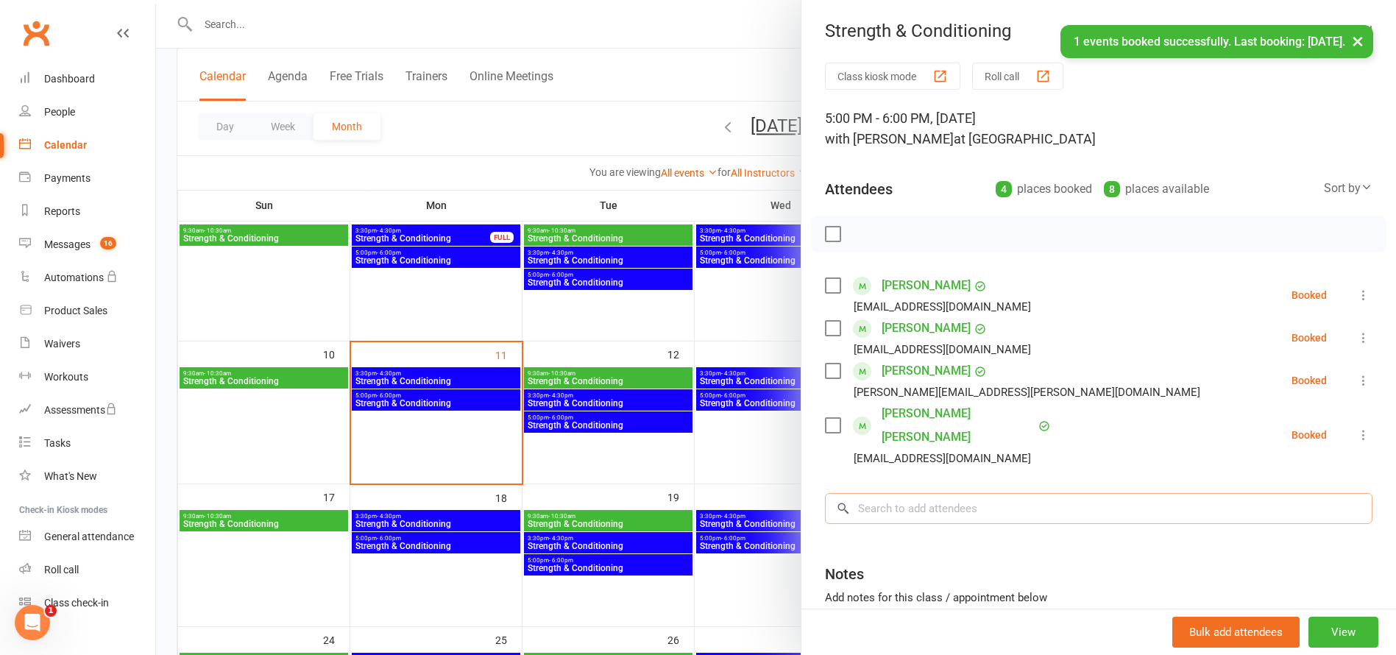
click at [903, 493] on input "search" at bounding box center [1098, 508] width 547 height 31
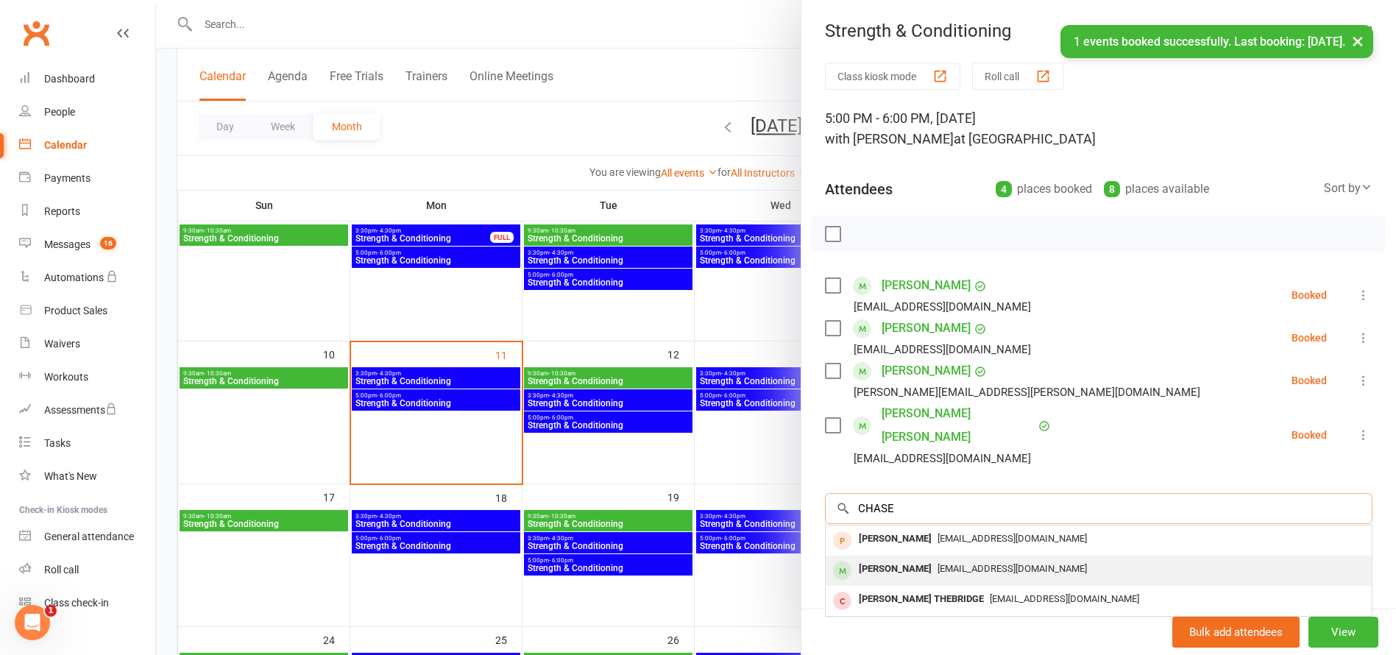
type input "CHASE"
click at [882, 558] on div "[PERSON_NAME]" at bounding box center [895, 568] width 85 height 21
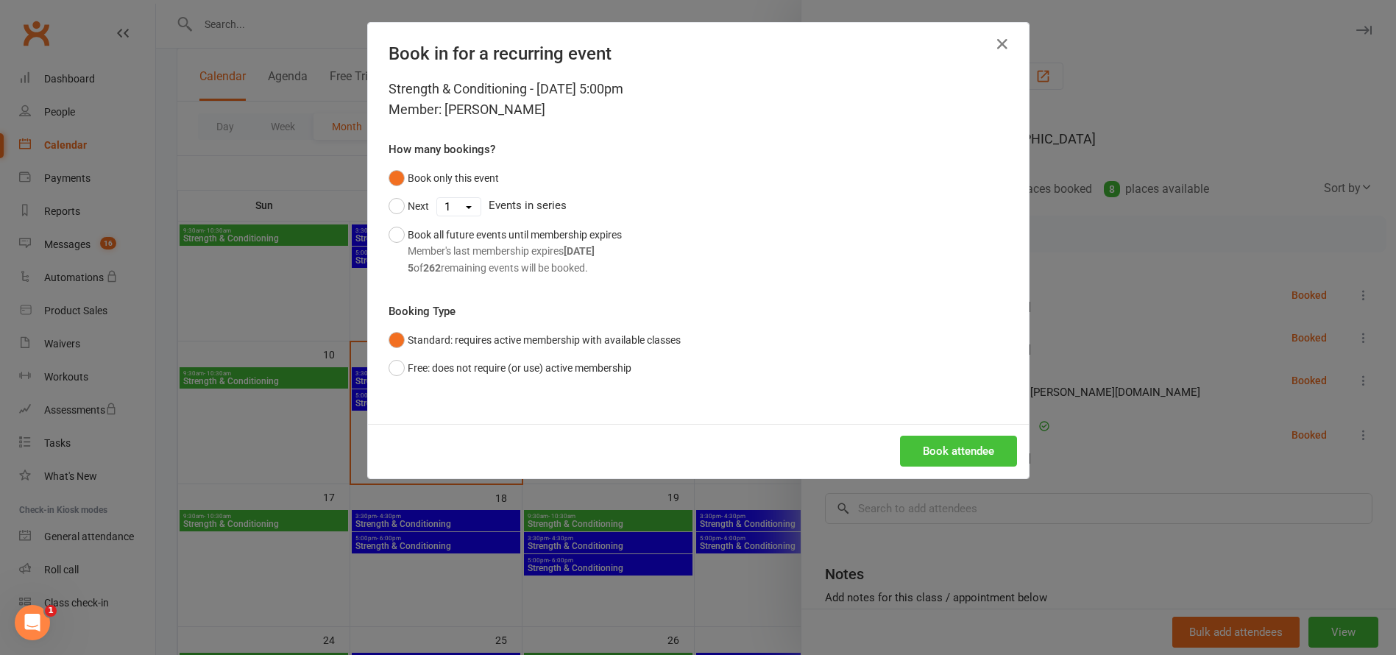
click at [944, 441] on button "Book attendee" at bounding box center [958, 451] width 117 height 31
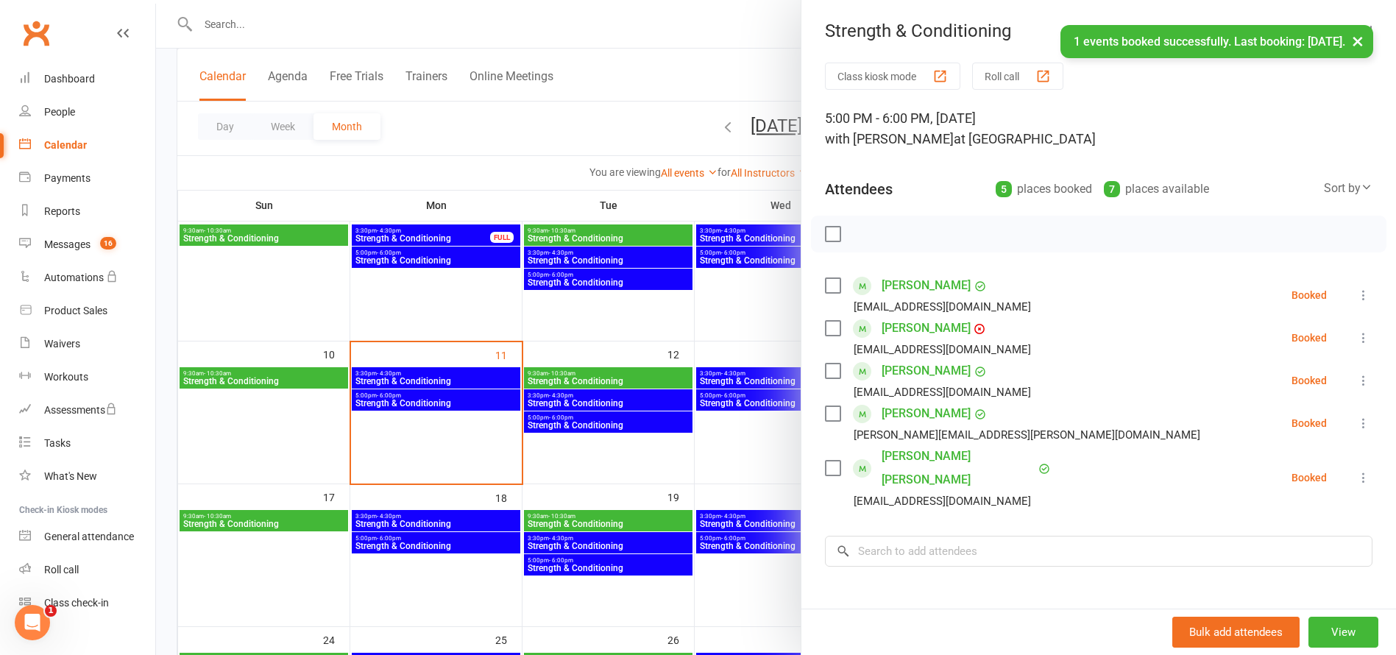
click at [439, 377] on div at bounding box center [776, 327] width 1240 height 655
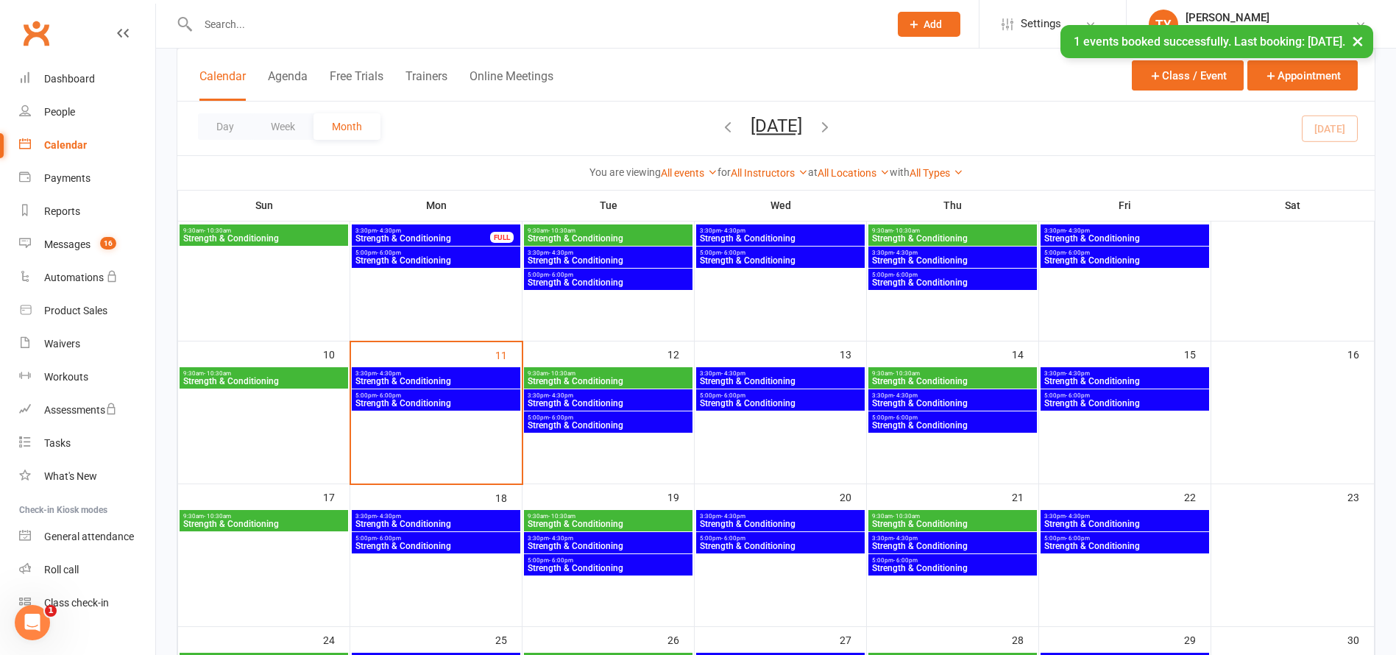
click at [444, 377] on span "Strength & Conditioning" at bounding box center [436, 381] width 163 height 9
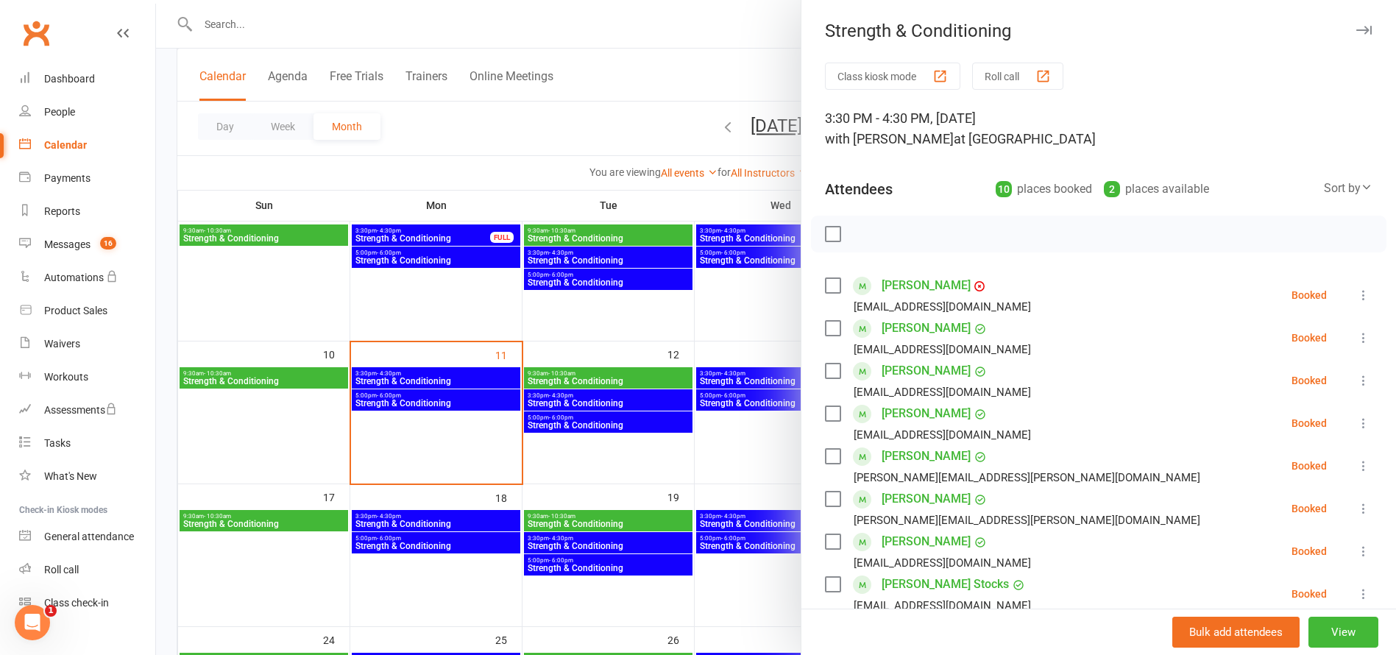
click at [454, 396] on div at bounding box center [776, 327] width 1240 height 655
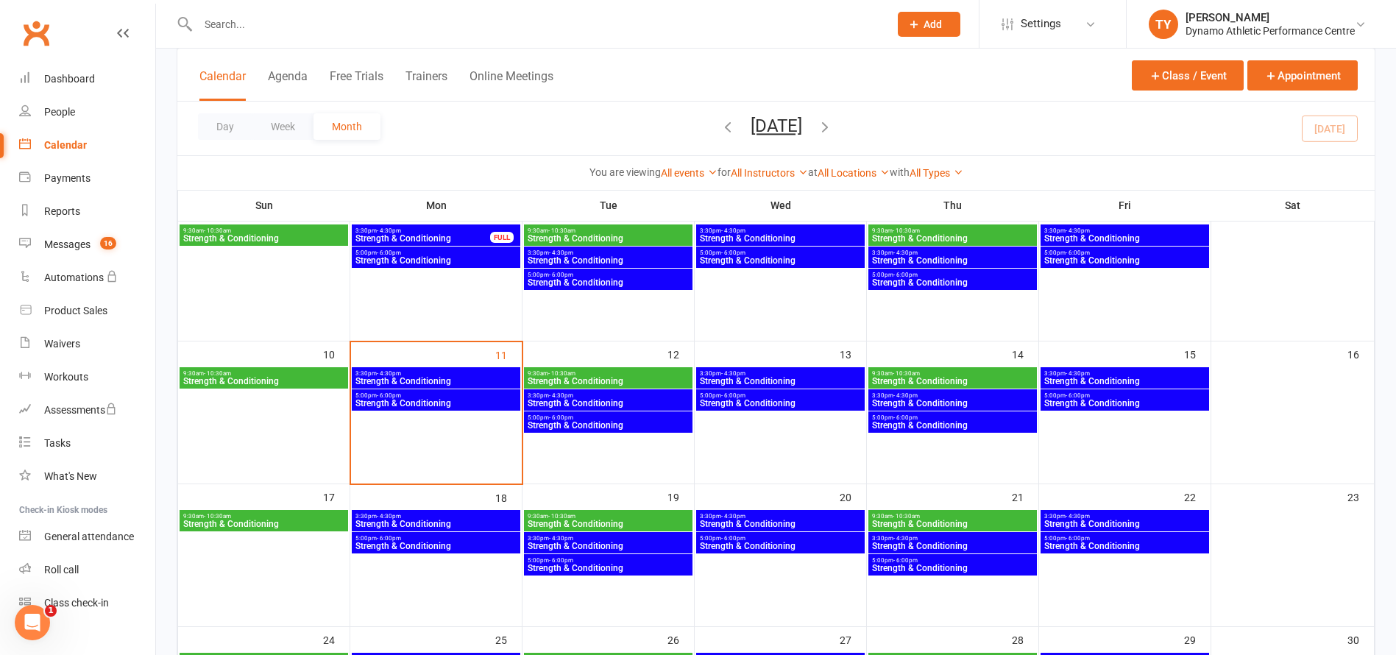
click at [452, 405] on div "5:00pm - 6:00pm Strength & Conditioning" at bounding box center [436, 399] width 169 height 21
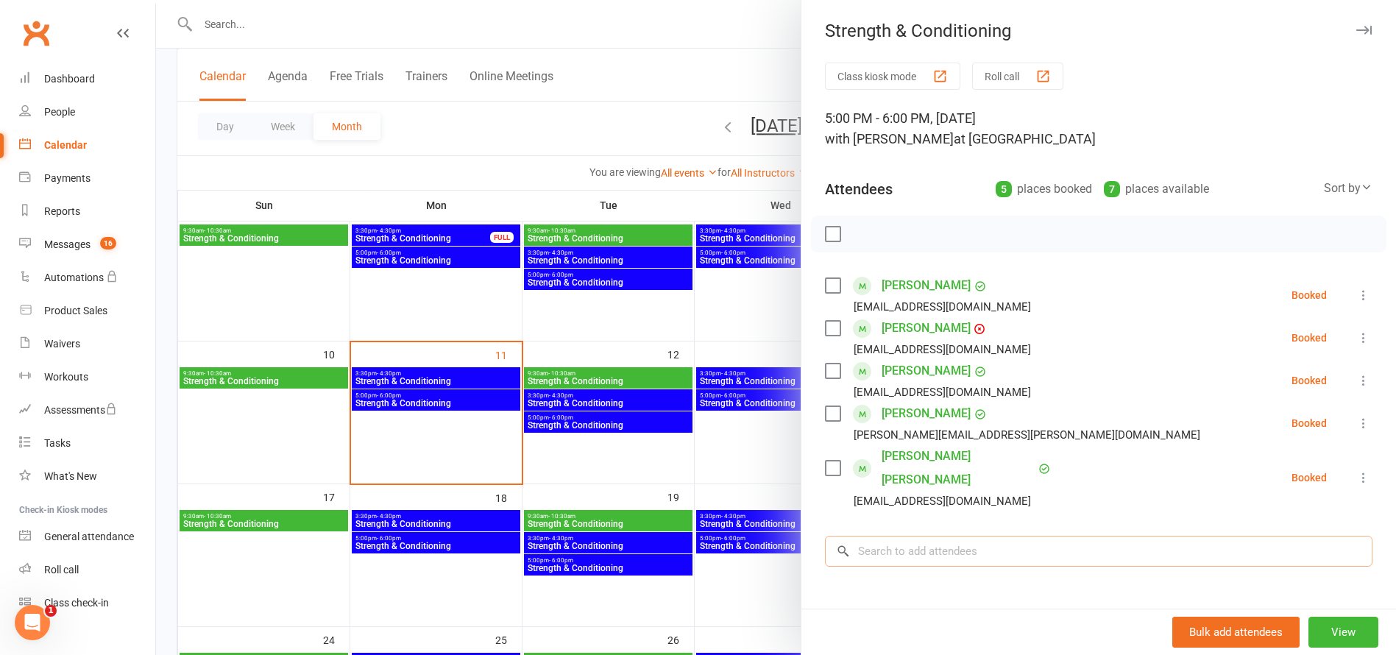
drag, startPoint x: 936, startPoint y: 530, endPoint x: 929, endPoint y: 525, distance: 8.0
click at [936, 536] on input "search" at bounding box center [1098, 551] width 547 height 31
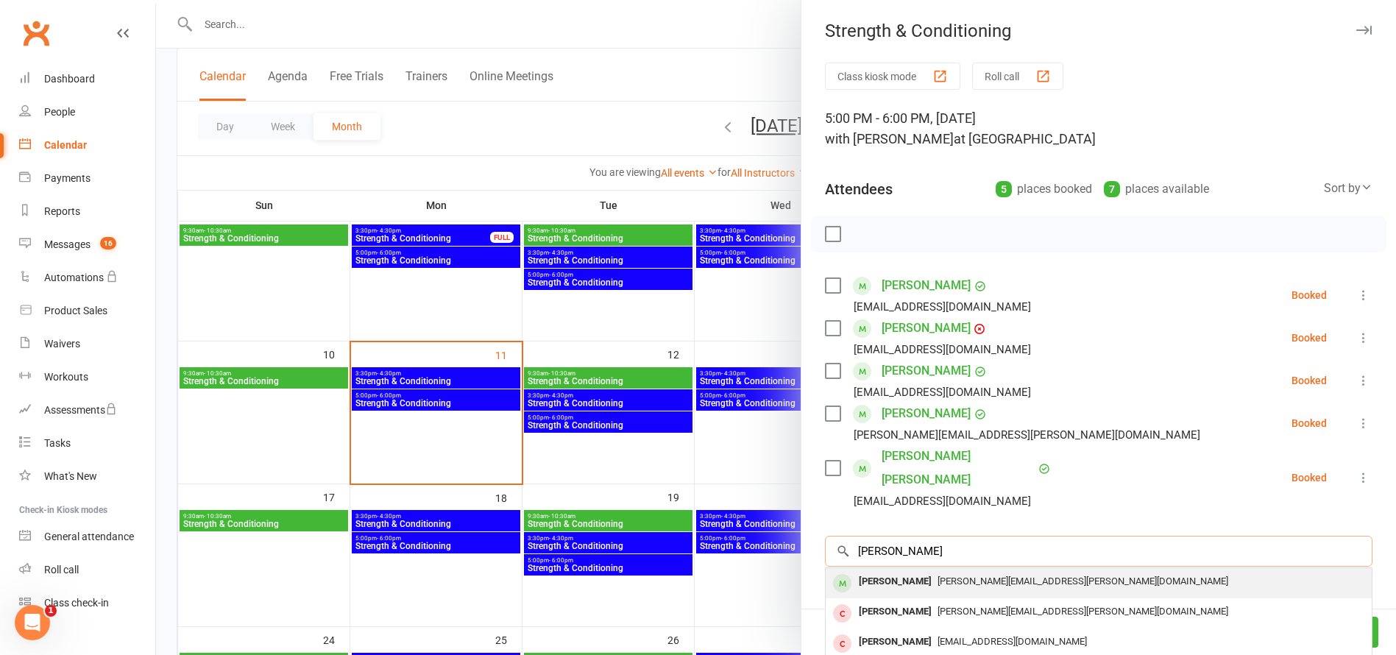
type input "[PERSON_NAME]"
click at [900, 571] on div "[PERSON_NAME]" at bounding box center [895, 581] width 85 height 21
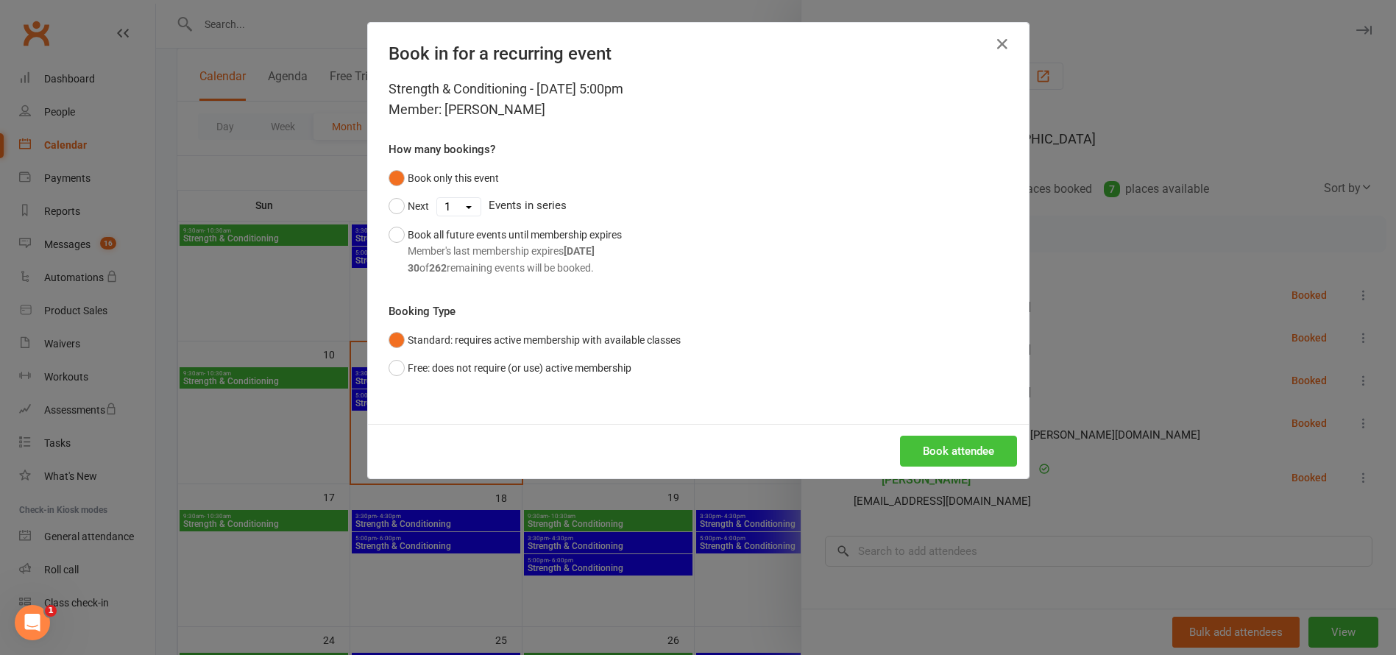
click at [967, 443] on button "Book attendee" at bounding box center [958, 451] width 117 height 31
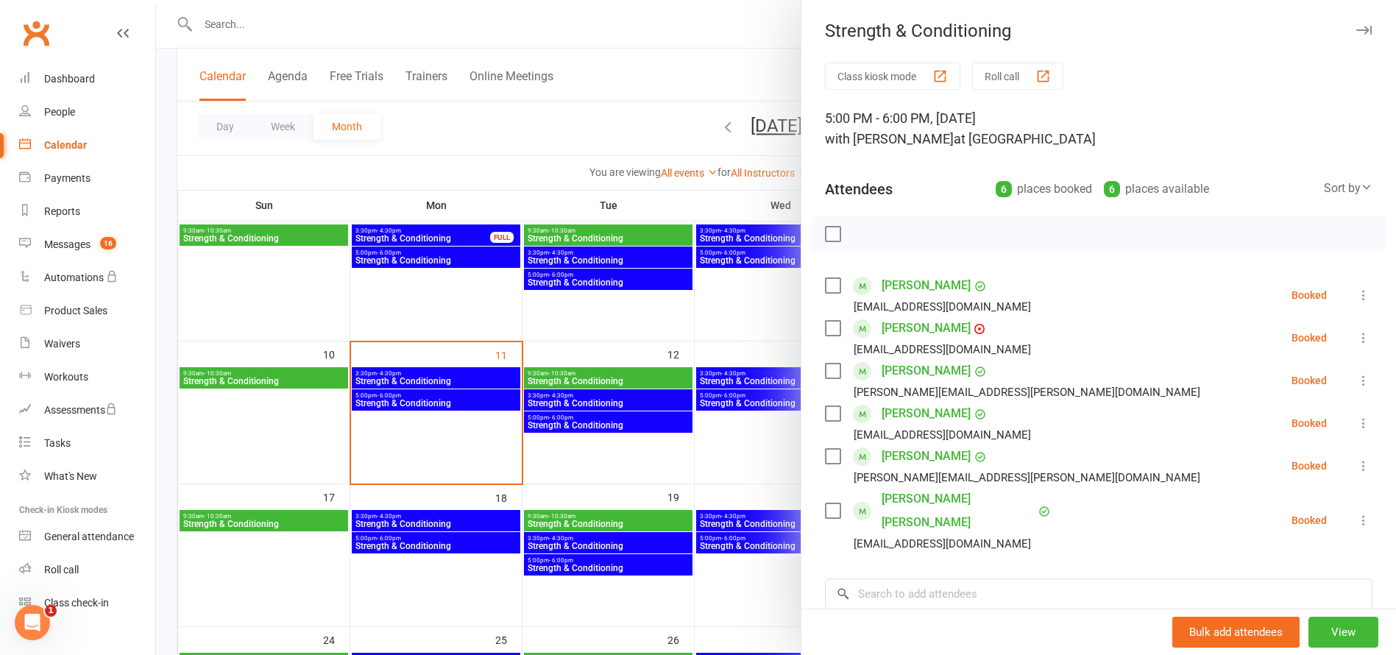
click at [429, 383] on div at bounding box center [776, 327] width 1240 height 655
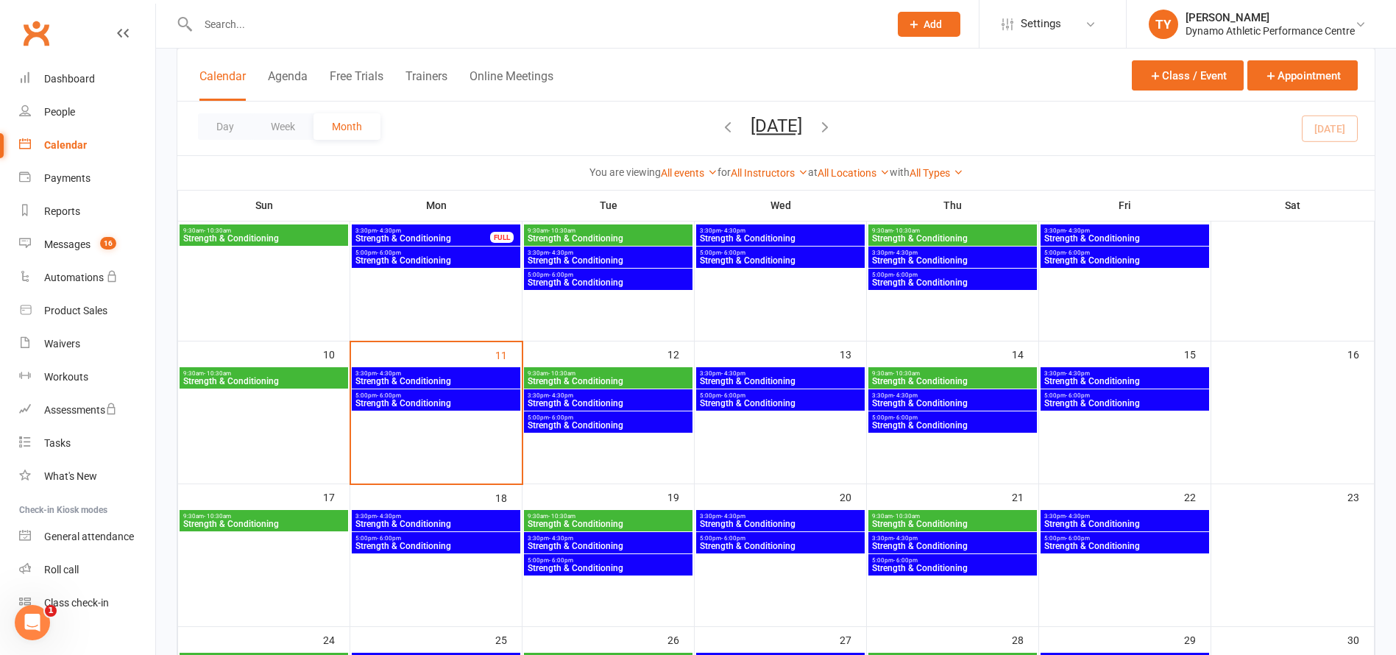
click at [428, 374] on div at bounding box center [776, 327] width 1240 height 655
click at [428, 377] on span "Strength & Conditioning" at bounding box center [436, 381] width 163 height 9
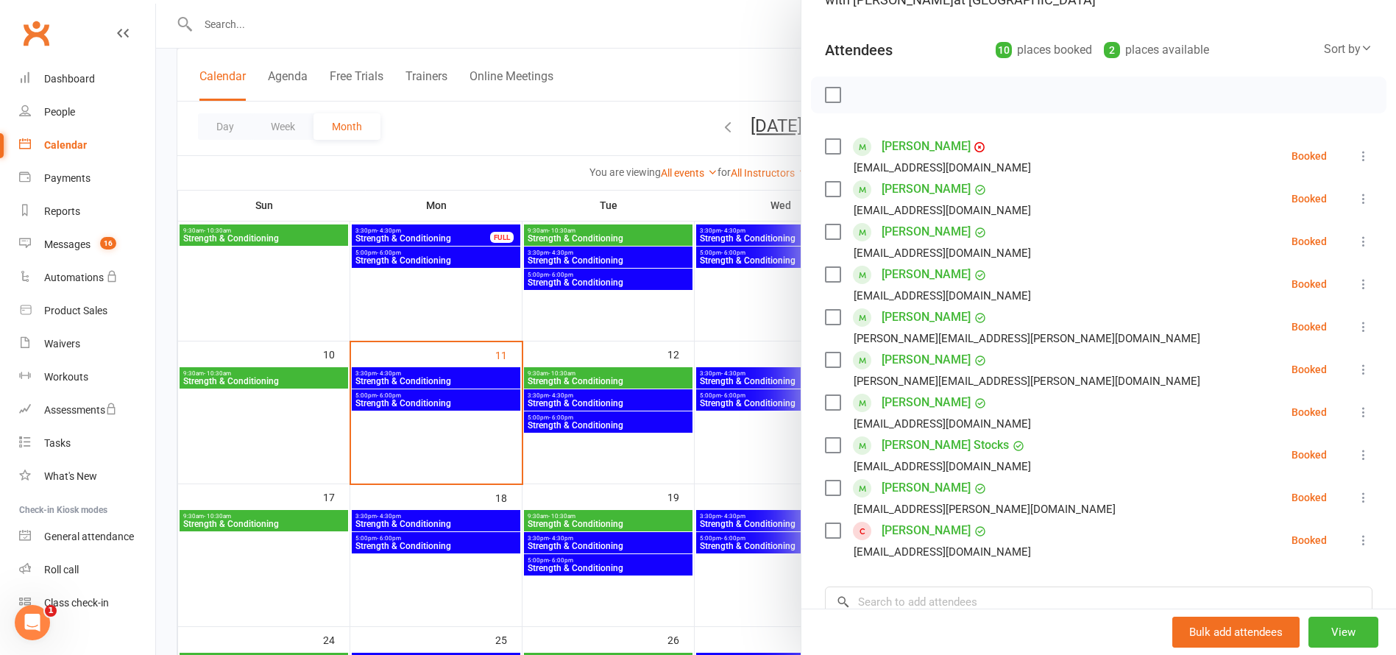
scroll to position [148, 0]
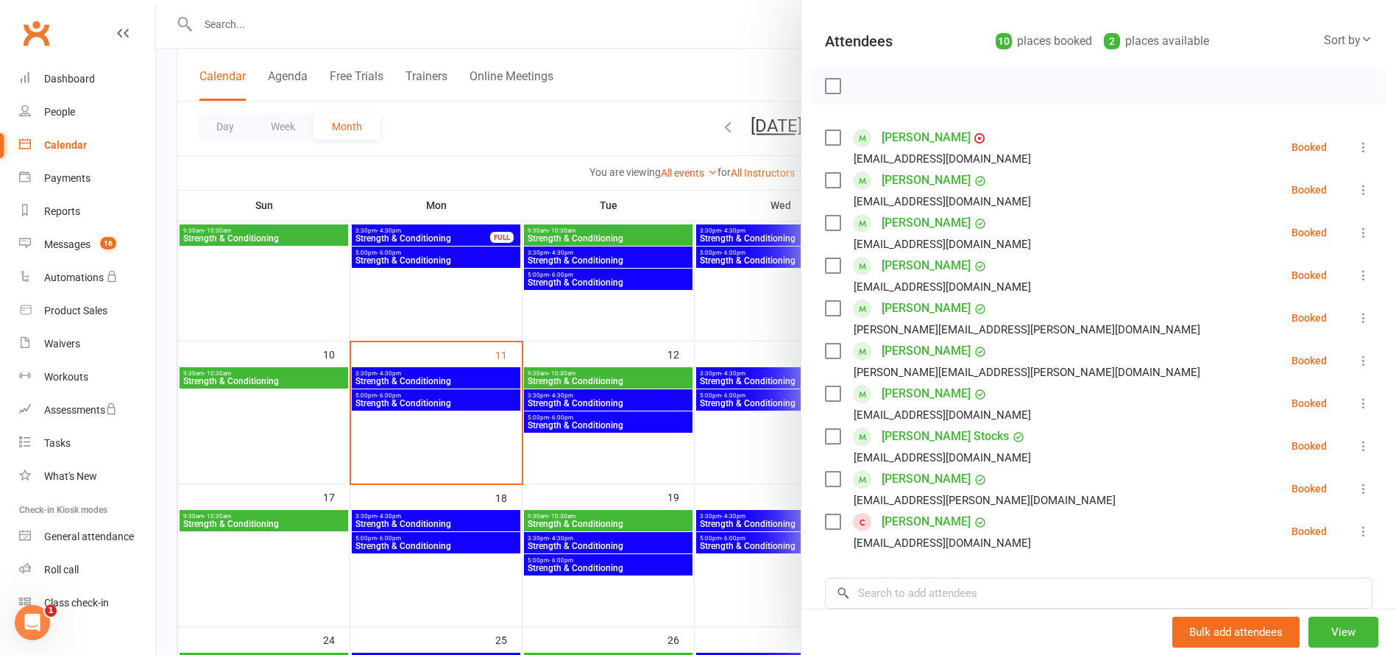
click at [456, 405] on div at bounding box center [776, 327] width 1240 height 655
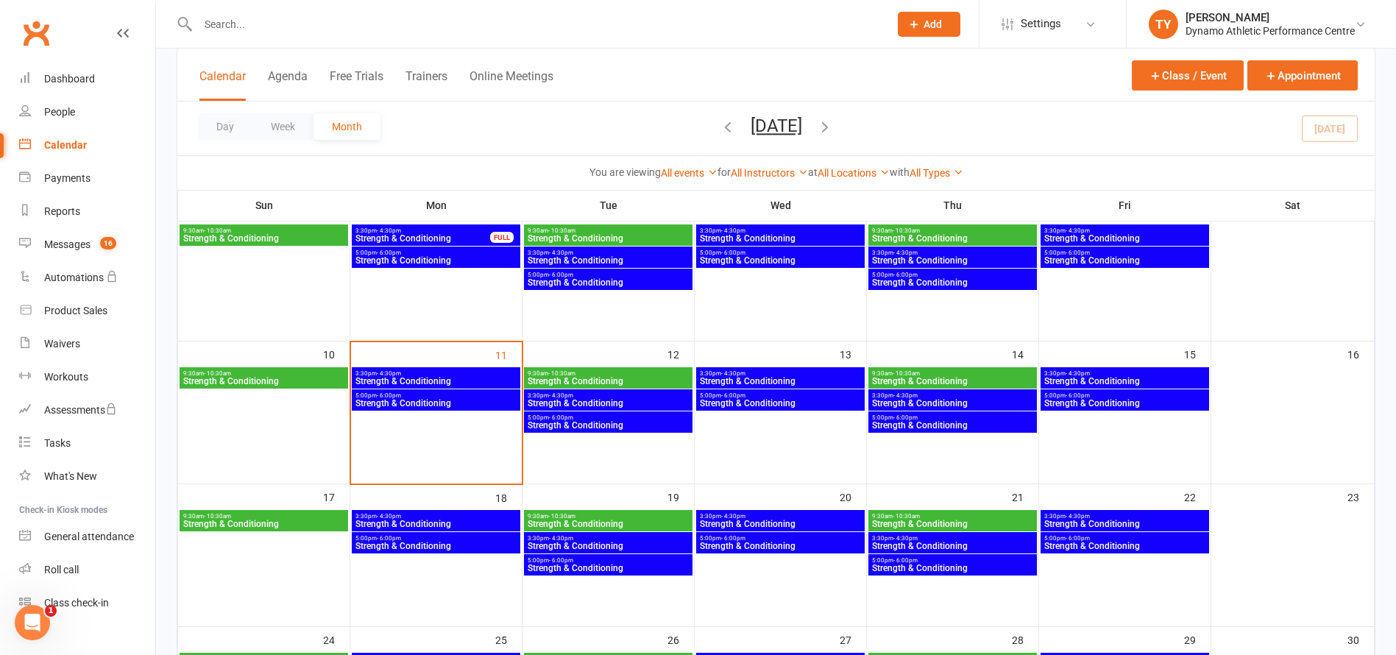
click at [447, 403] on span "Strength & Conditioning" at bounding box center [436, 403] width 163 height 9
